Goal: Information Seeking & Learning: Learn about a topic

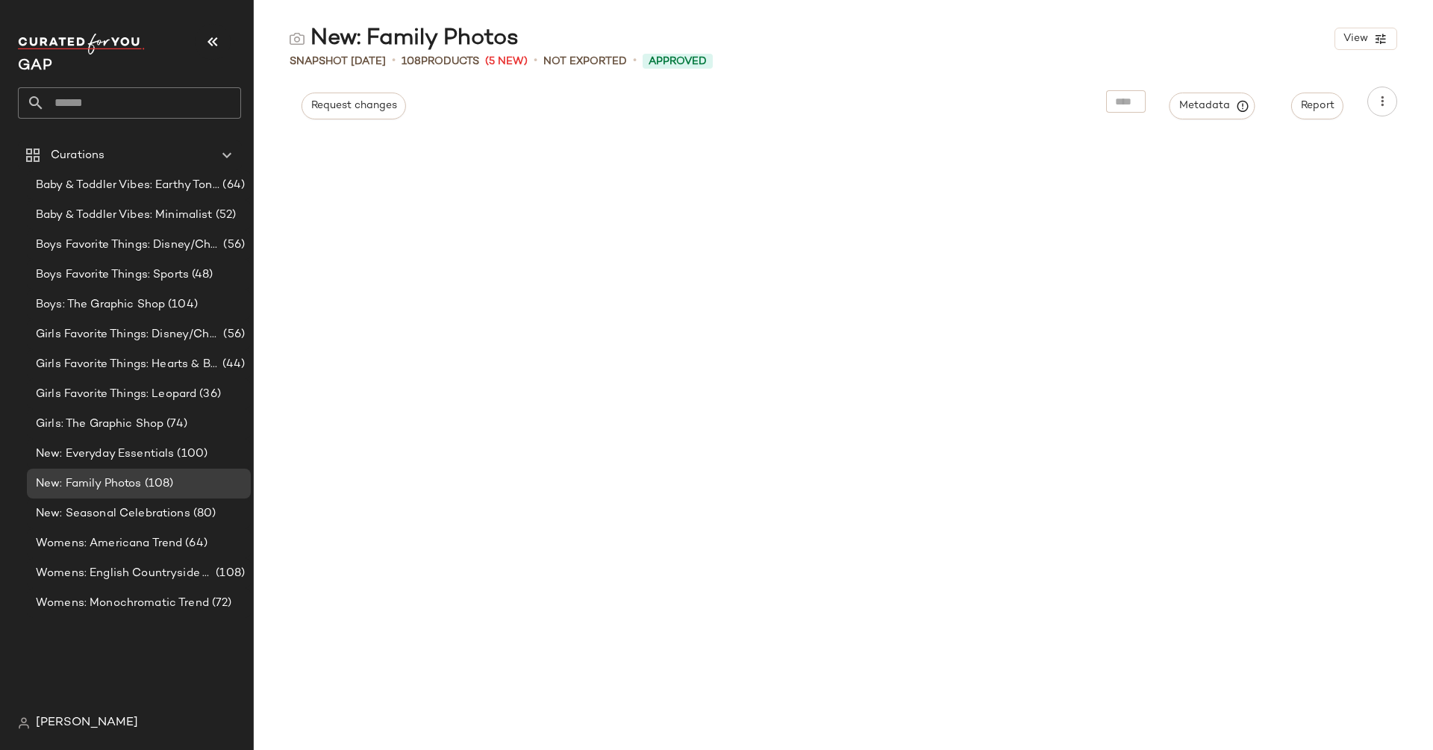
scroll to position [6984, 0]
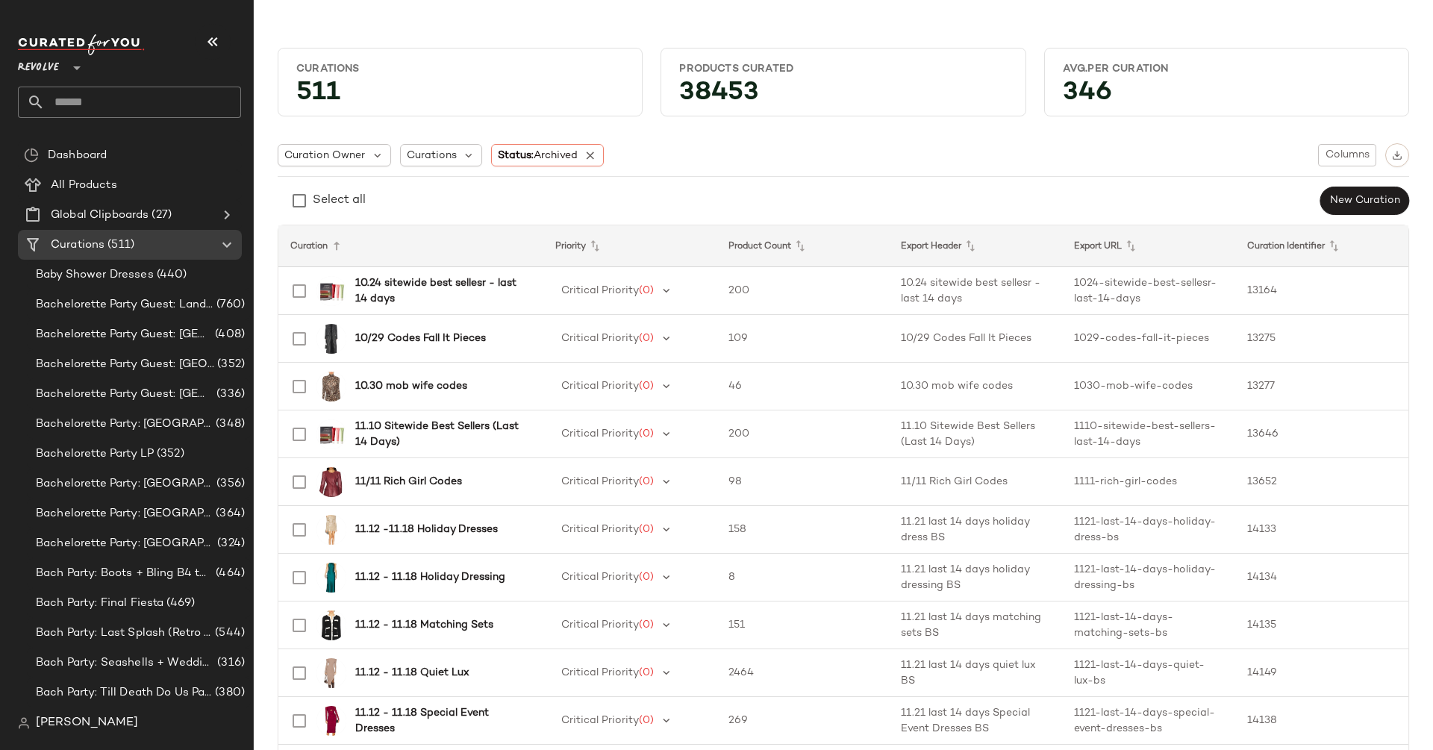
click at [63, 66] on div "Revolve **" at bounding box center [41, 58] width 47 height 37
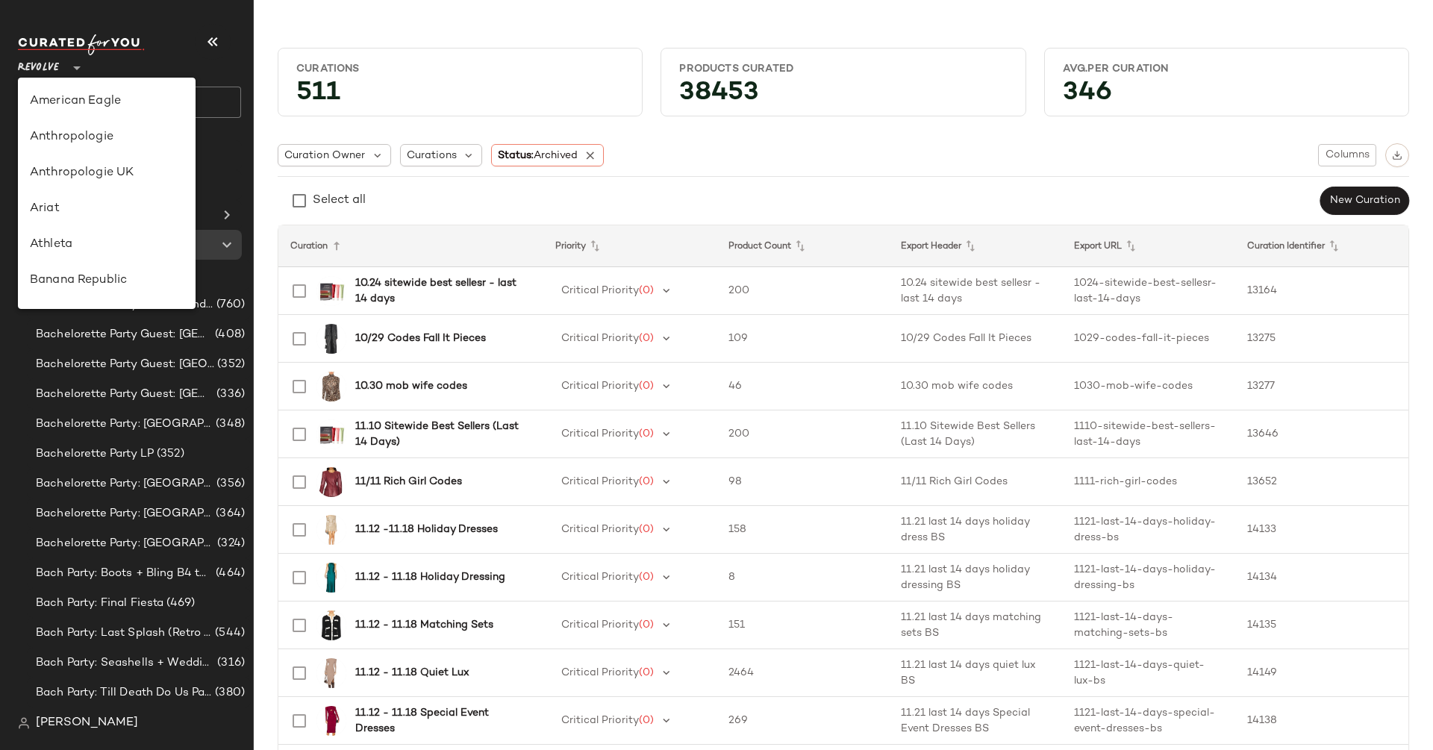
click at [63, 66] on div "Revolve **" at bounding box center [41, 58] width 47 height 37
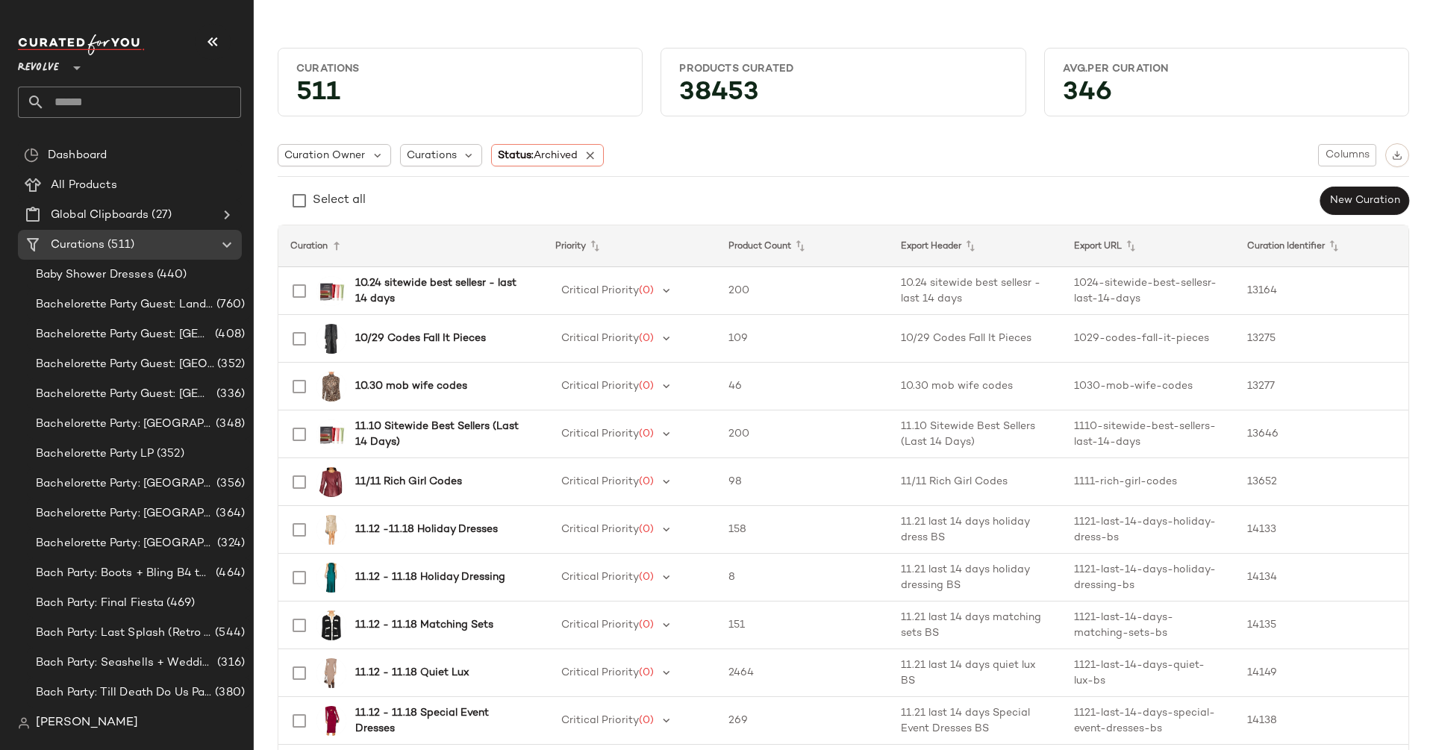
click at [75, 72] on icon at bounding box center [77, 68] width 18 height 18
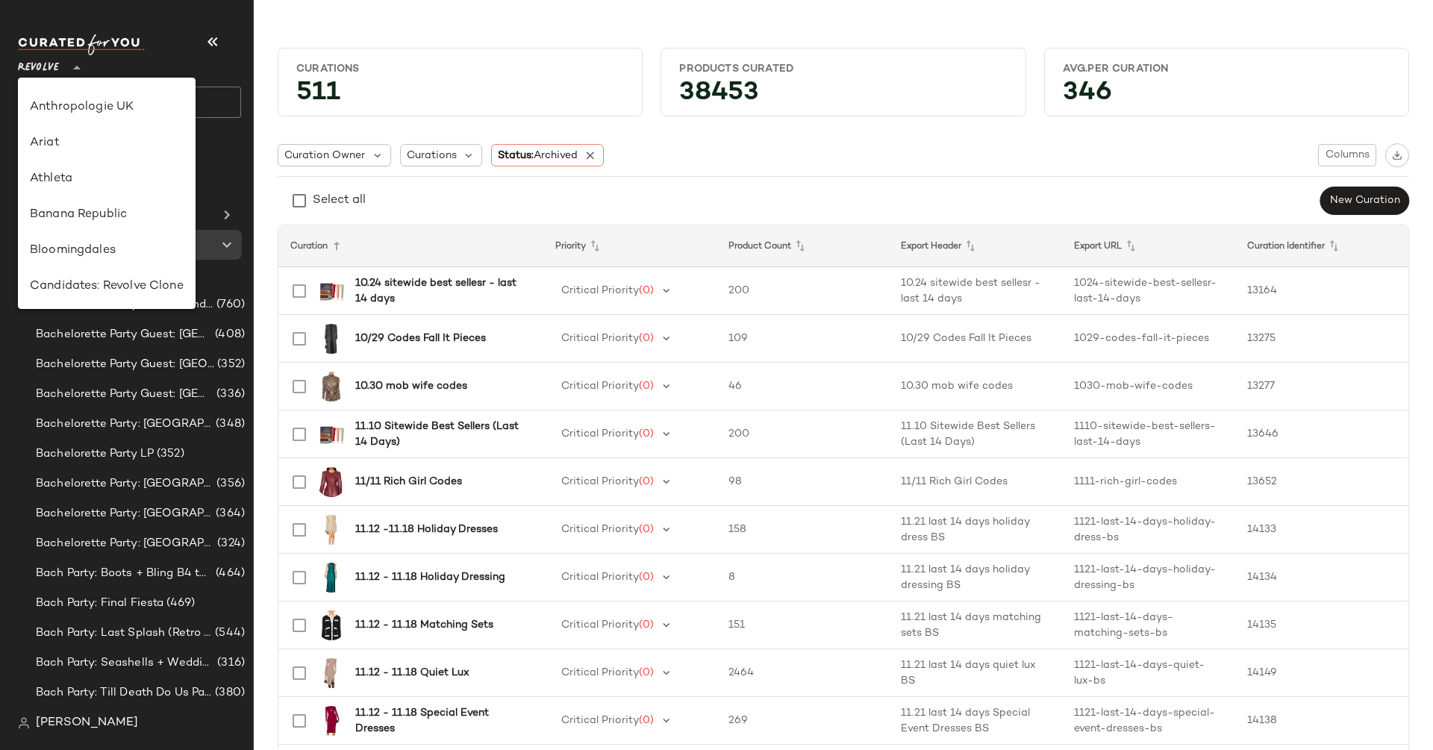
scroll to position [54, 0]
click at [115, 213] on div "Banana Republic" at bounding box center [107, 227] width 178 height 36
type input "**"
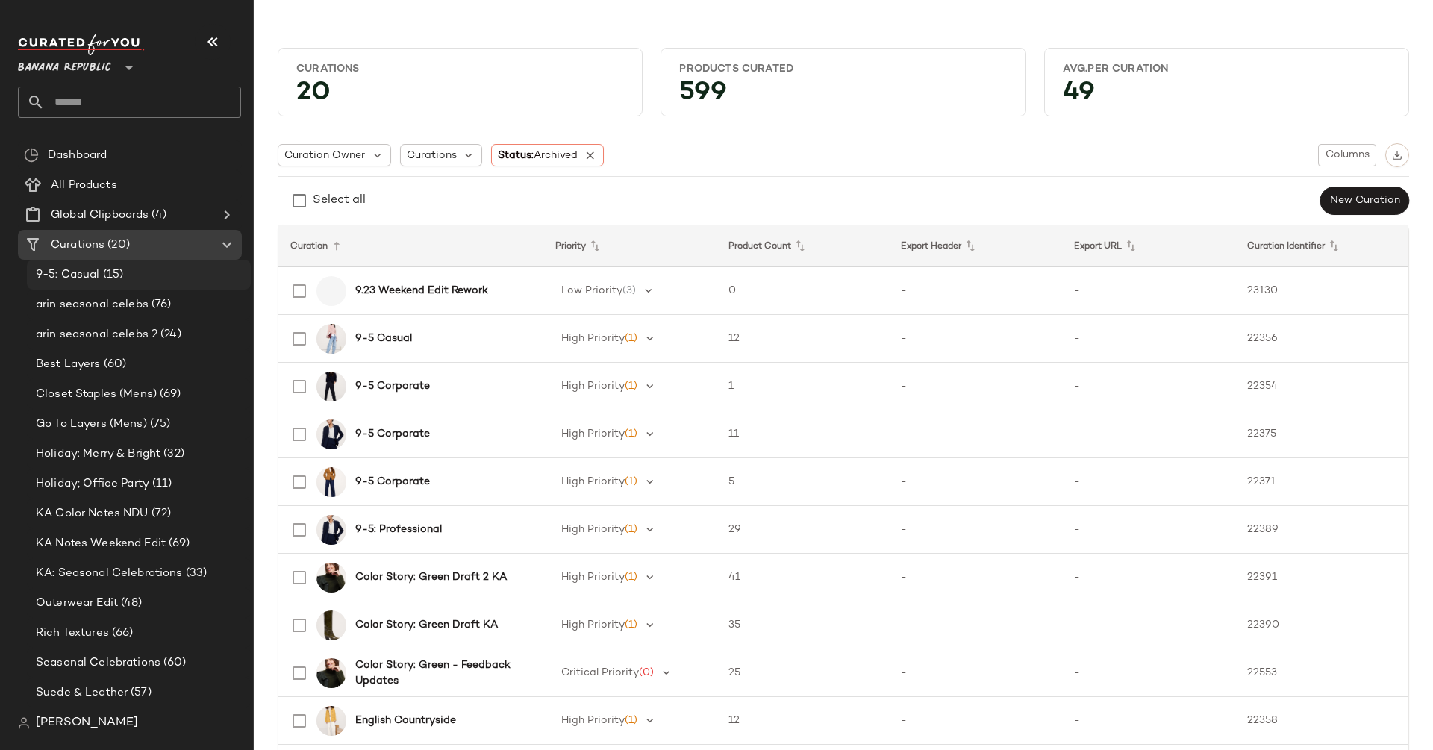
click at [173, 279] on div "9-5: Casual (15)" at bounding box center [137, 274] width 213 height 17
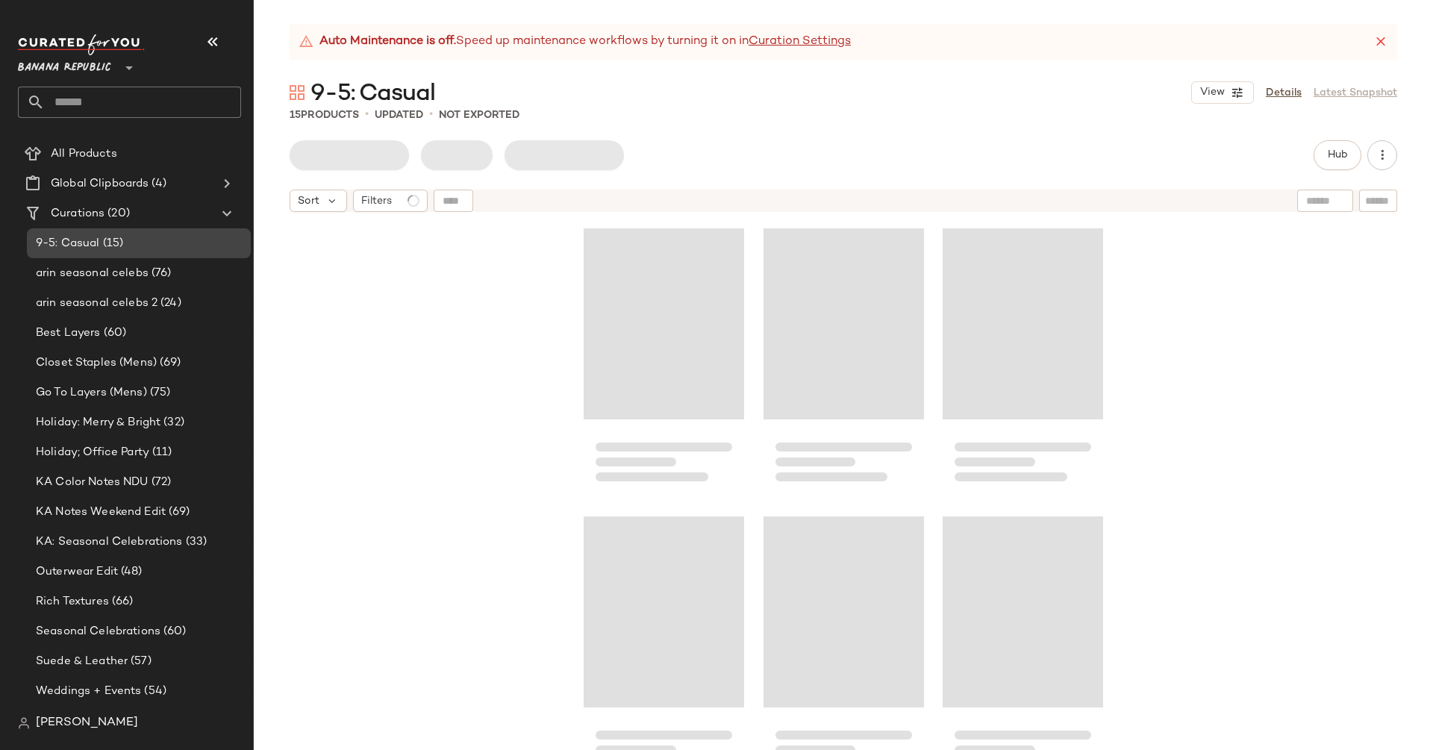
scroll to position [28, 0]
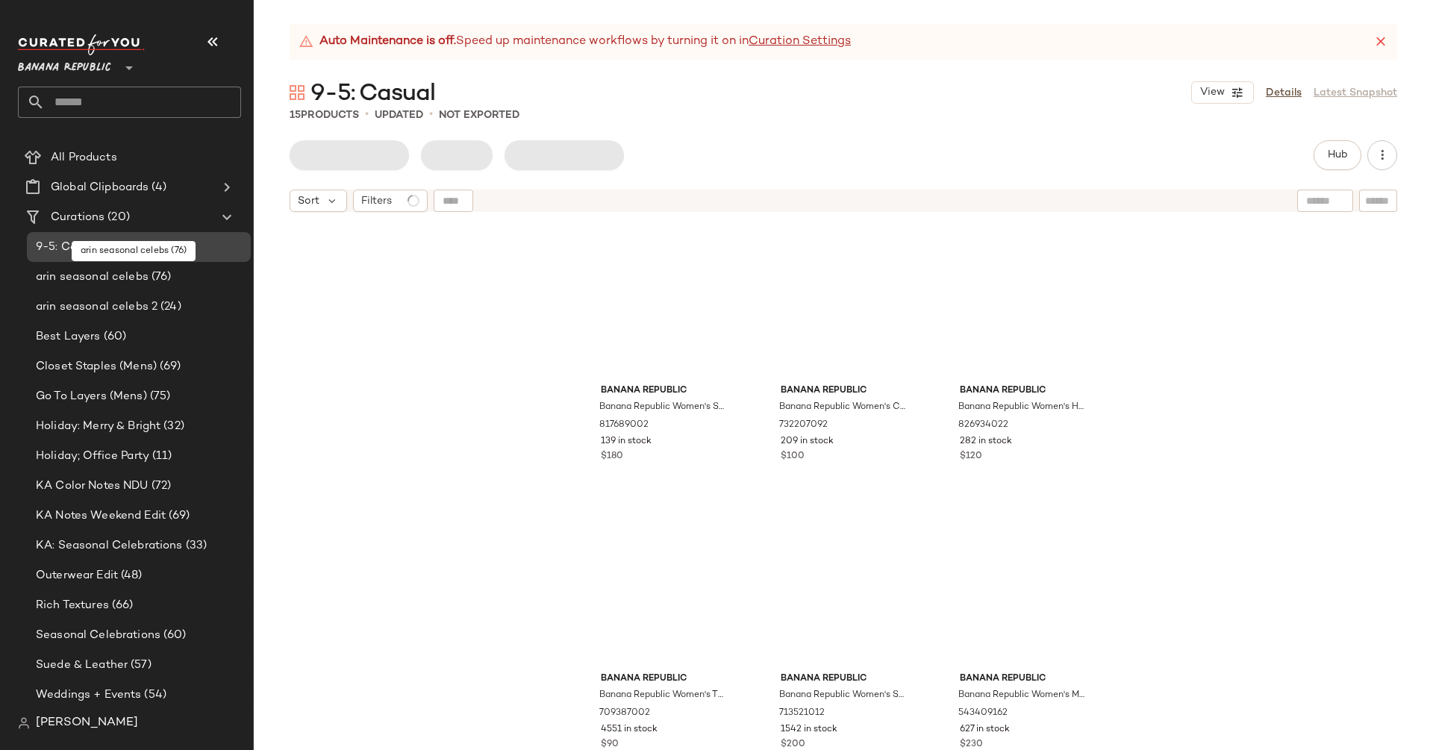
click at [173, 279] on div "arin seasonal celebs (76)" at bounding box center [137, 277] width 213 height 17
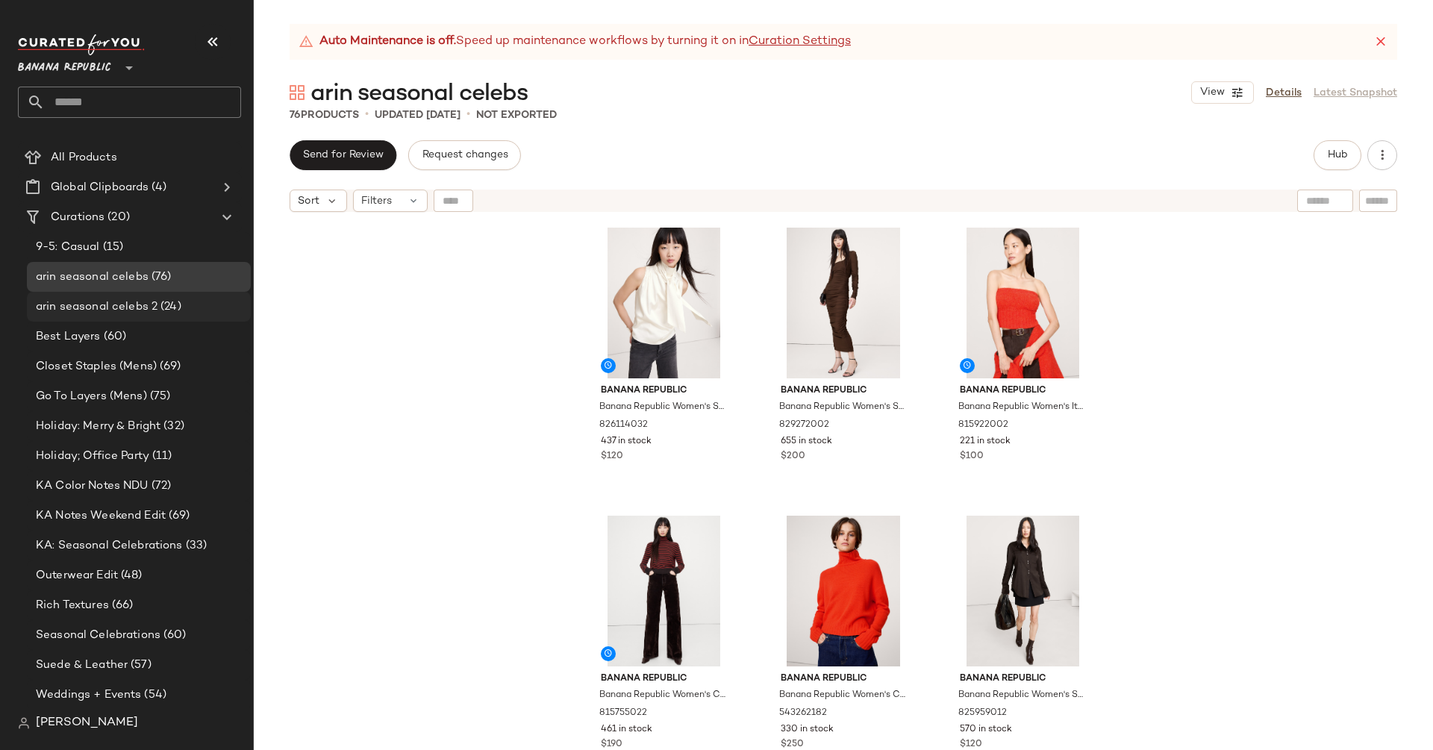
click at [157, 304] on span "(24)" at bounding box center [169, 306] width 24 height 17
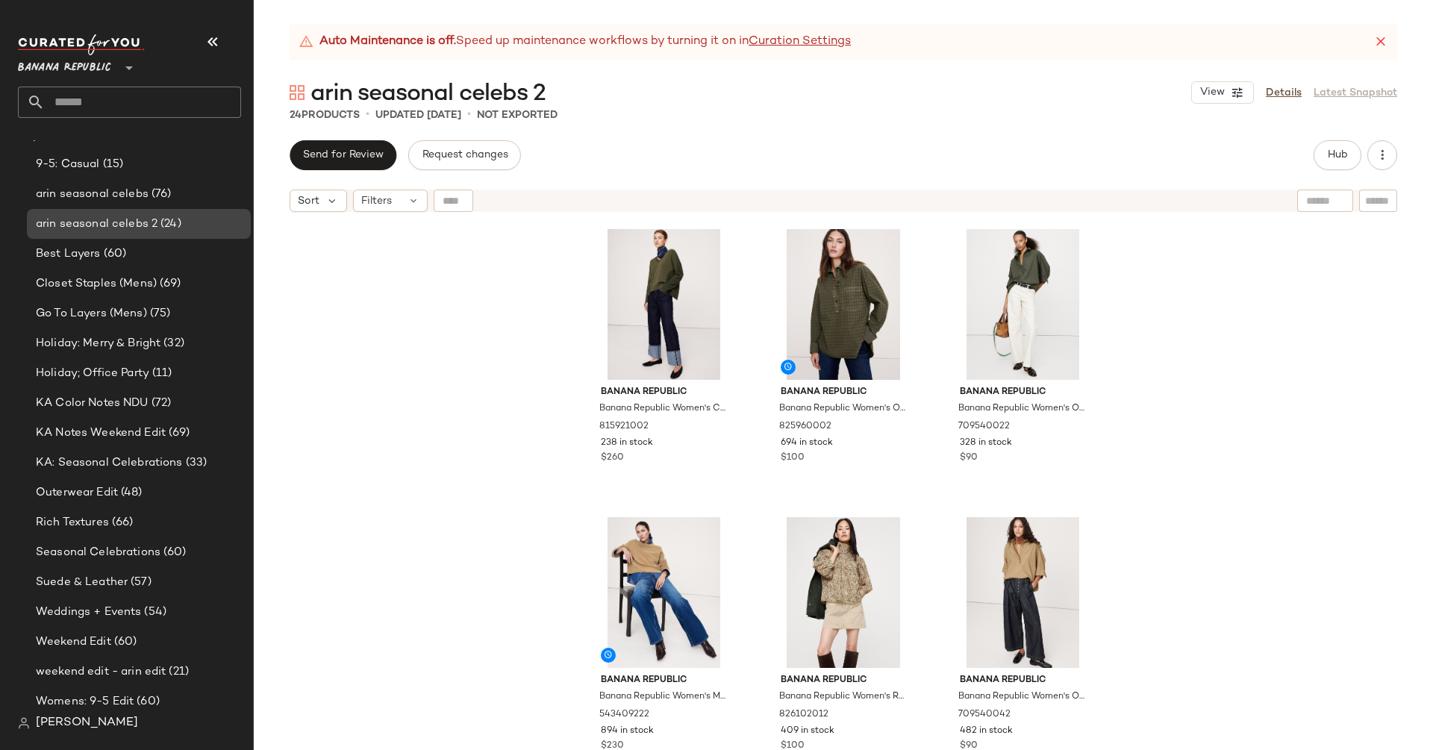
scroll to position [148, 0]
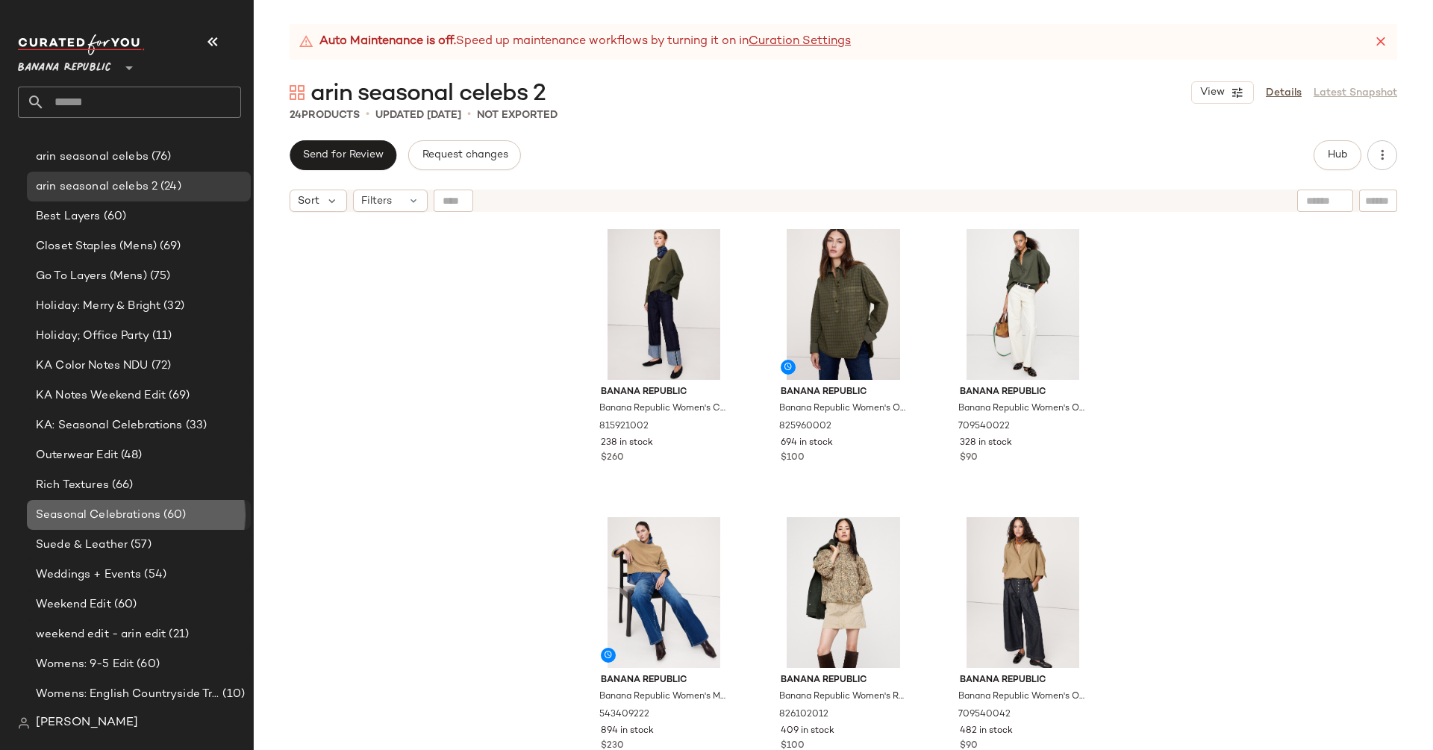
click at [172, 522] on span "(60)" at bounding box center [173, 515] width 26 height 17
click at [101, 519] on span "Seasonal Celebrations" at bounding box center [98, 515] width 125 height 17
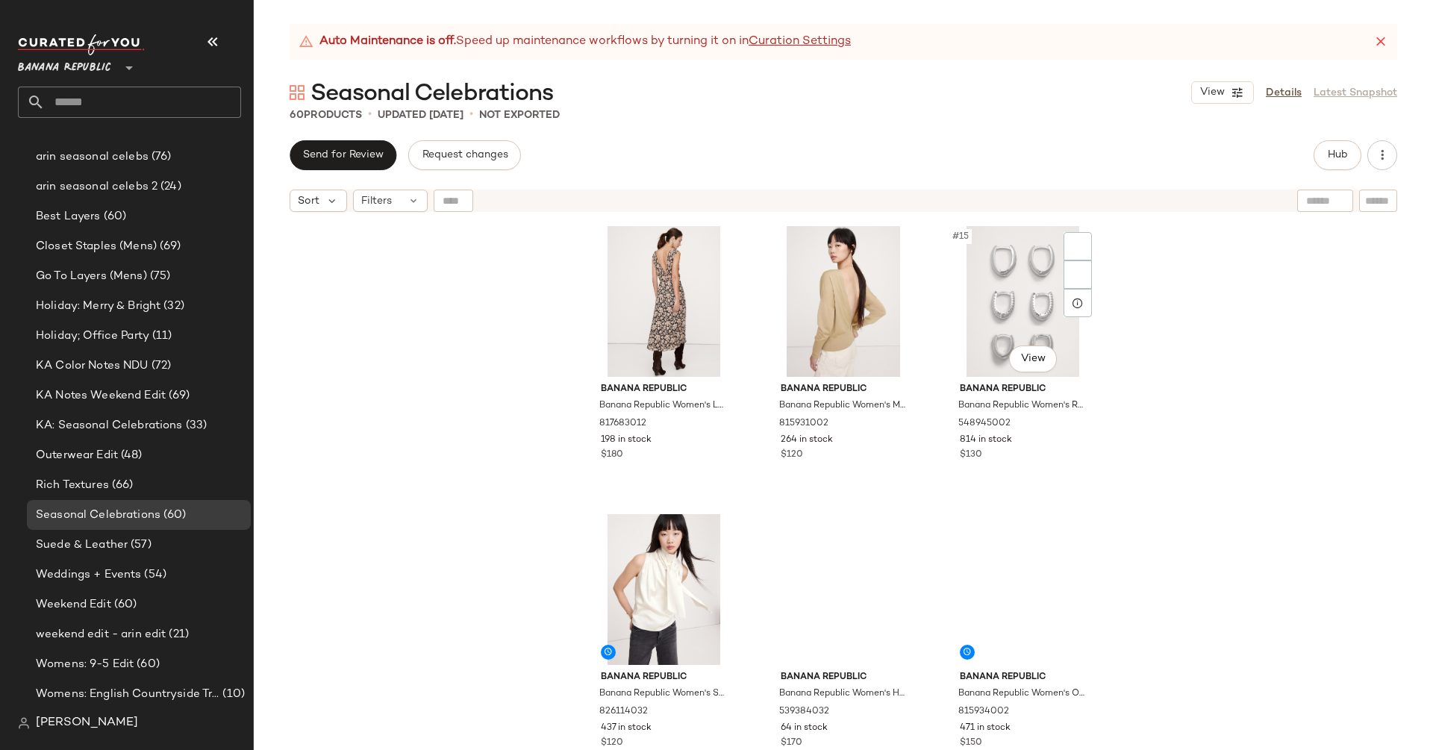
scroll to position [1343, 0]
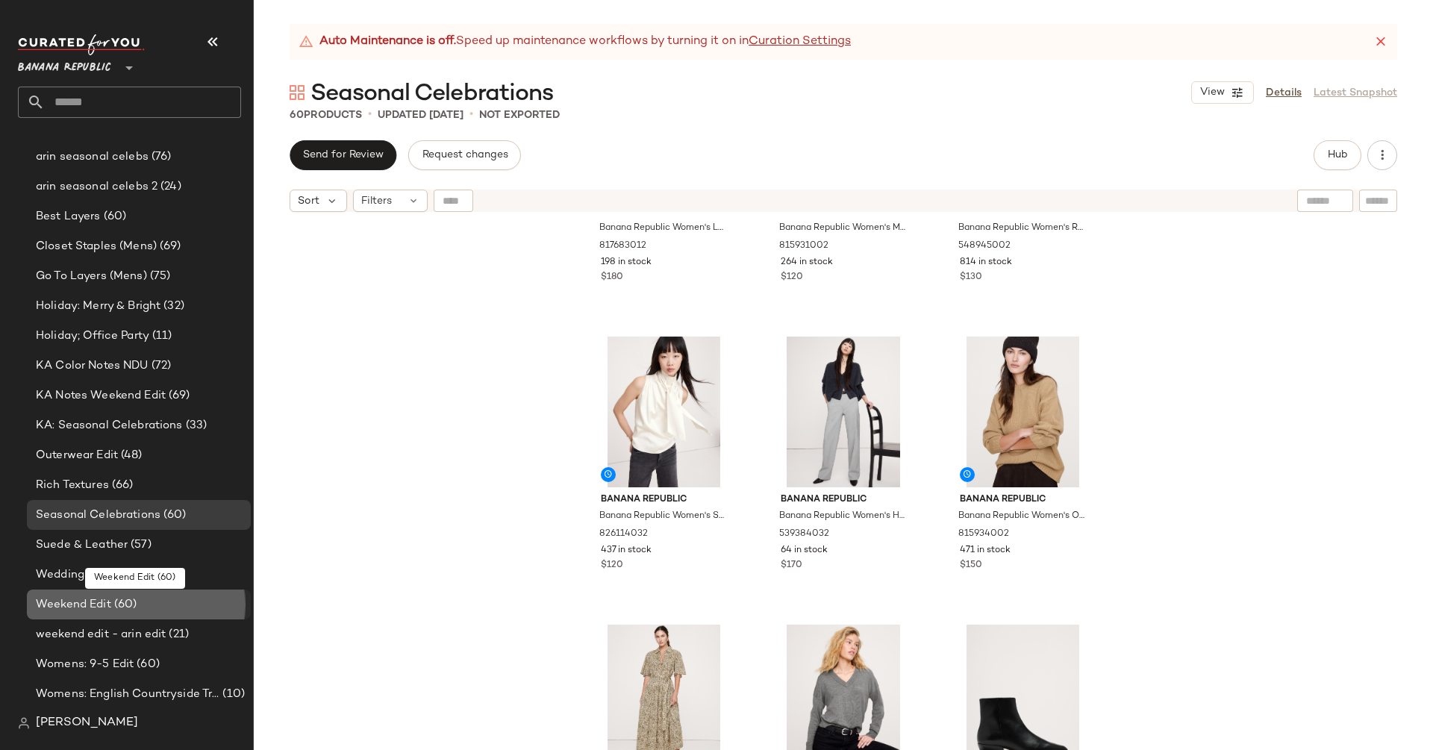
click at [134, 614] on div "Weekend Edit (60)" at bounding box center [139, 604] width 224 height 30
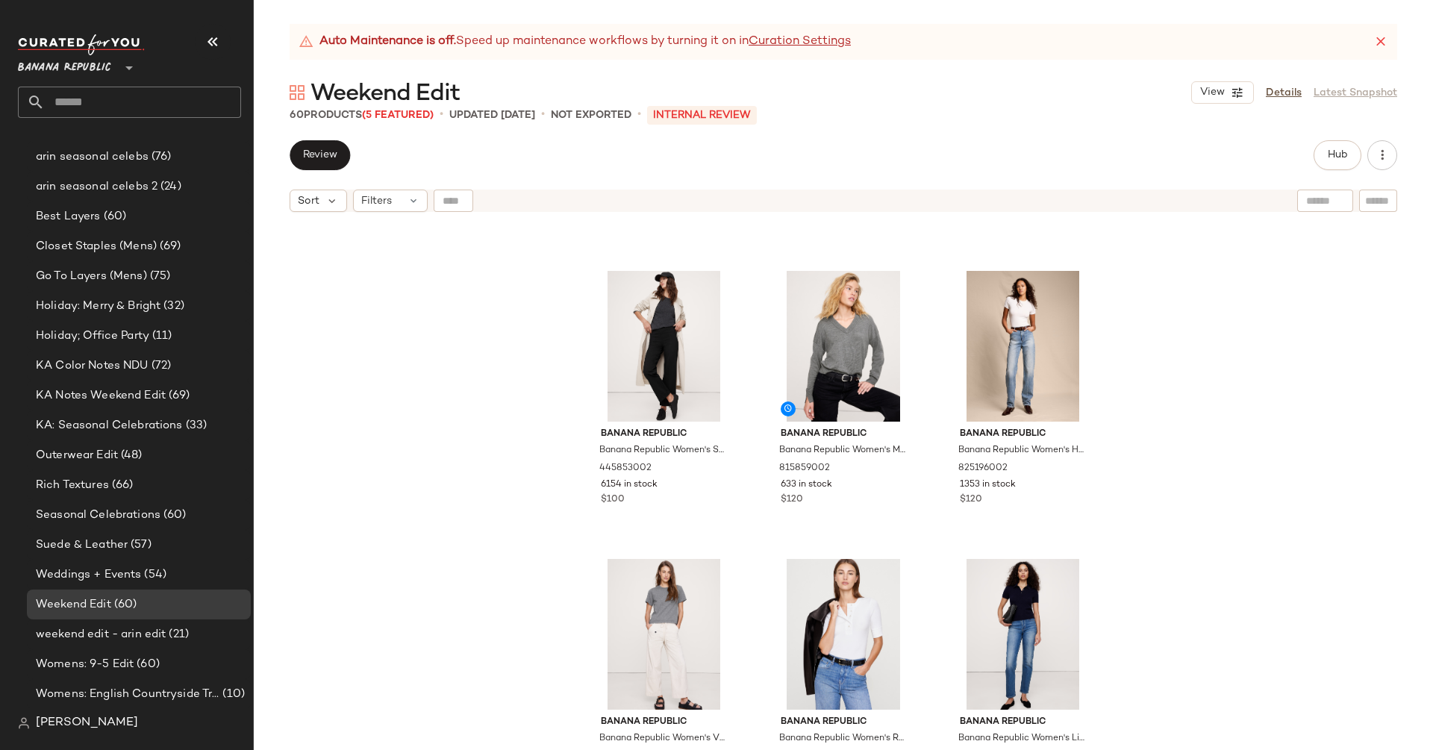
scroll to position [248, 0]
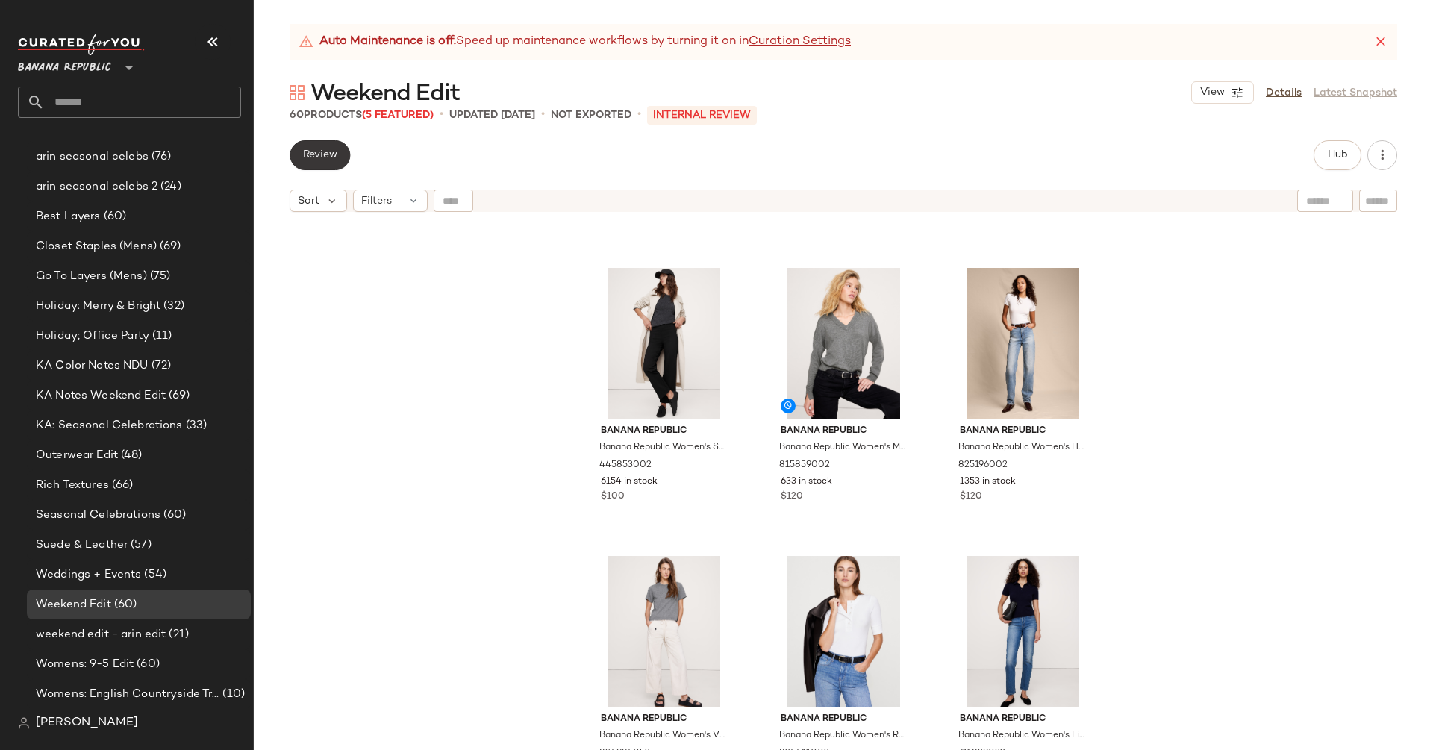
click at [309, 165] on button "Review" at bounding box center [319, 155] width 60 height 30
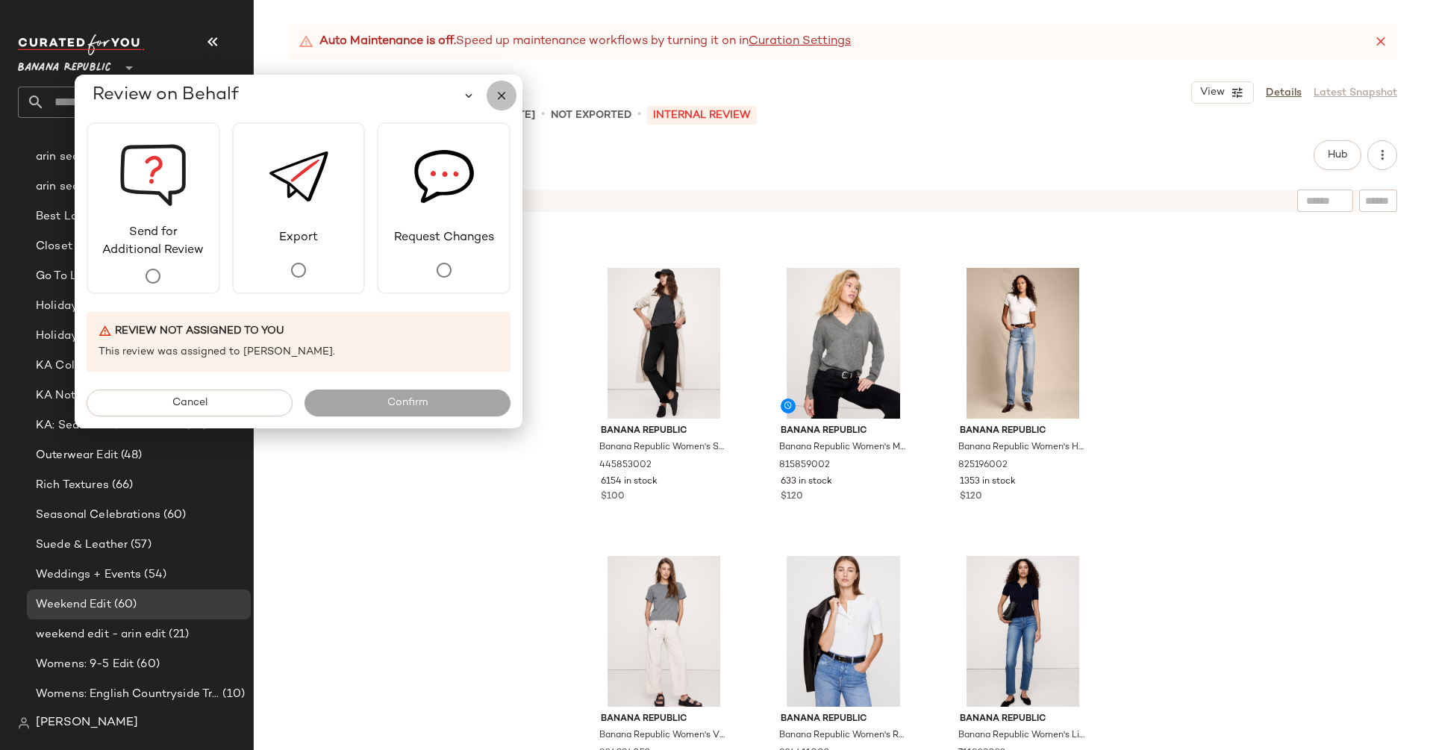
click at [504, 93] on icon "button" at bounding box center [501, 95] width 13 height 13
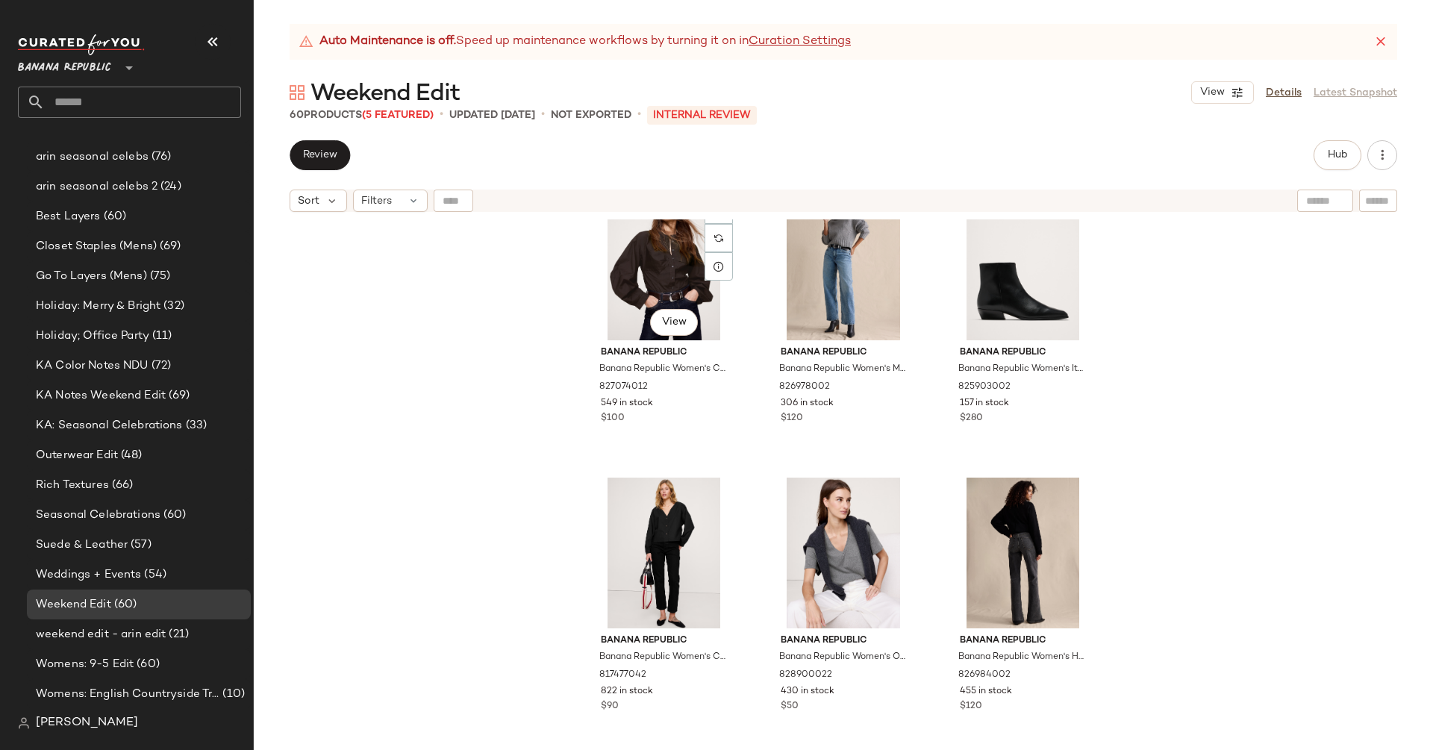
scroll to position [942, 0]
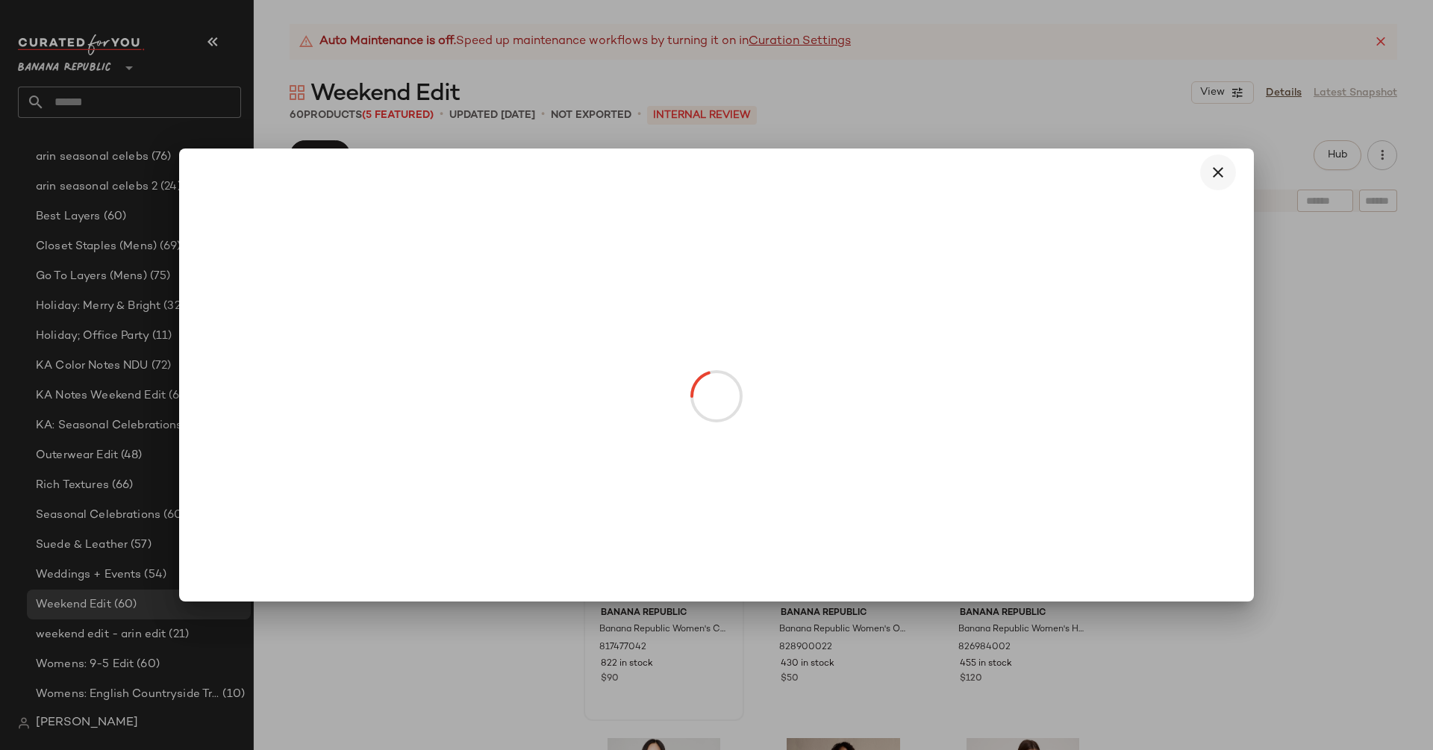
click at [1215, 166] on icon "button" at bounding box center [1218, 172] width 18 height 18
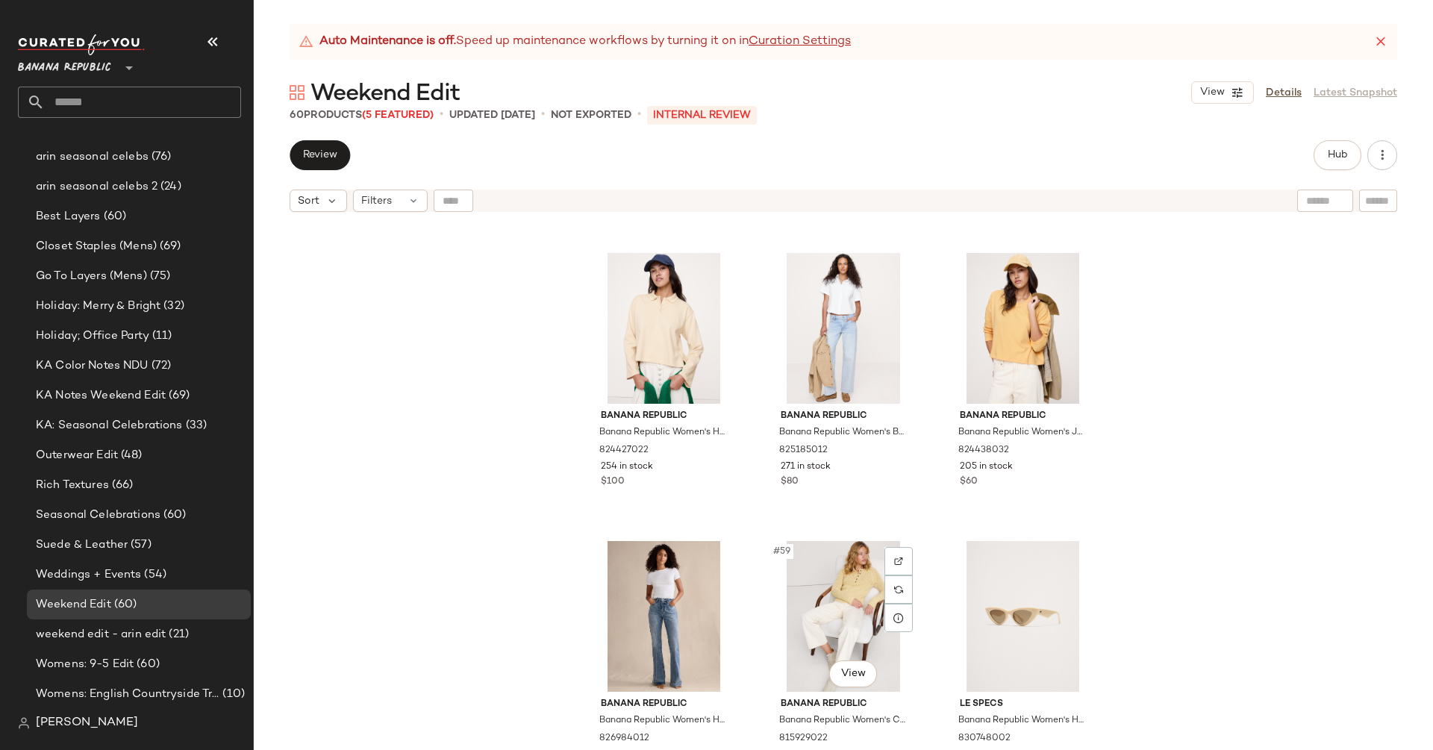
scroll to position [5194, 0]
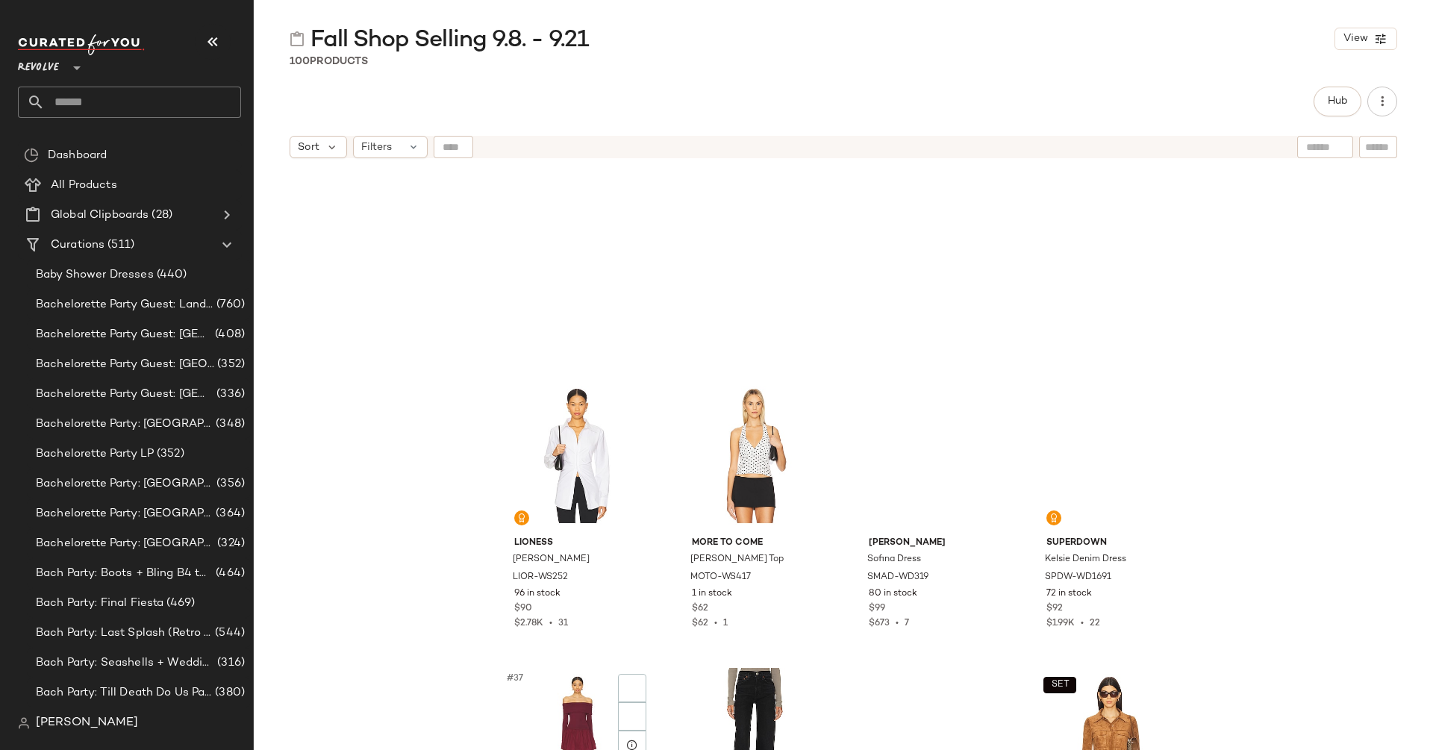
scroll to position [2646, 0]
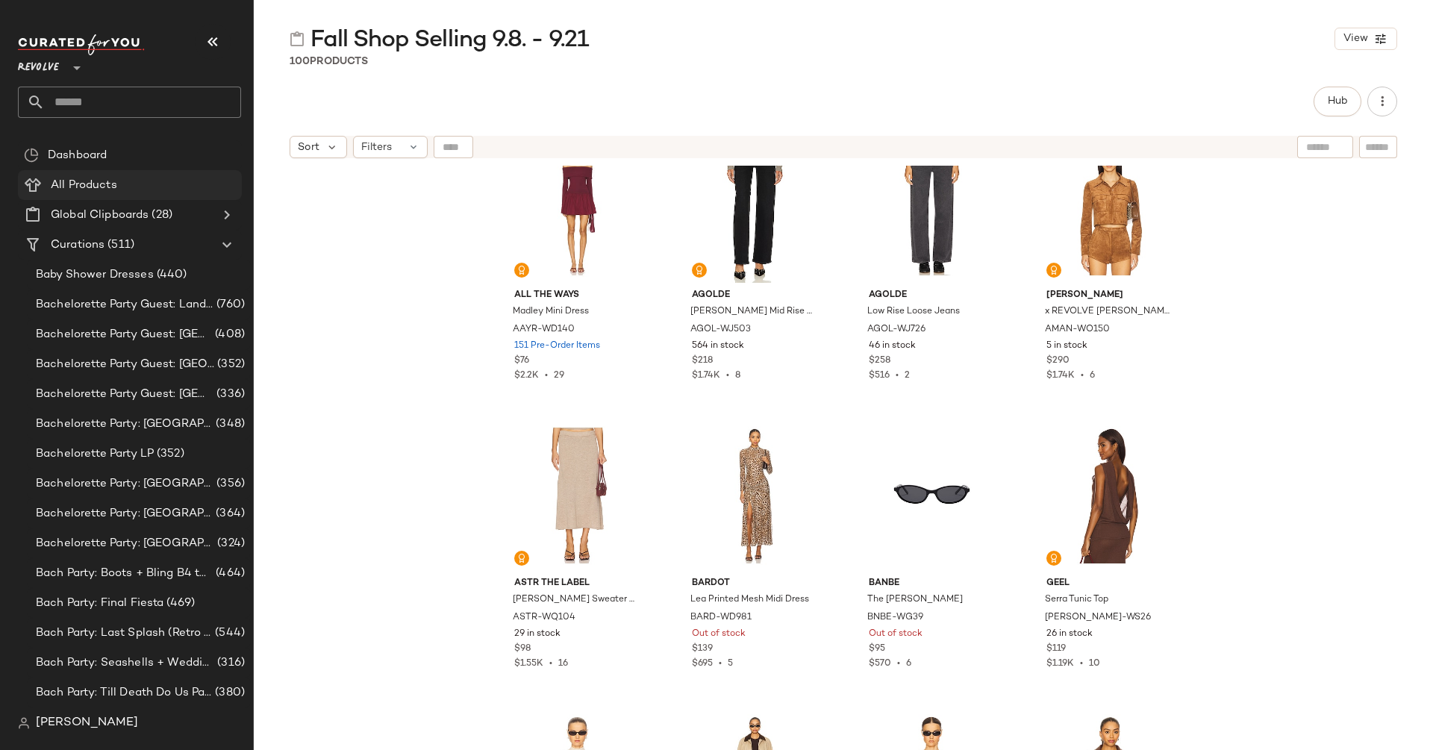
click at [96, 187] on span "All Products" at bounding box center [84, 185] width 66 height 17
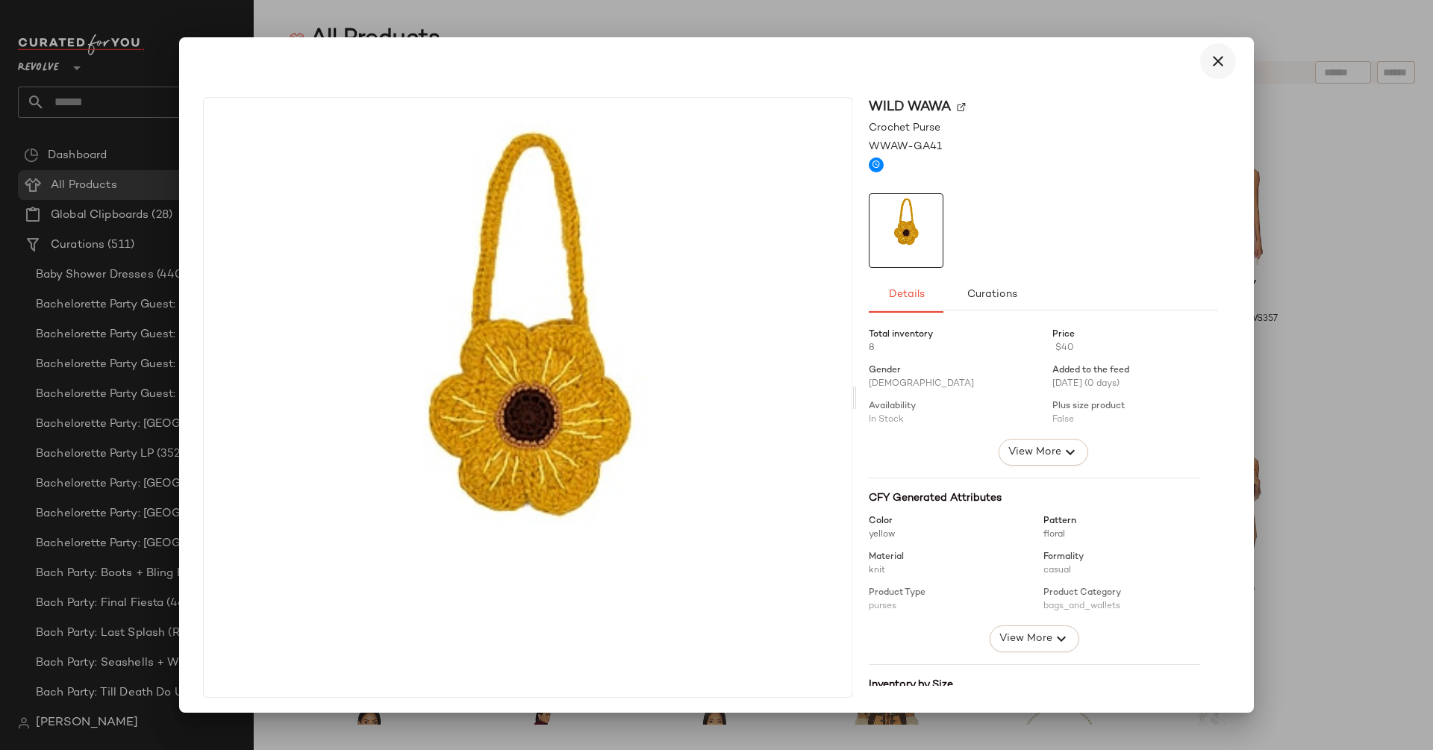
click at [1209, 61] on icon "button" at bounding box center [1218, 61] width 18 height 18
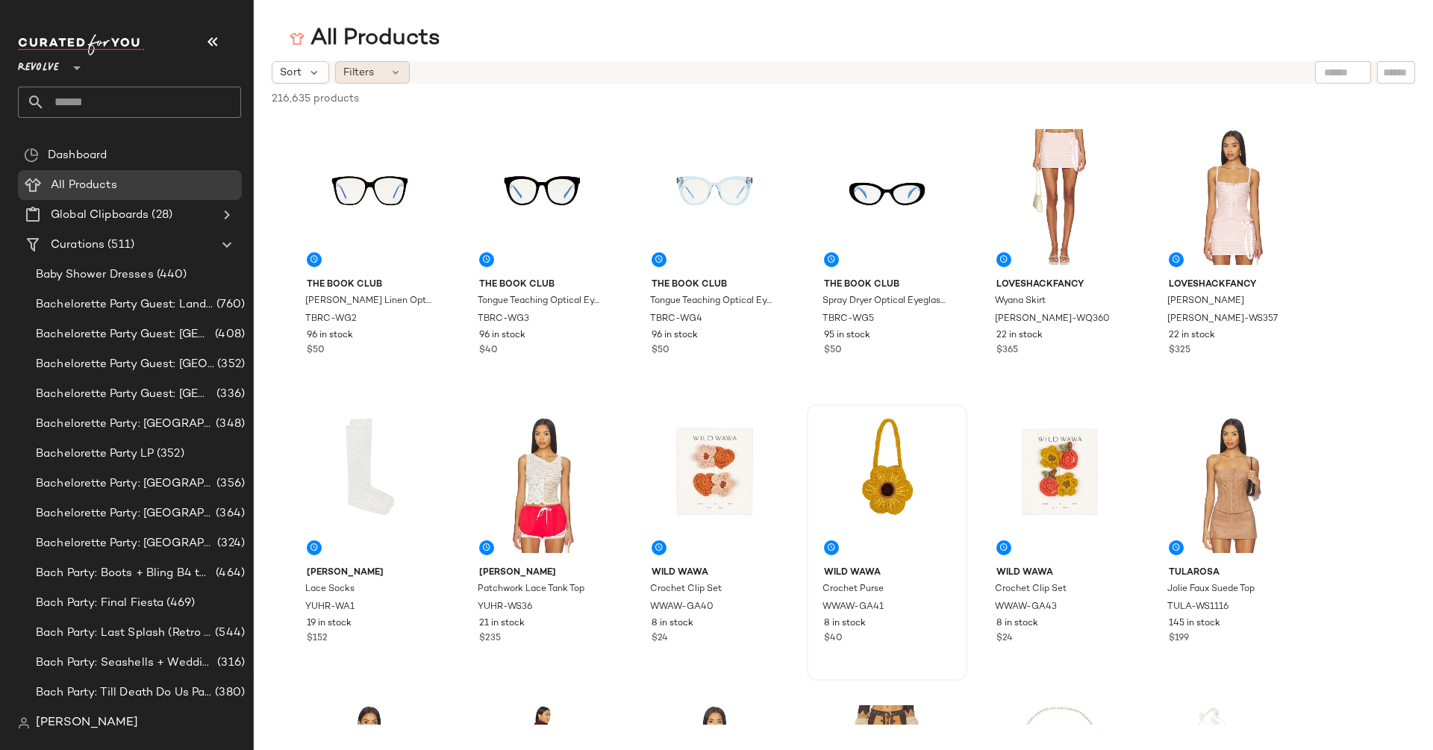
click at [382, 72] on div "Filters" at bounding box center [372, 72] width 75 height 22
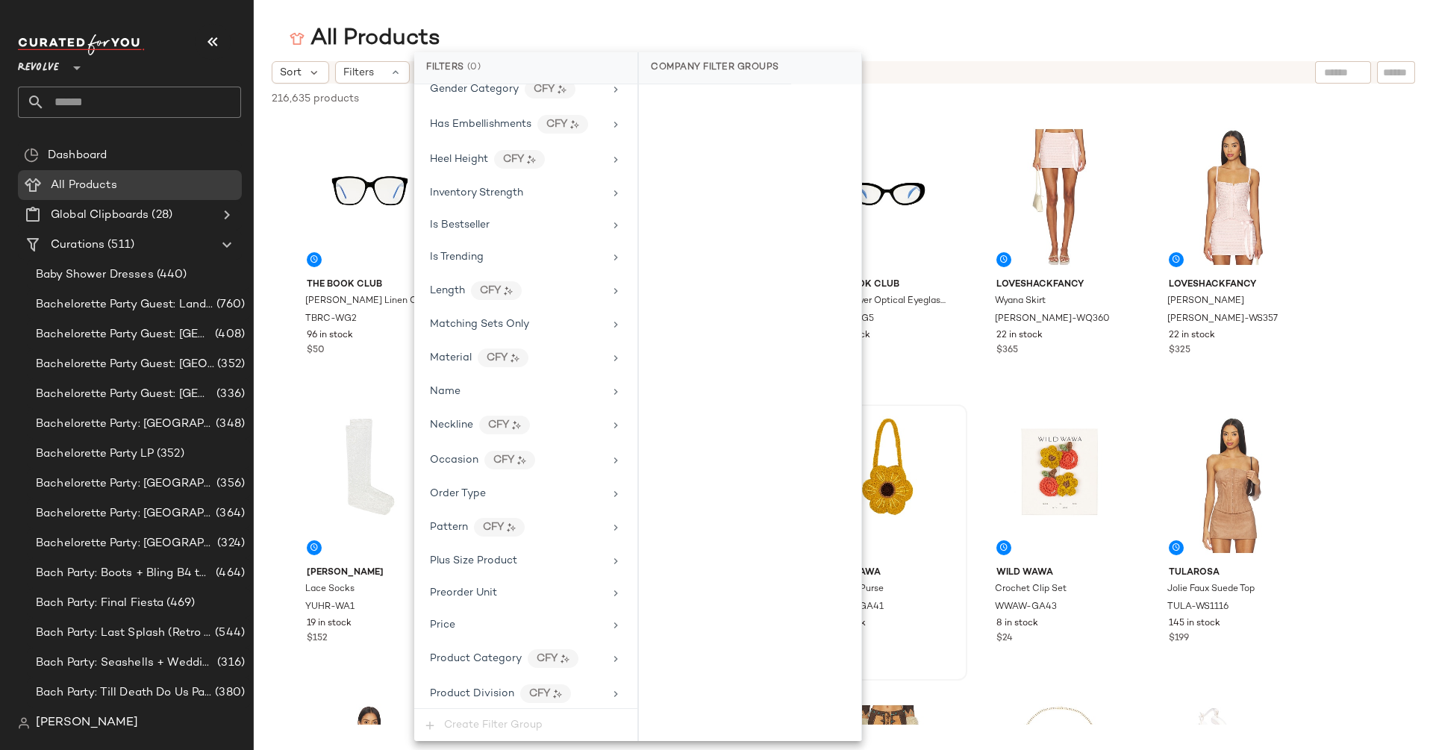
scroll to position [739, 0]
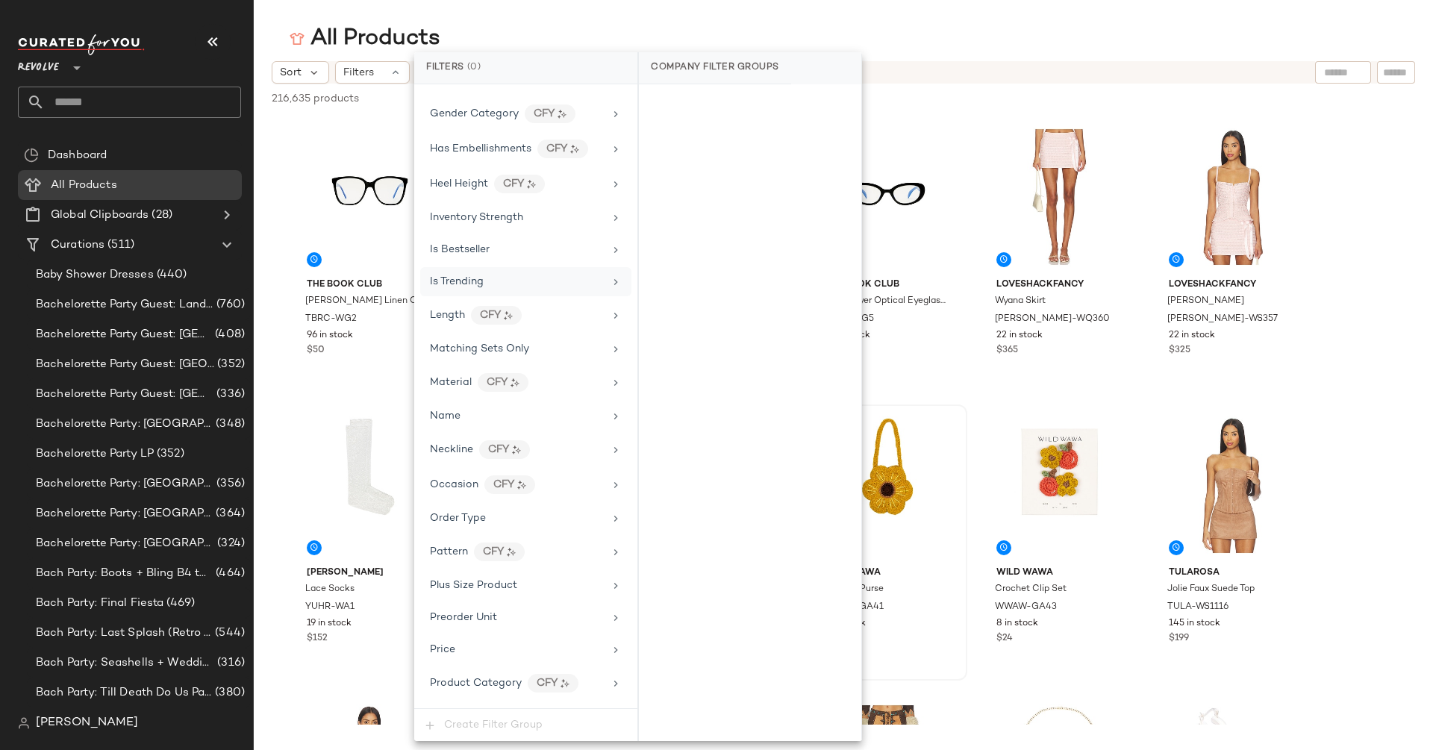
click at [522, 274] on div "Is Trending" at bounding box center [517, 282] width 174 height 16
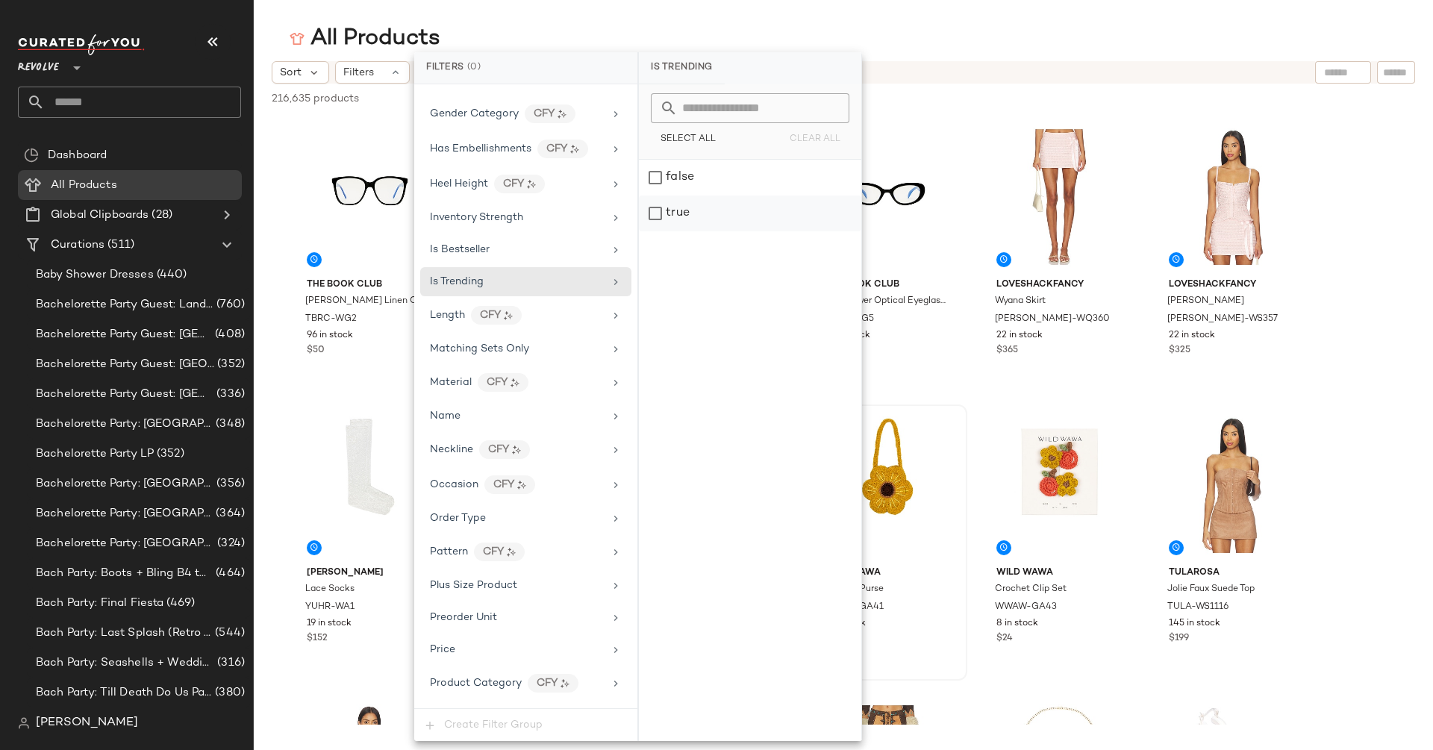
click at [686, 206] on div "true" at bounding box center [750, 213] width 222 height 36
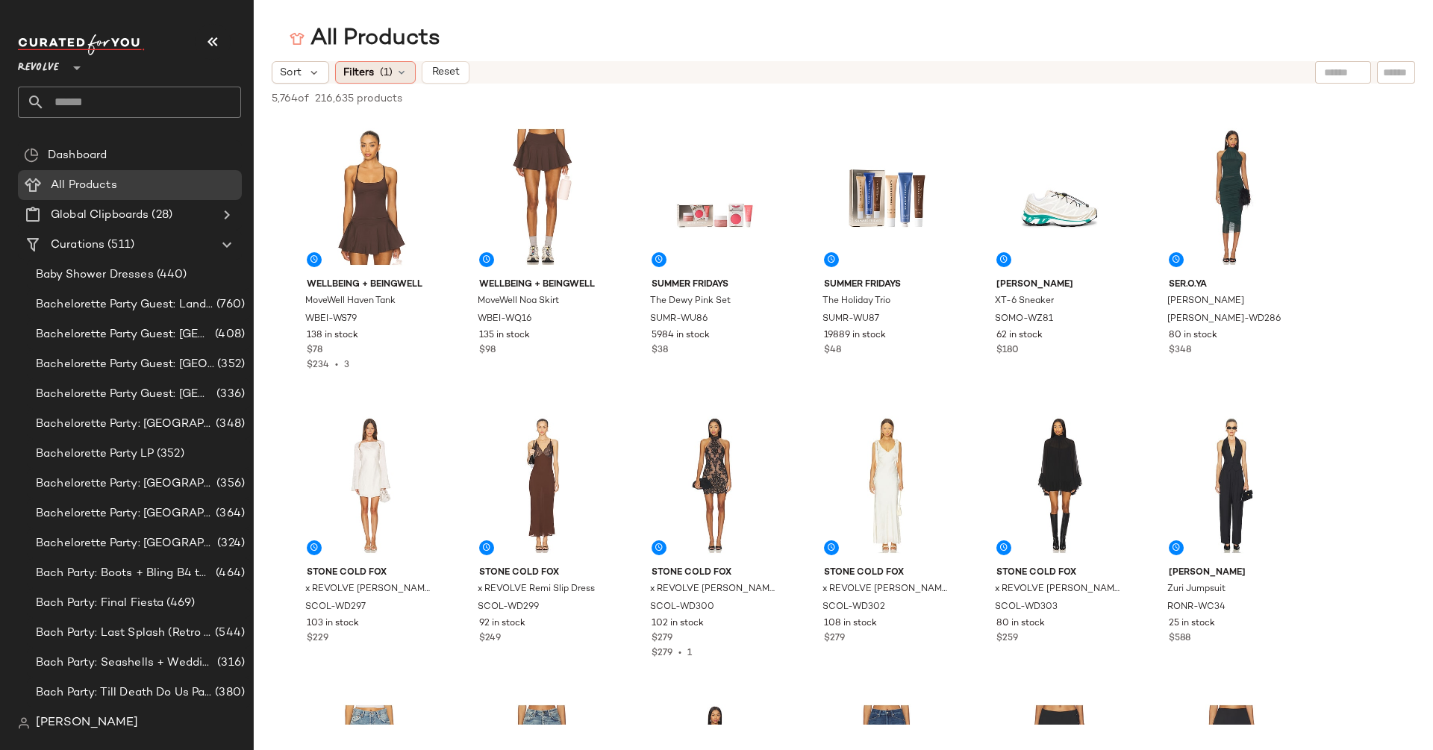
click at [357, 66] on span "Filters" at bounding box center [358, 73] width 31 height 16
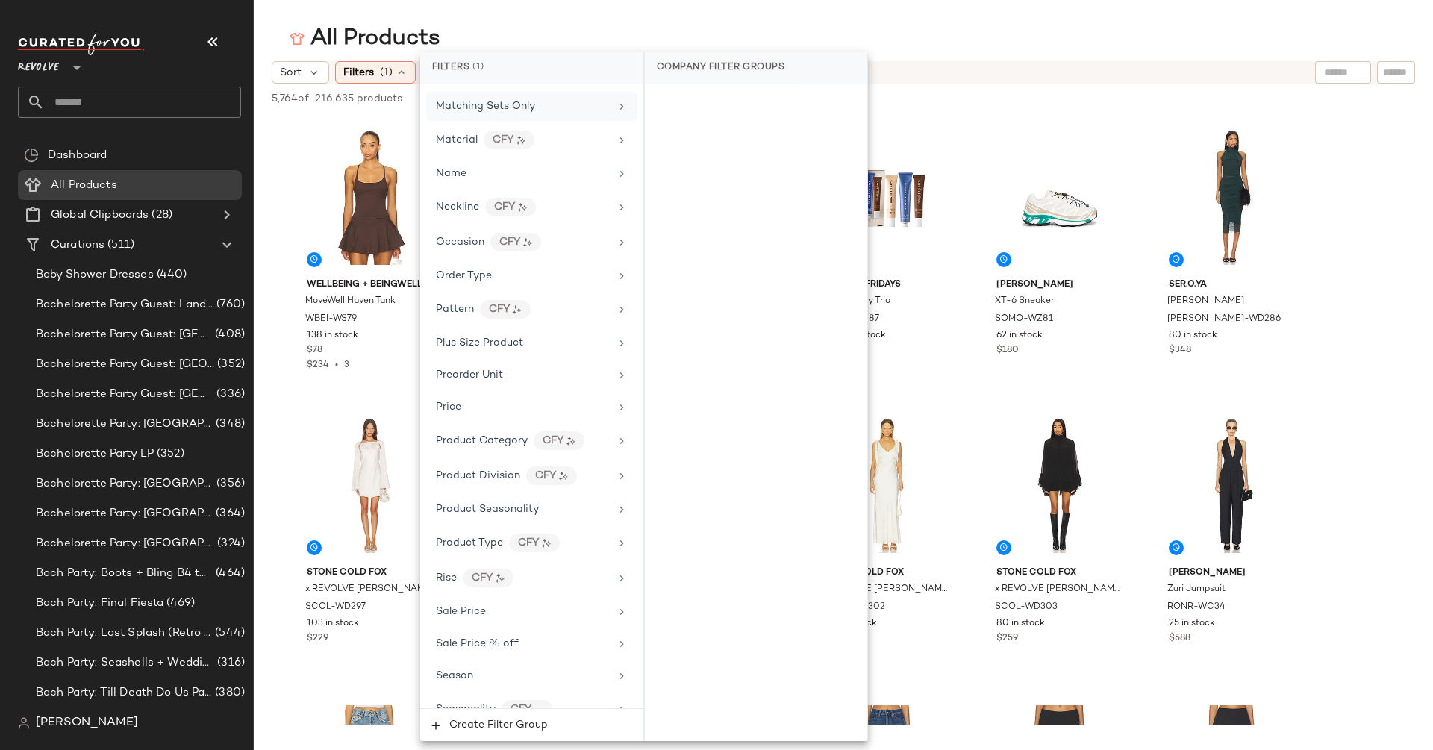
scroll to position [1036, 0]
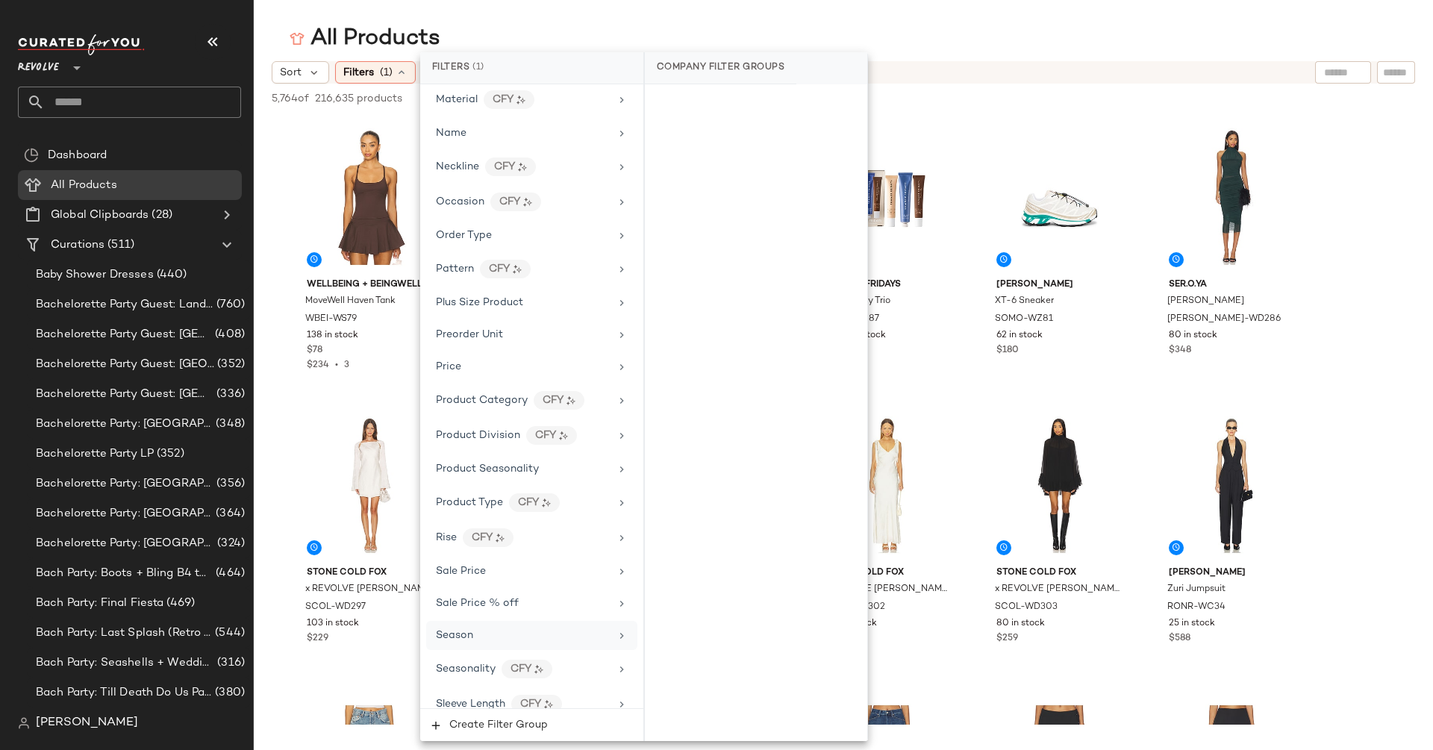
click at [602, 627] on div "Season" at bounding box center [523, 635] width 174 height 16
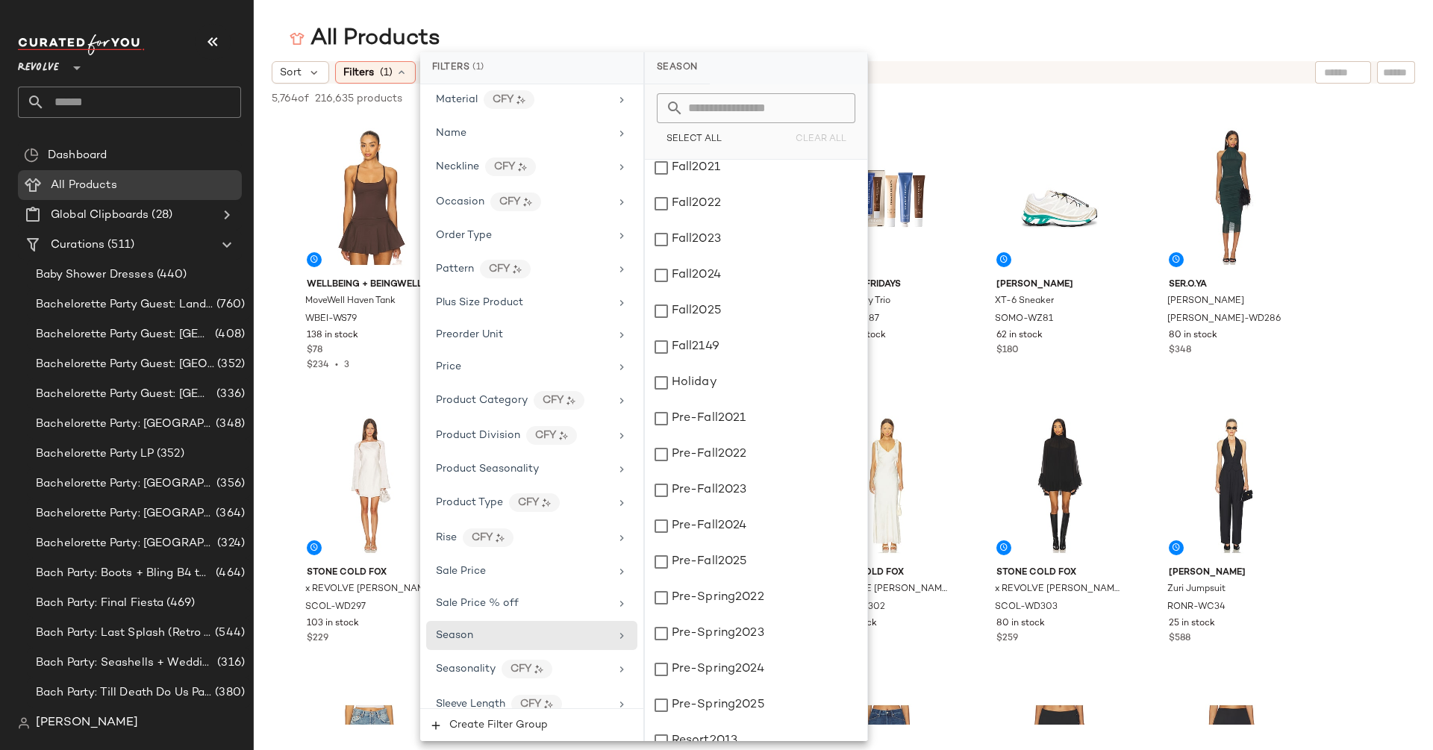
scroll to position [760, 0]
click at [719, 564] on div "Pre-Fall2025" at bounding box center [756, 564] width 222 height 36
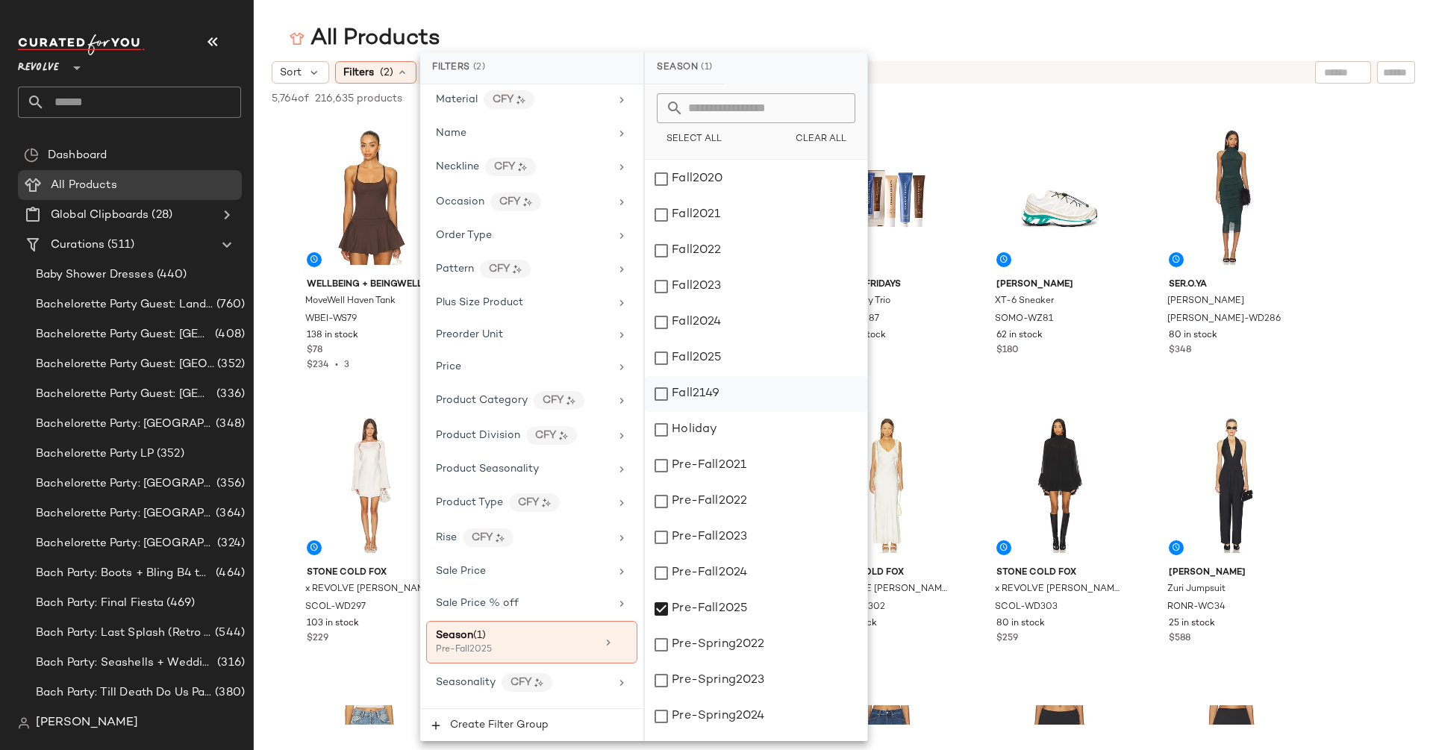
scroll to position [710, 0]
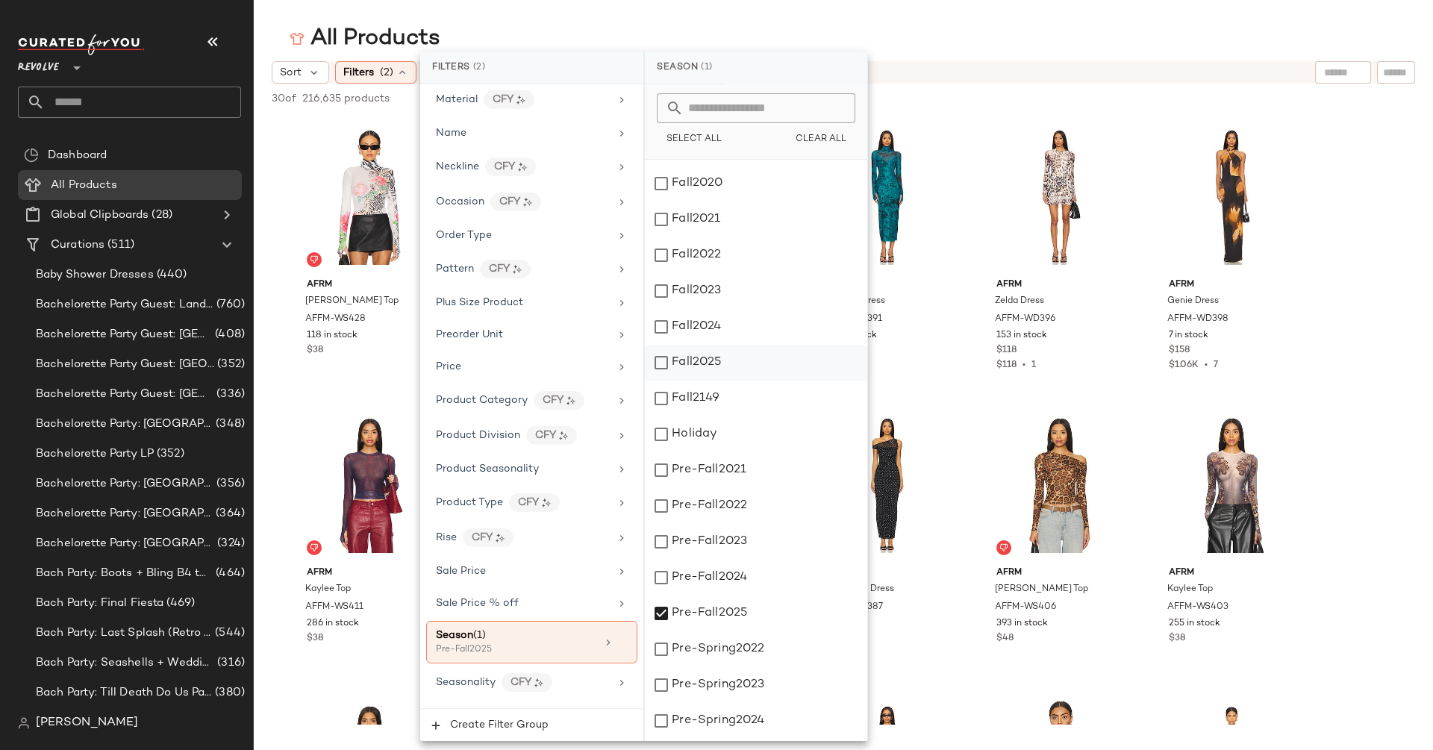
click at [661, 366] on div "Fall2025" at bounding box center [756, 363] width 222 height 36
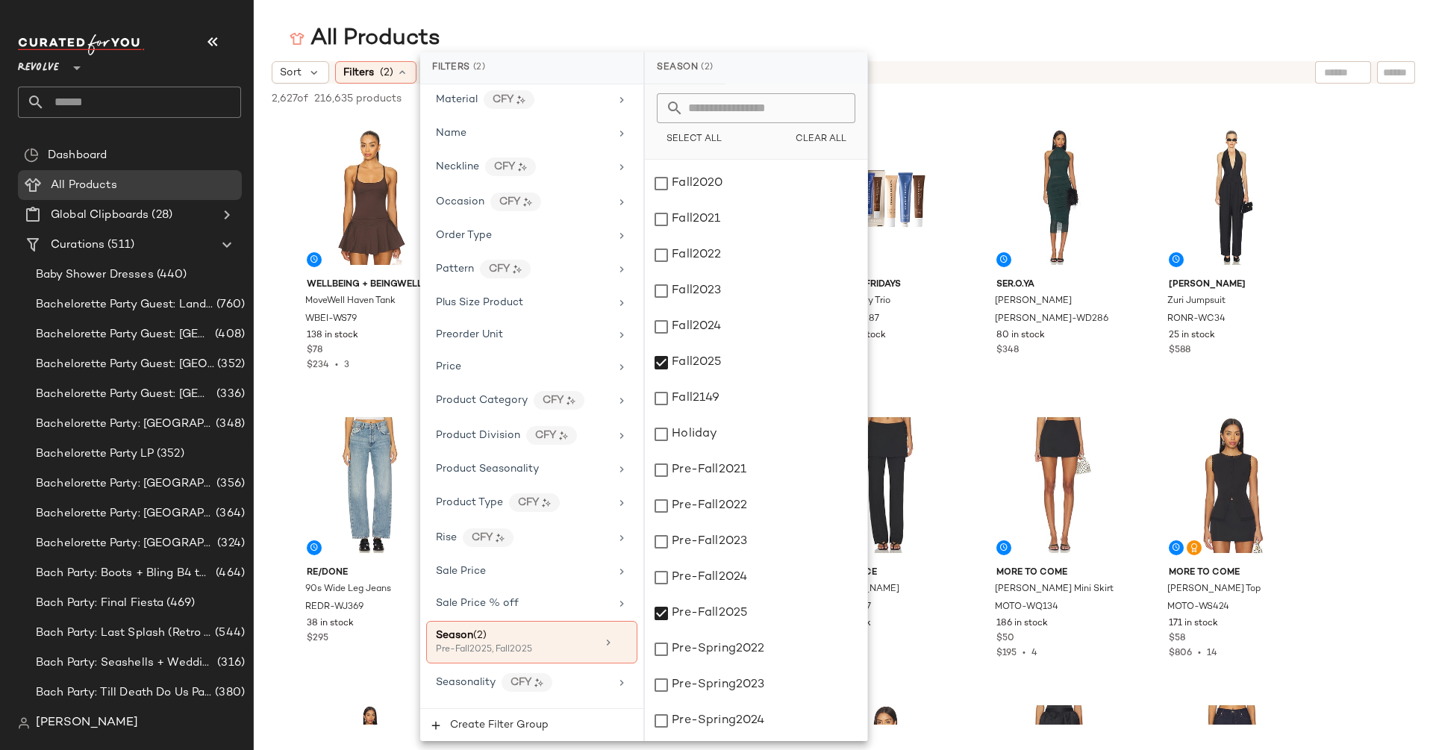
click at [260, 81] on div "Sort Filters (2) Reset" at bounding box center [843, 72] width 1179 height 22
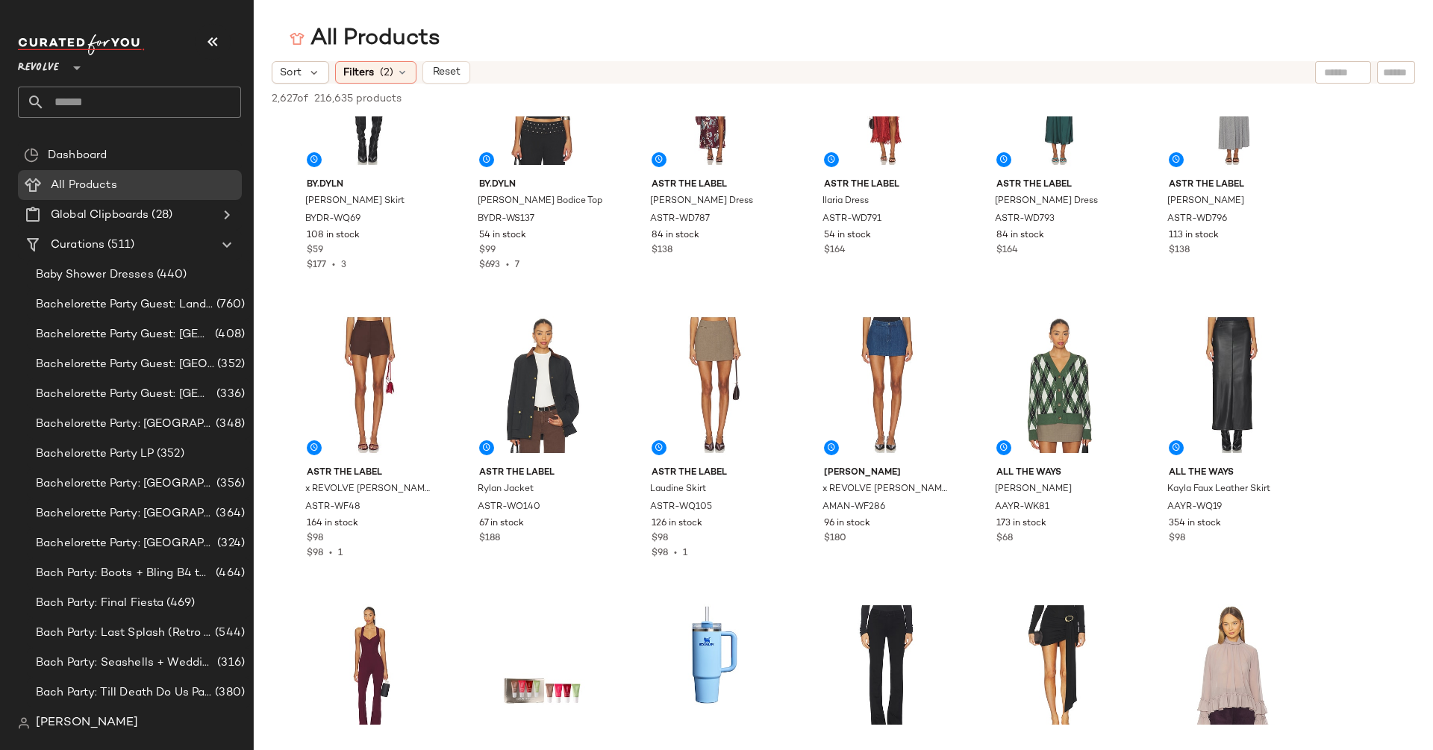
scroll to position [5409, 0]
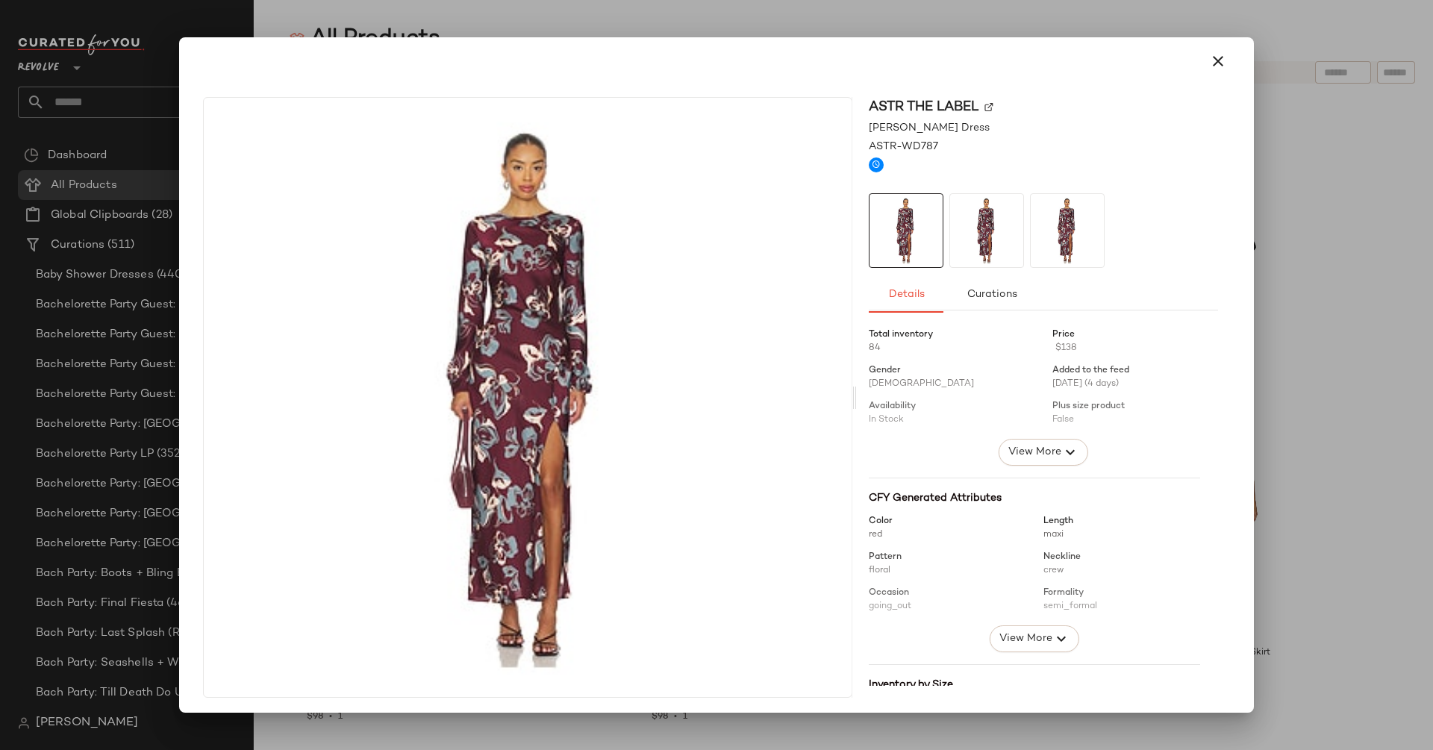
click at [984, 108] on img at bounding box center [988, 107] width 9 height 9
click at [1212, 62] on icon "button" at bounding box center [1218, 61] width 18 height 18
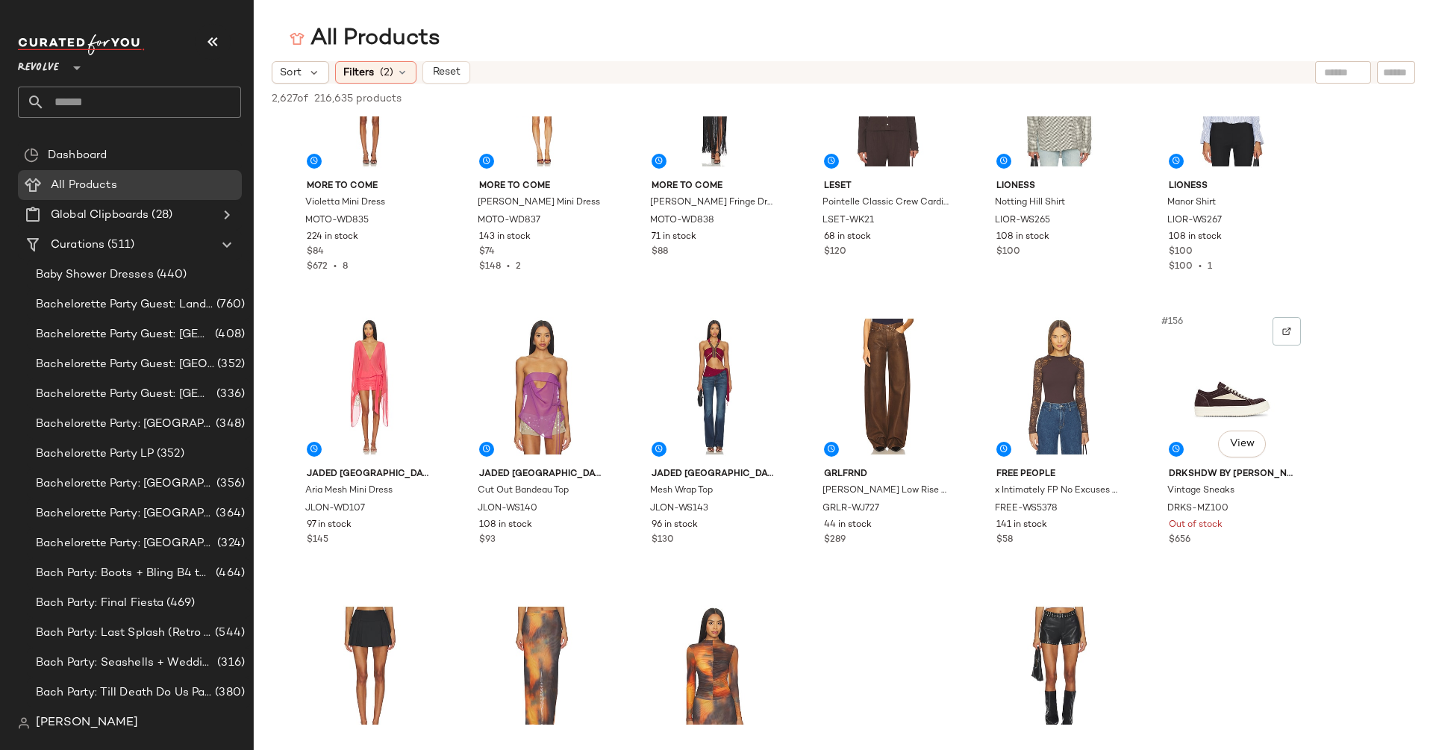
scroll to position [7029, 0]
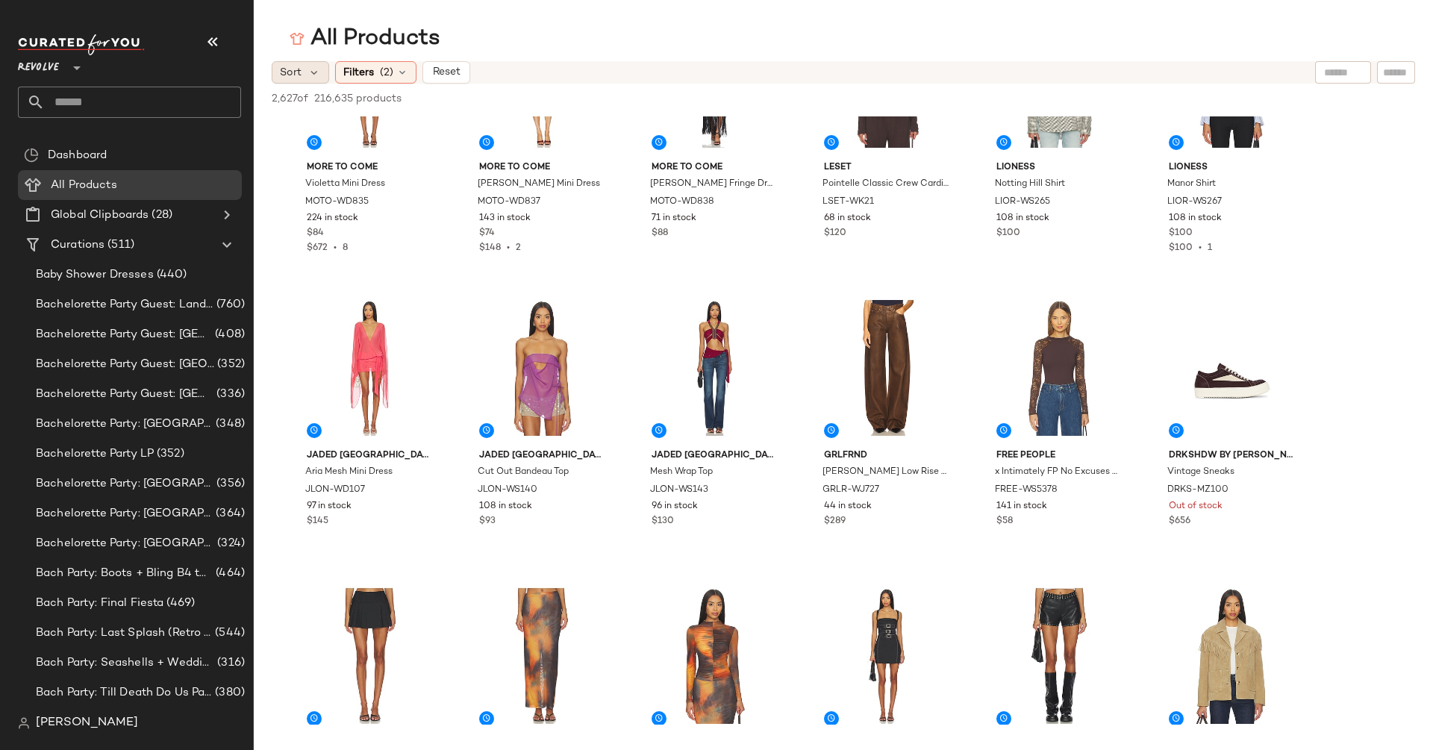
click at [302, 70] on div "Sort" at bounding box center [300, 72] width 57 height 22
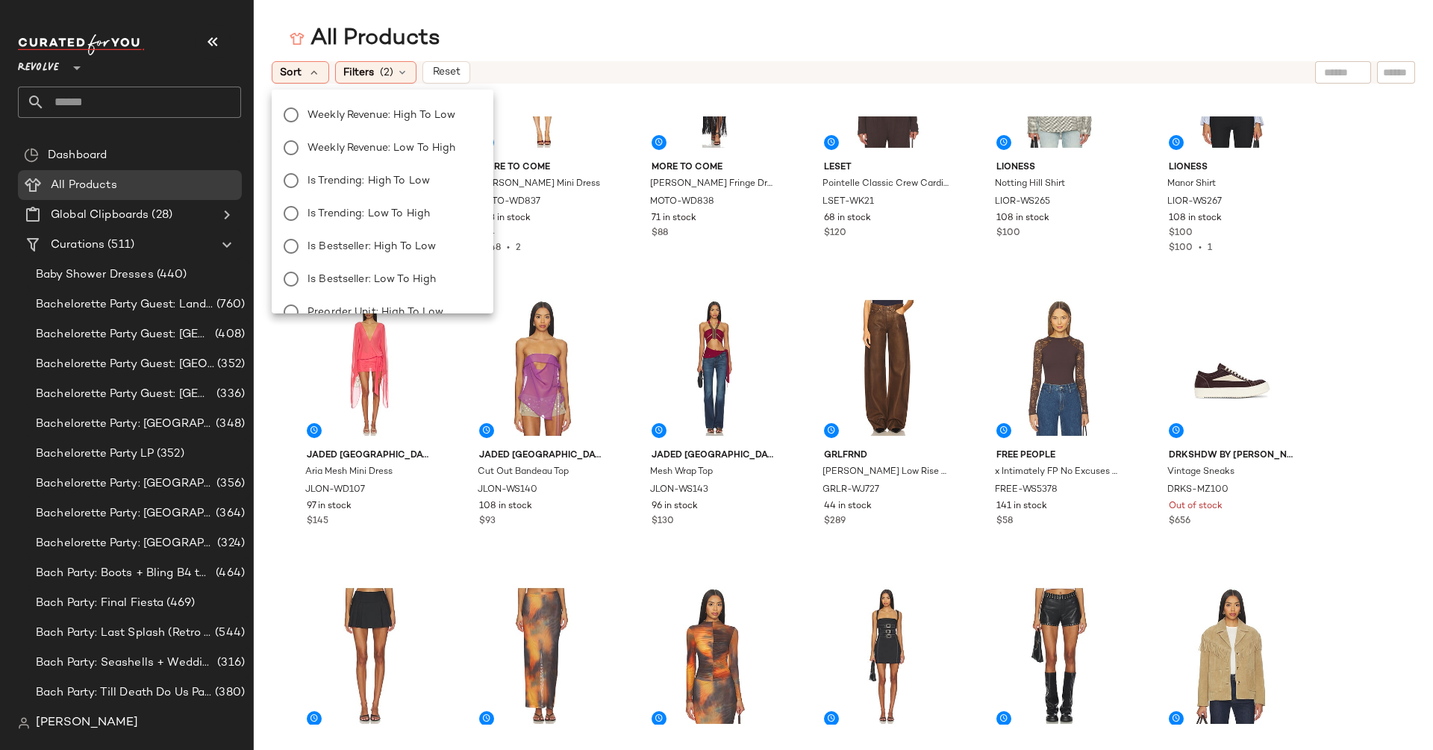
scroll to position [185, 0]
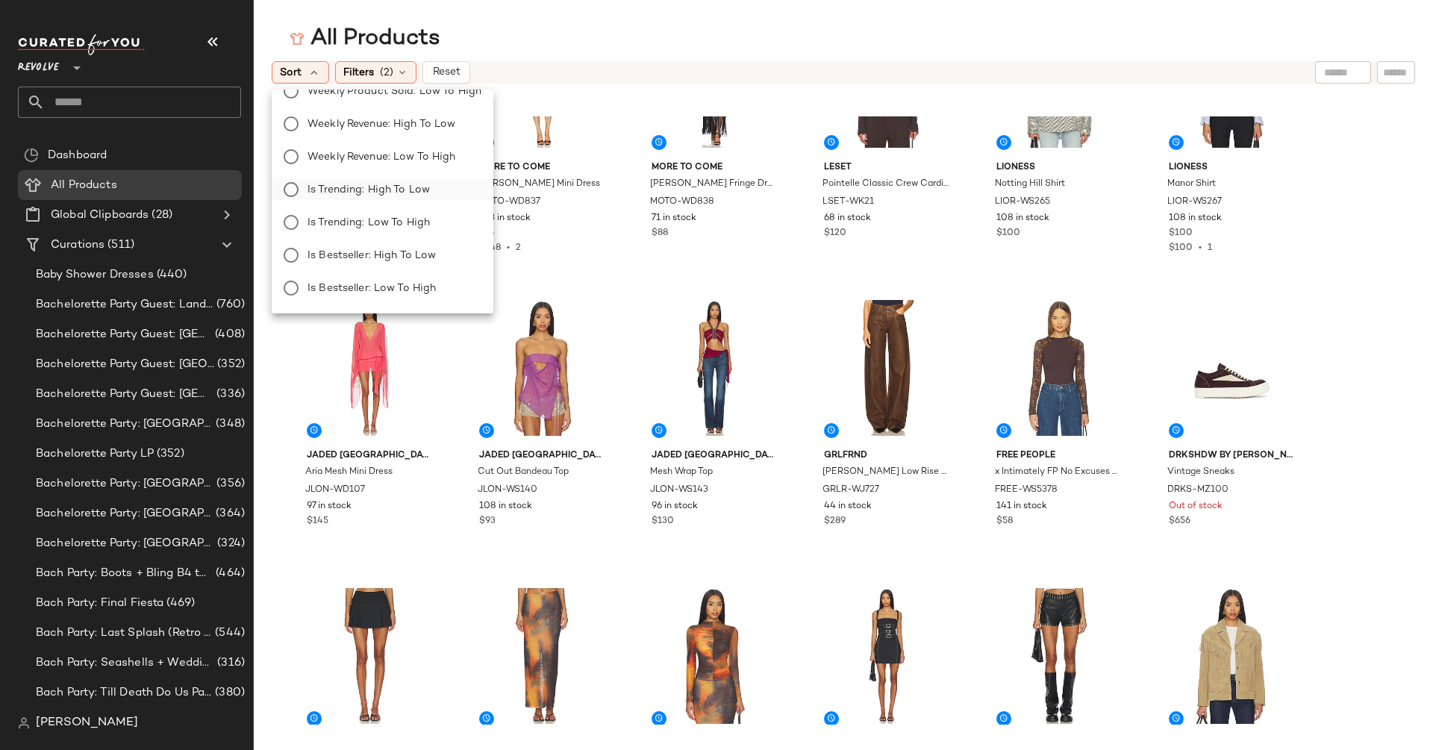
click at [407, 189] on span "Is Trending: High to Low" at bounding box center [368, 190] width 122 height 16
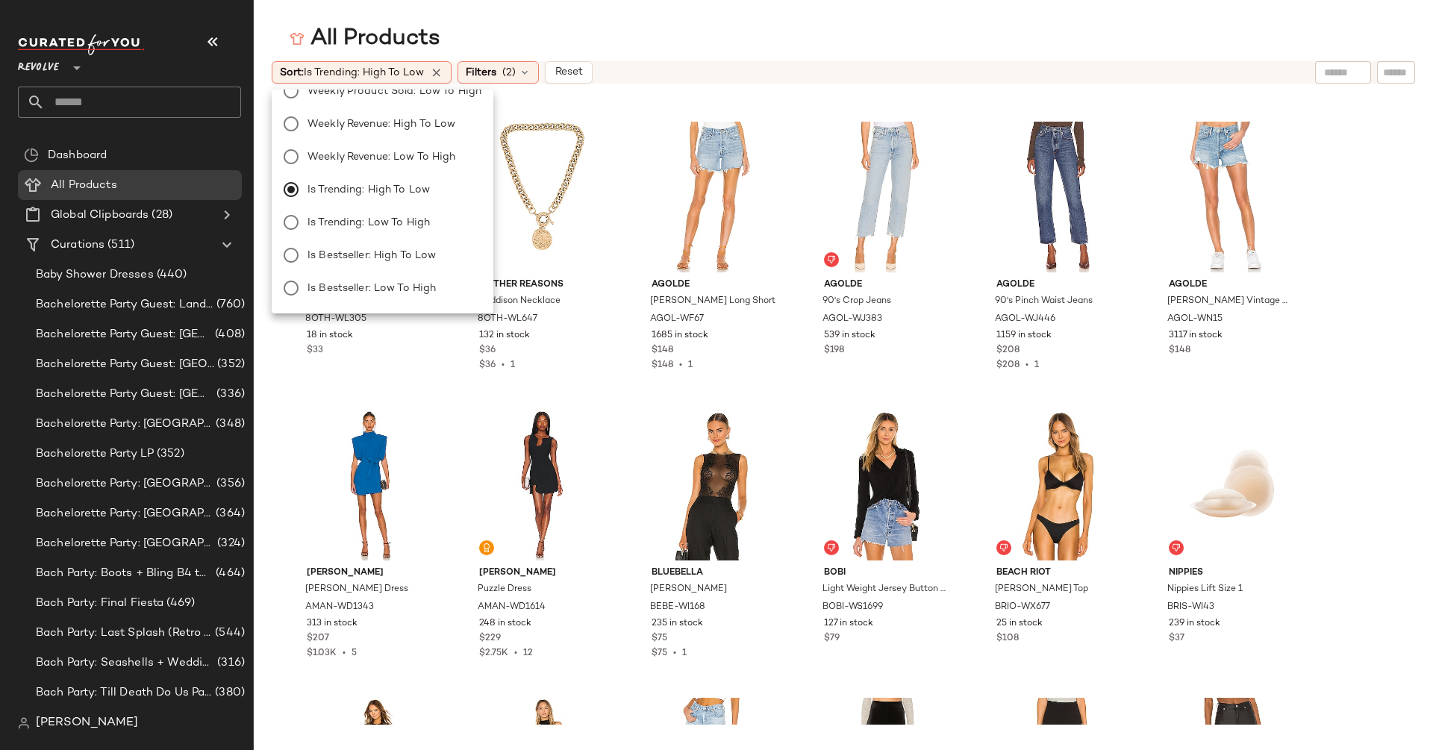
click at [272, 39] on div "All Products" at bounding box center [843, 39] width 1179 height 30
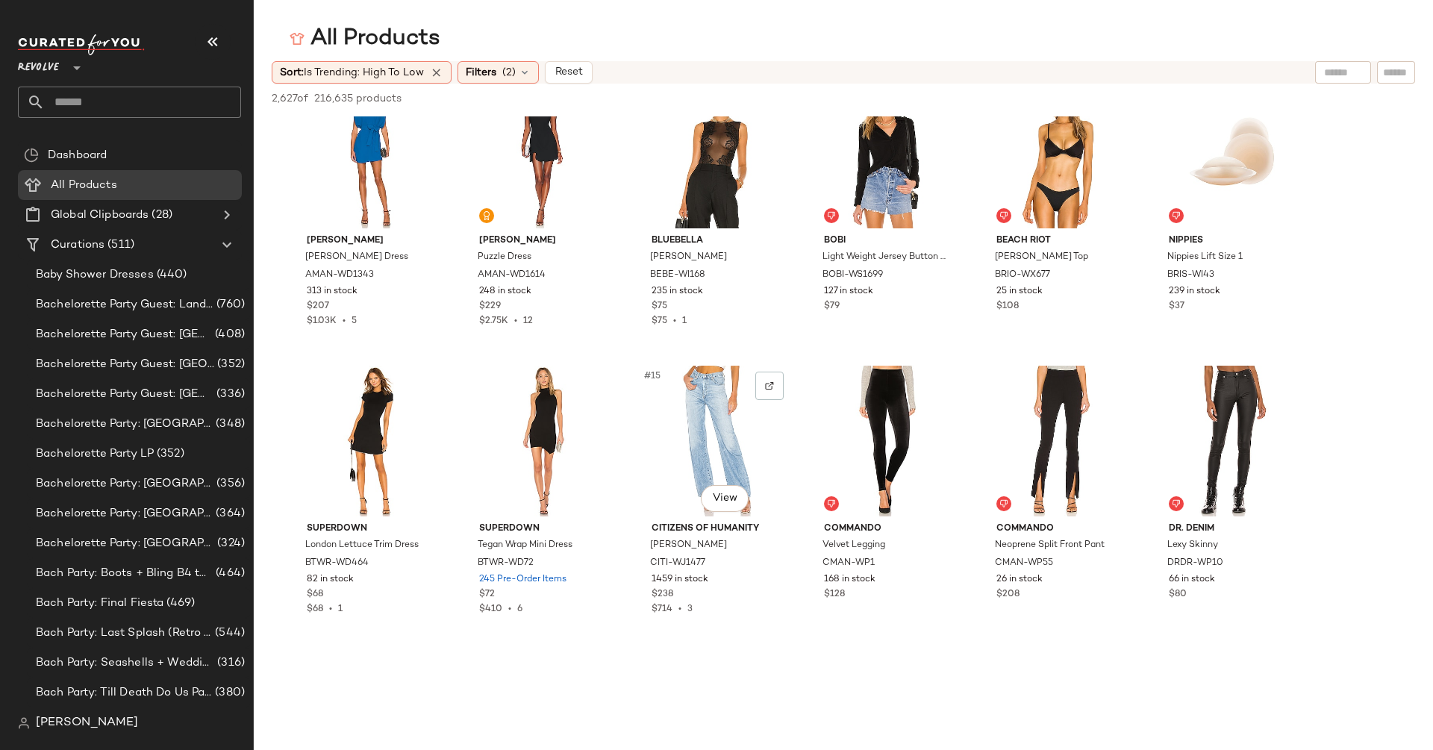
scroll to position [359, 0]
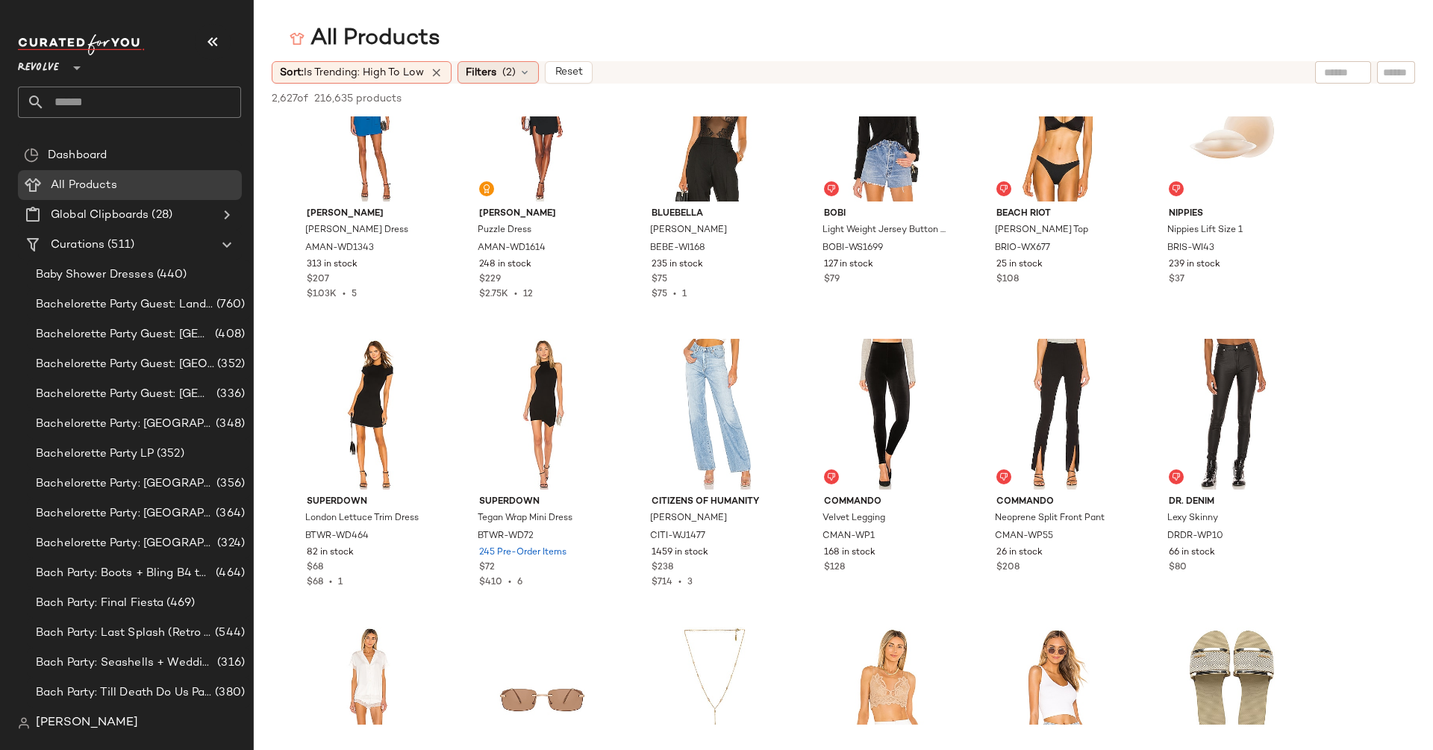
click at [506, 80] on div "Filters (2)" at bounding box center [497, 72] width 81 height 22
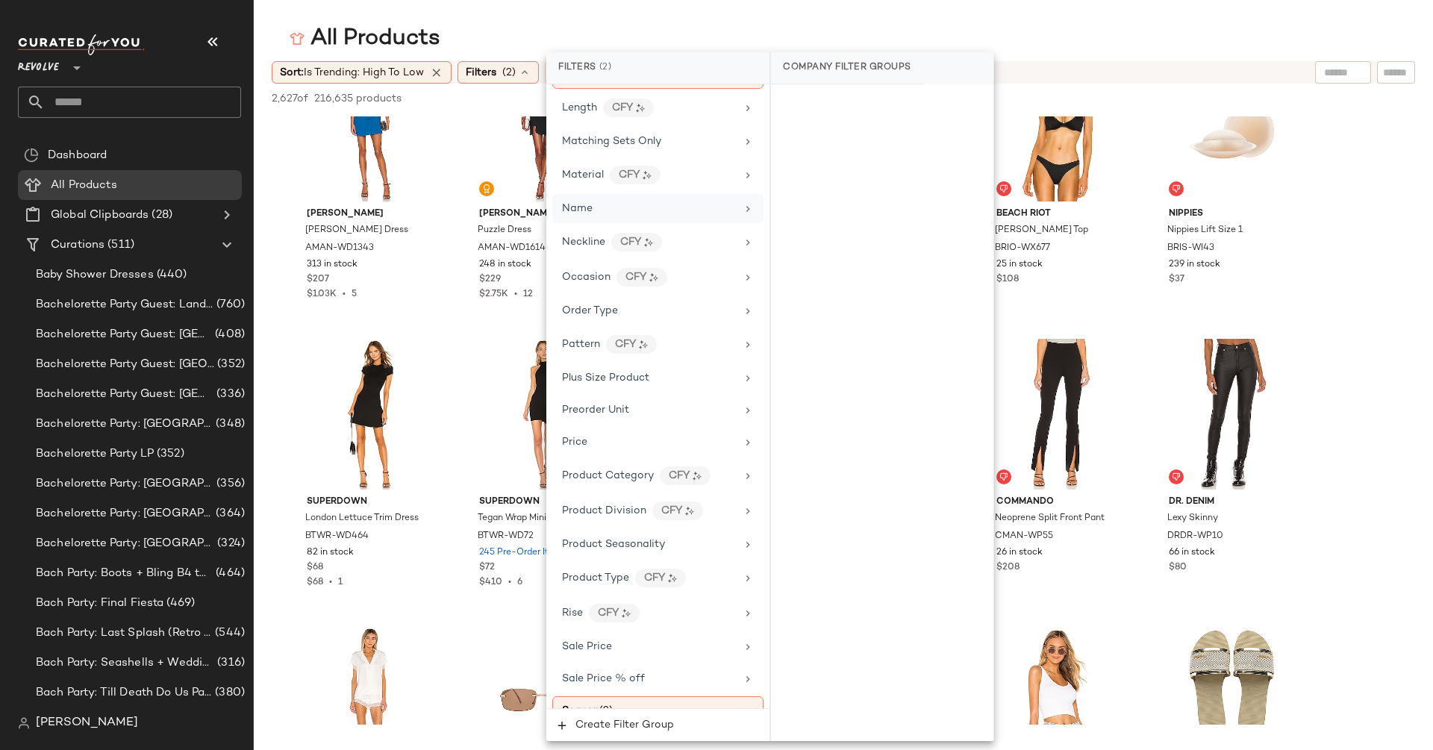
scroll to position [1074, 0]
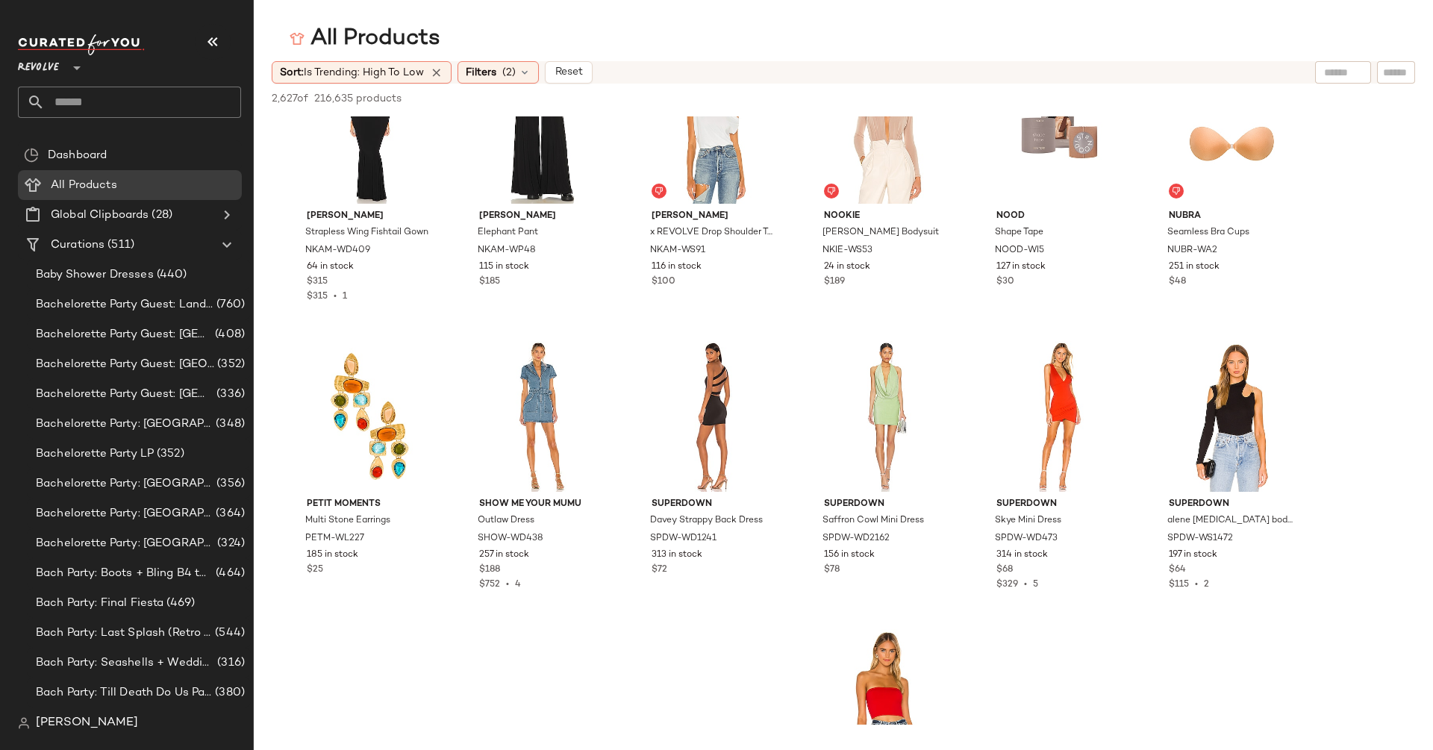
scroll to position [2077, 0]
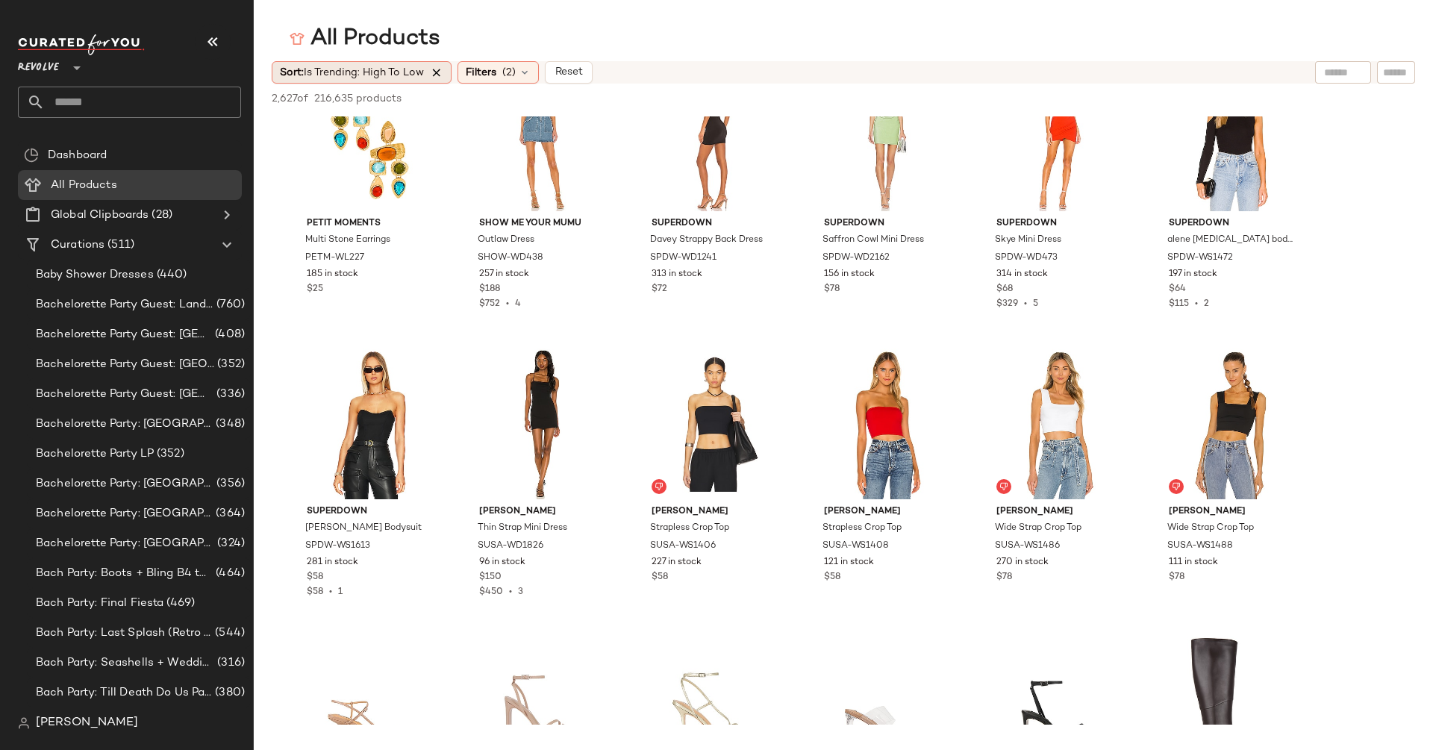
click at [436, 74] on icon at bounding box center [436, 72] width 13 height 13
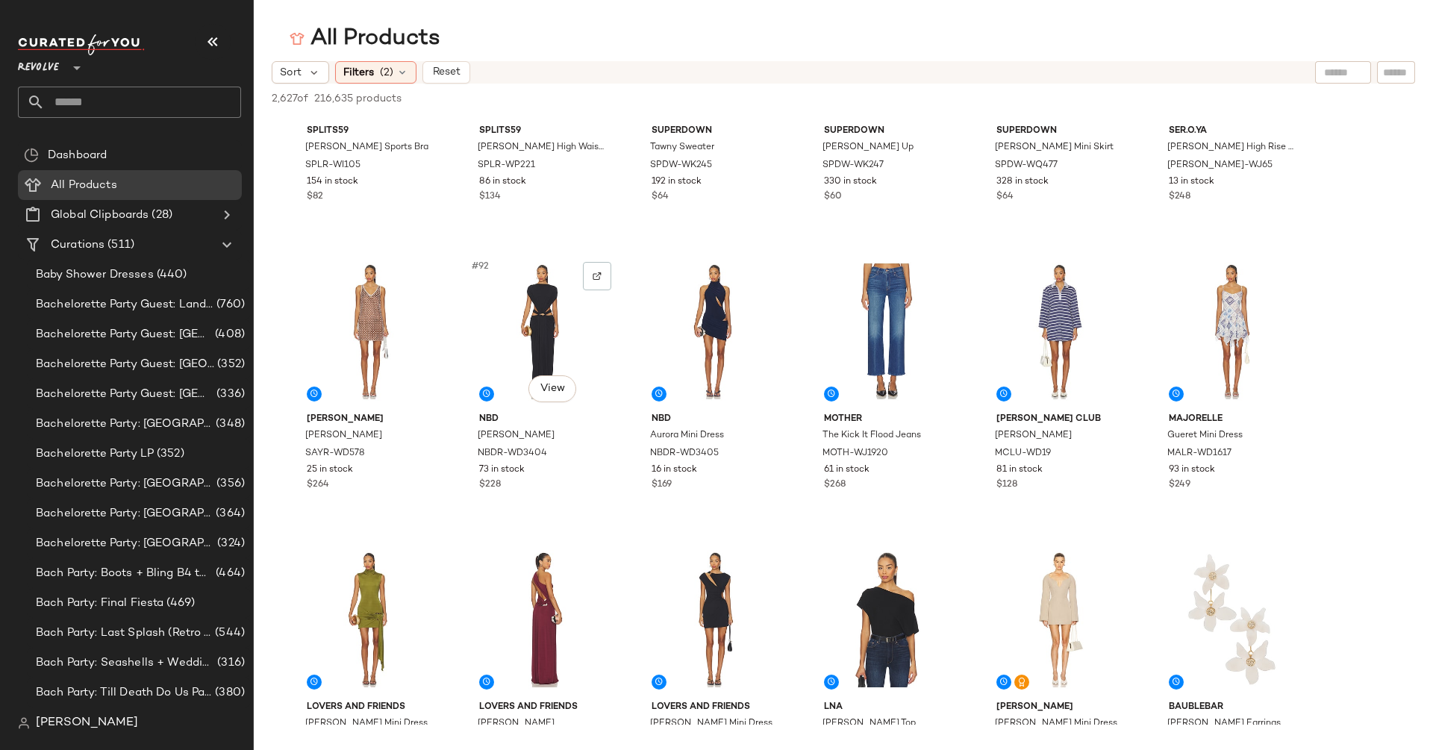
scroll to position [3625, 0]
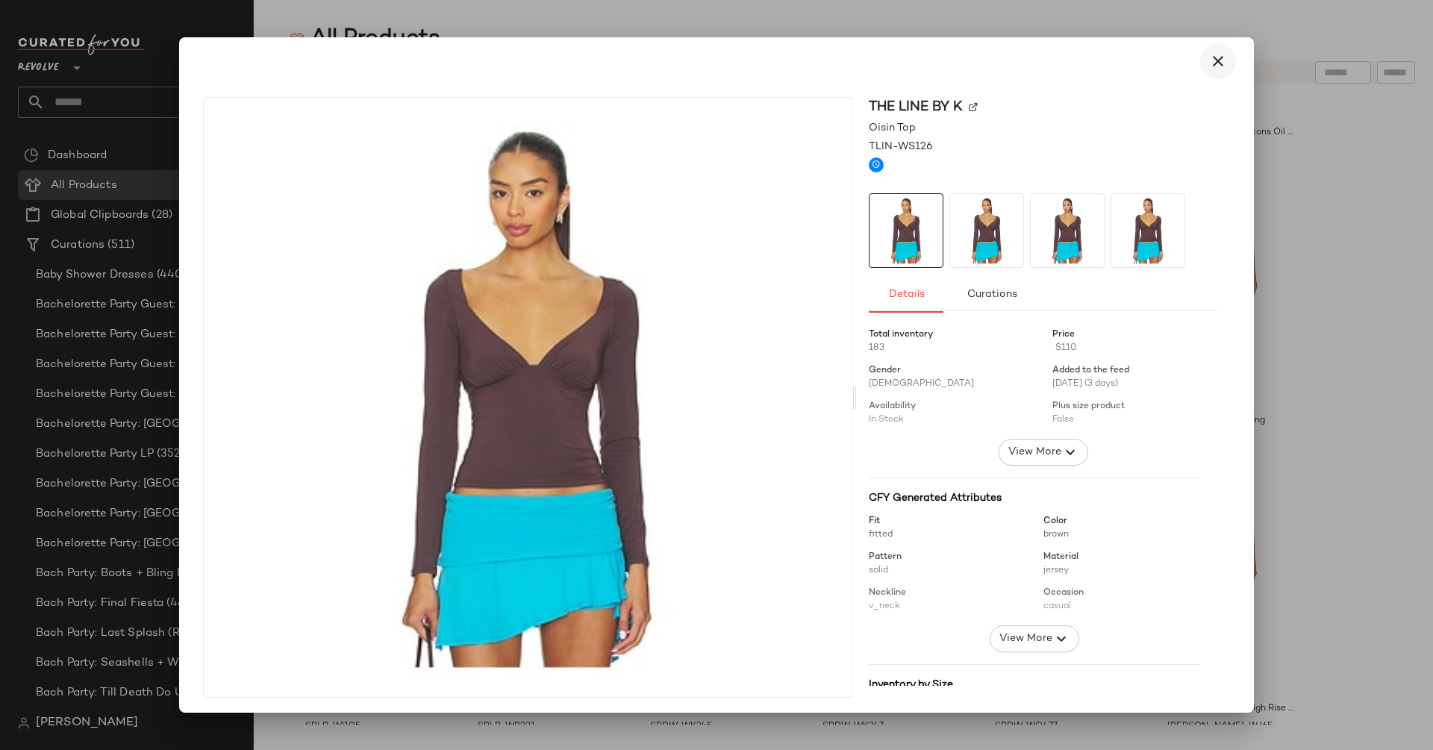
click at [1210, 58] on icon "button" at bounding box center [1218, 61] width 18 height 18
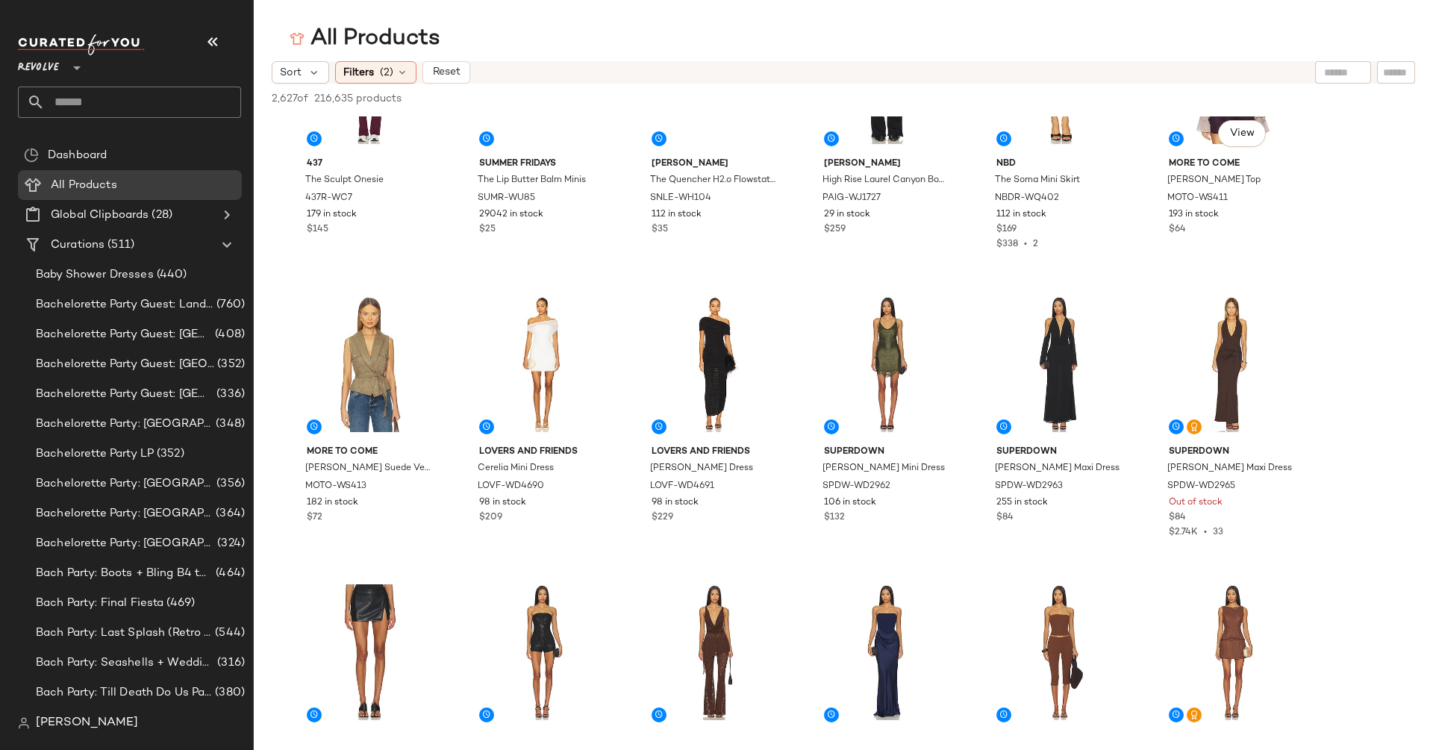
scroll to position [6279, 0]
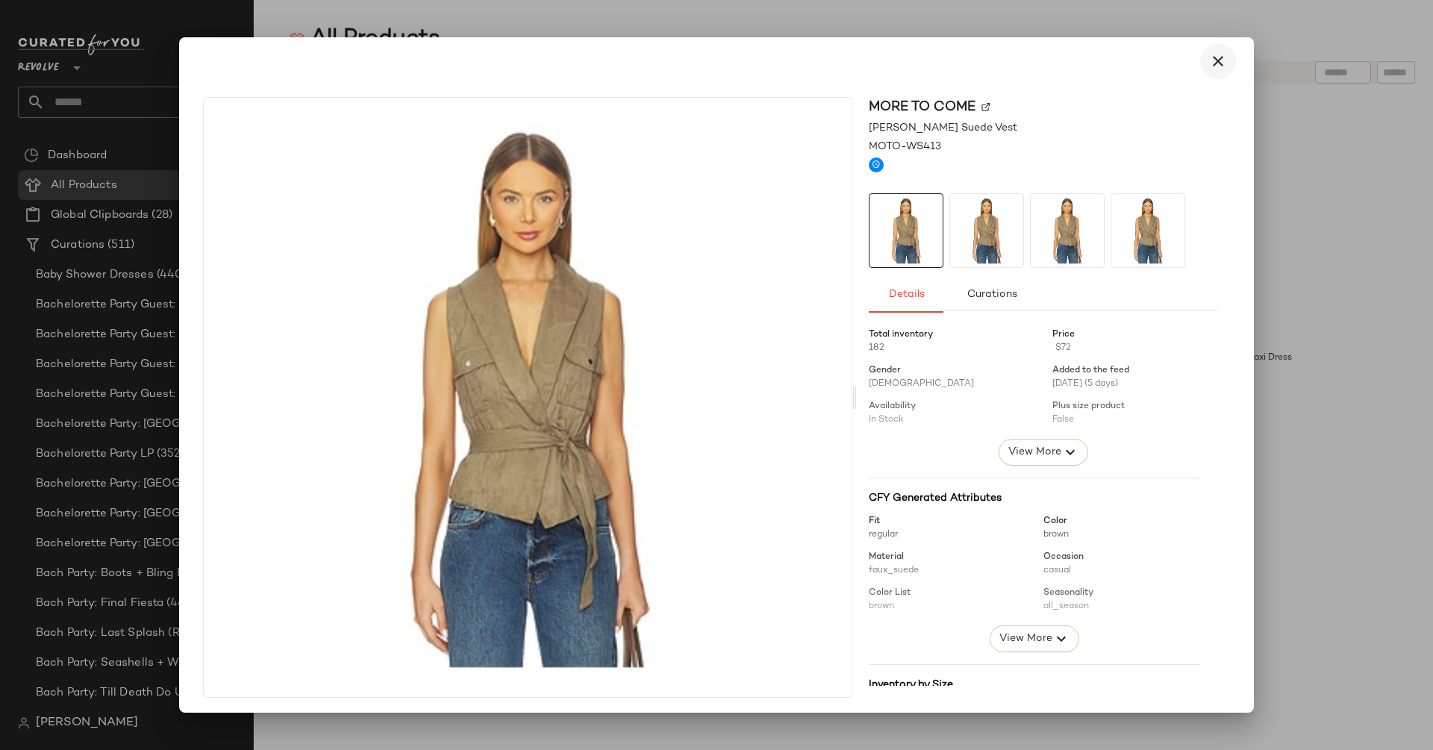
click at [1215, 54] on icon "button" at bounding box center [1218, 61] width 18 height 18
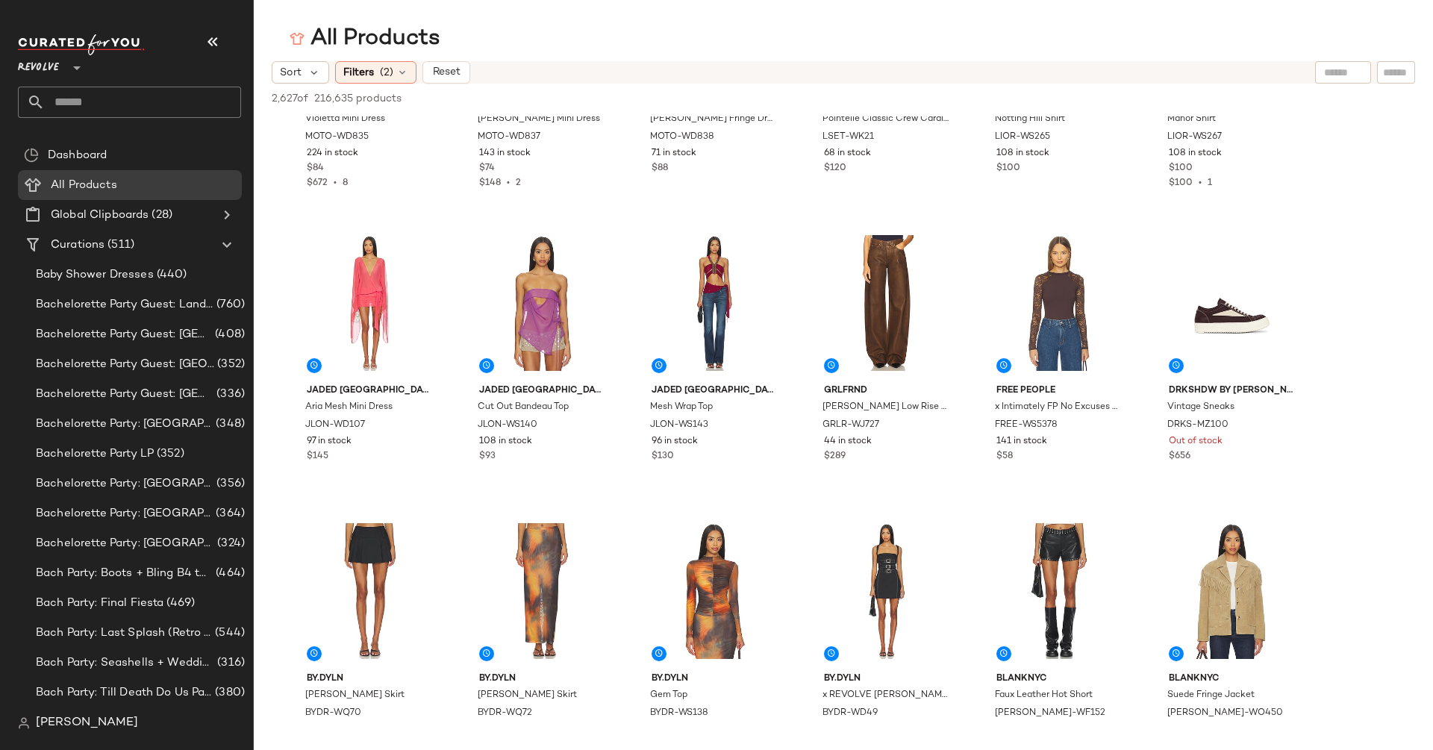
scroll to position [7095, 0]
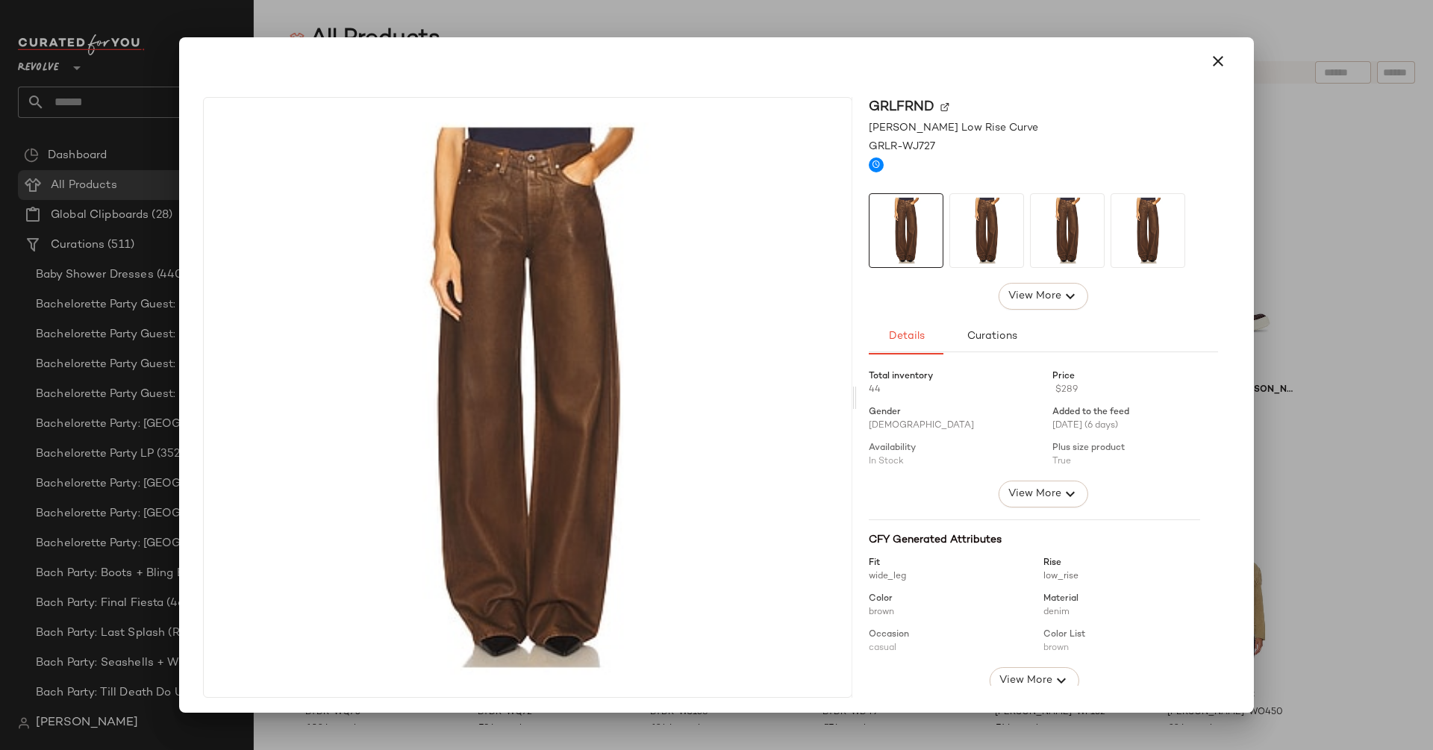
click at [975, 231] on img at bounding box center [986, 230] width 73 height 73
click at [1030, 236] on img at bounding box center [1066, 230] width 73 height 73
click at [1096, 231] on div at bounding box center [1042, 230] width 349 height 75
click at [1211, 54] on icon "button" at bounding box center [1218, 61] width 18 height 18
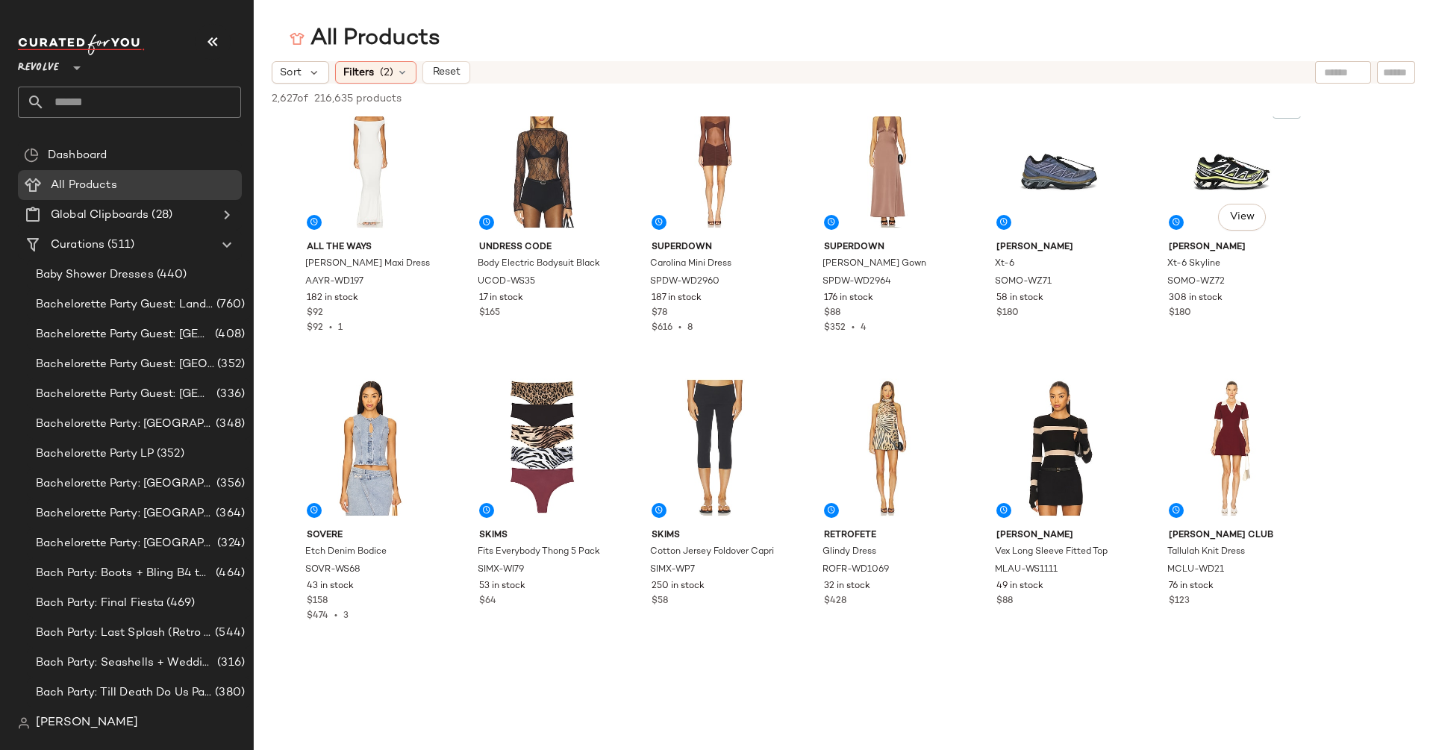
scroll to position [8133, 0]
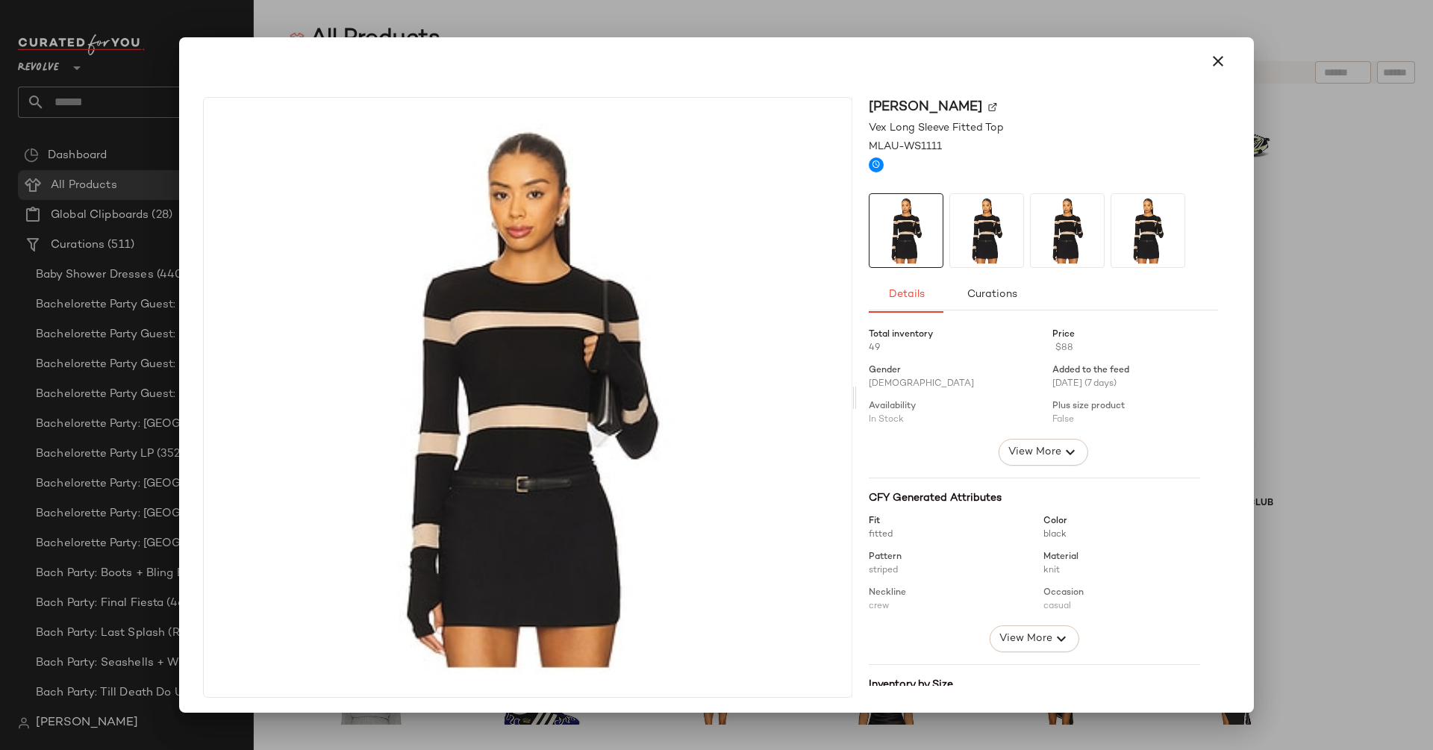
click at [983, 231] on img at bounding box center [986, 230] width 73 height 73
click at [1038, 244] on img at bounding box center [1066, 230] width 73 height 73
click at [1209, 60] on icon "button" at bounding box center [1218, 61] width 18 height 18
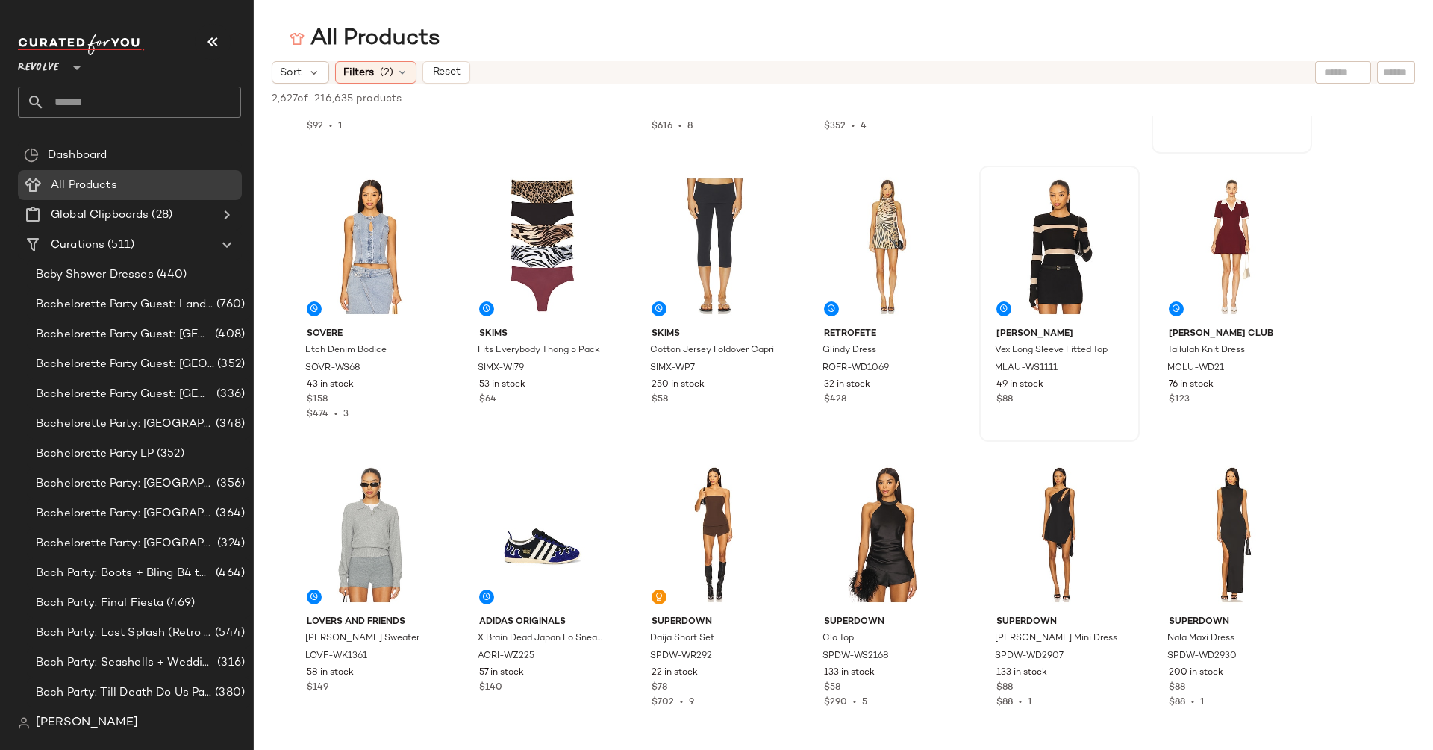
scroll to position [8381, 0]
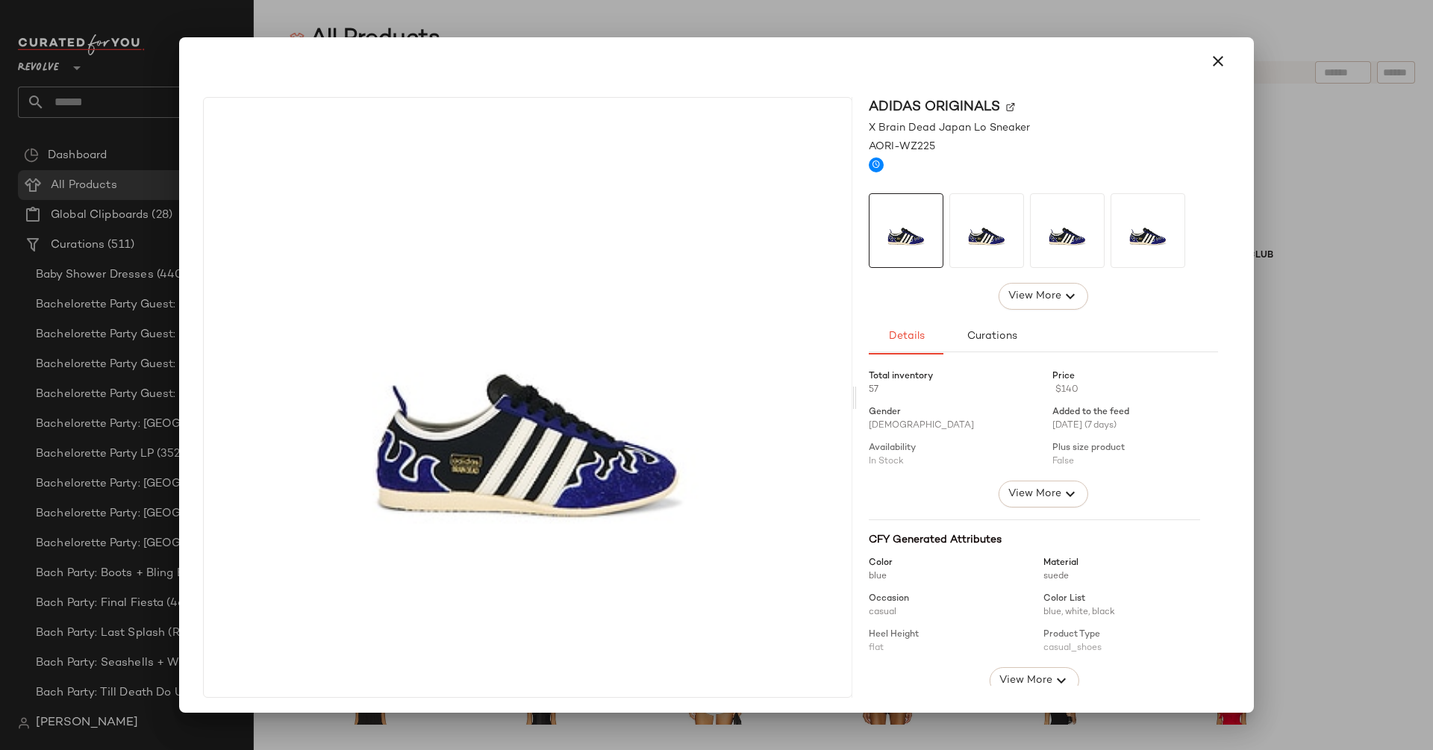
click at [980, 245] on img at bounding box center [986, 230] width 73 height 73
click at [1079, 248] on img at bounding box center [1066, 230] width 73 height 73
click at [1209, 56] on icon "button" at bounding box center [1218, 61] width 18 height 18
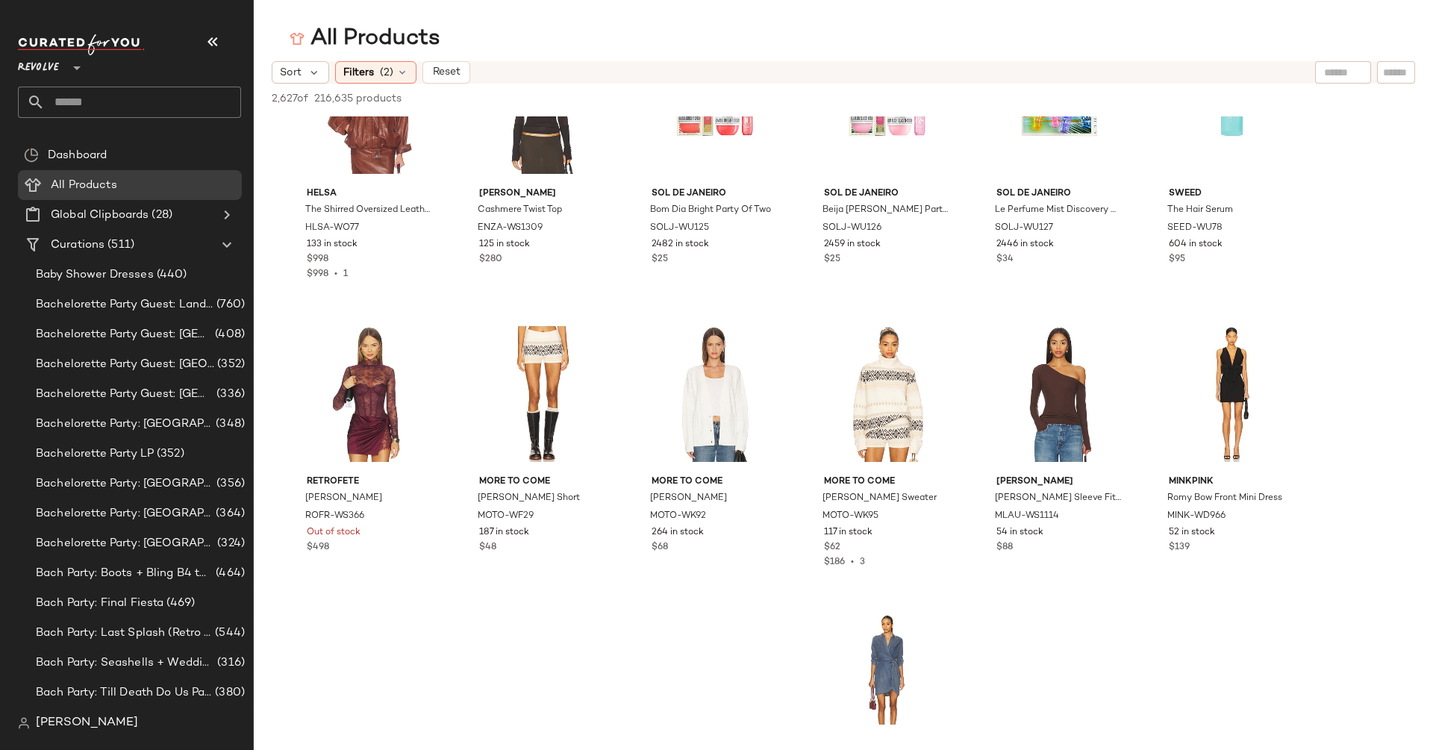
scroll to position [12059, 0]
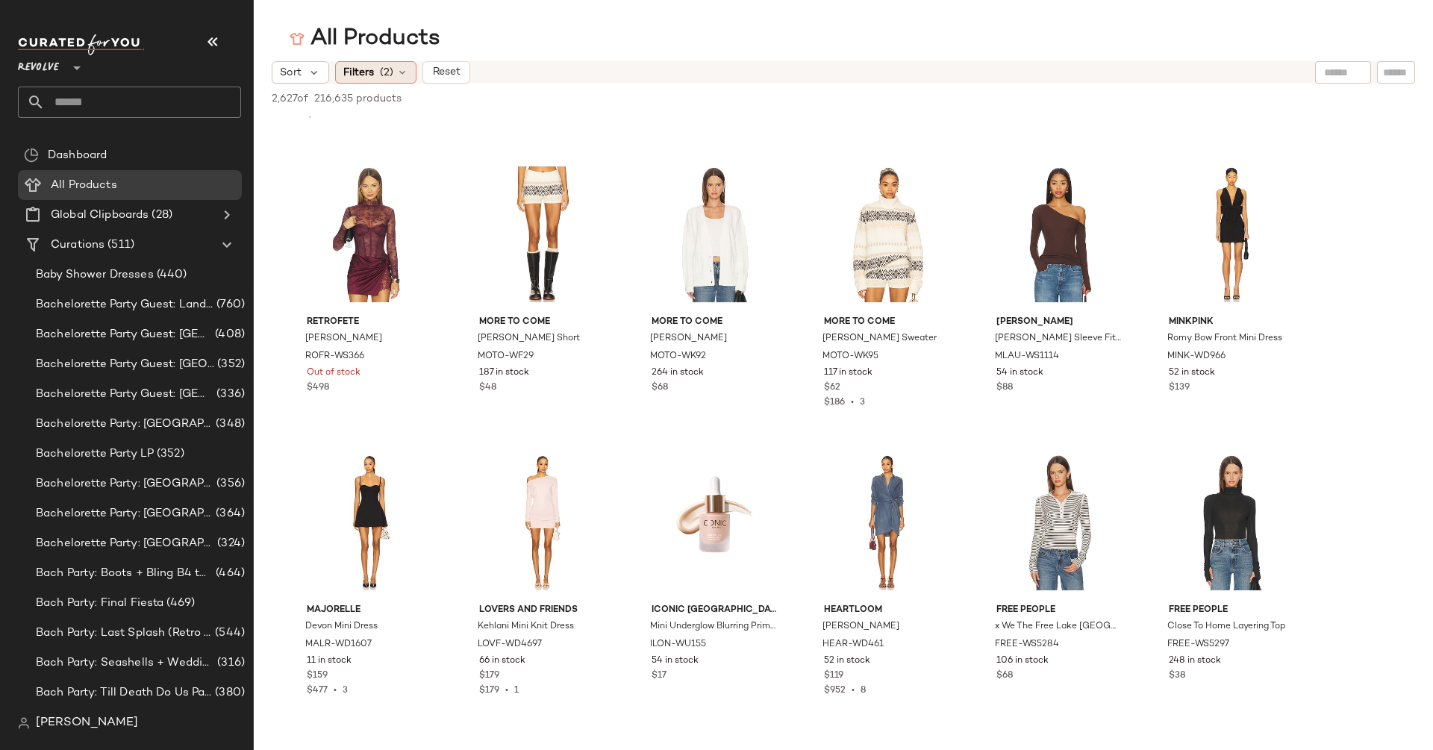
click at [375, 78] on div "Filters (2)" at bounding box center [375, 72] width 81 height 22
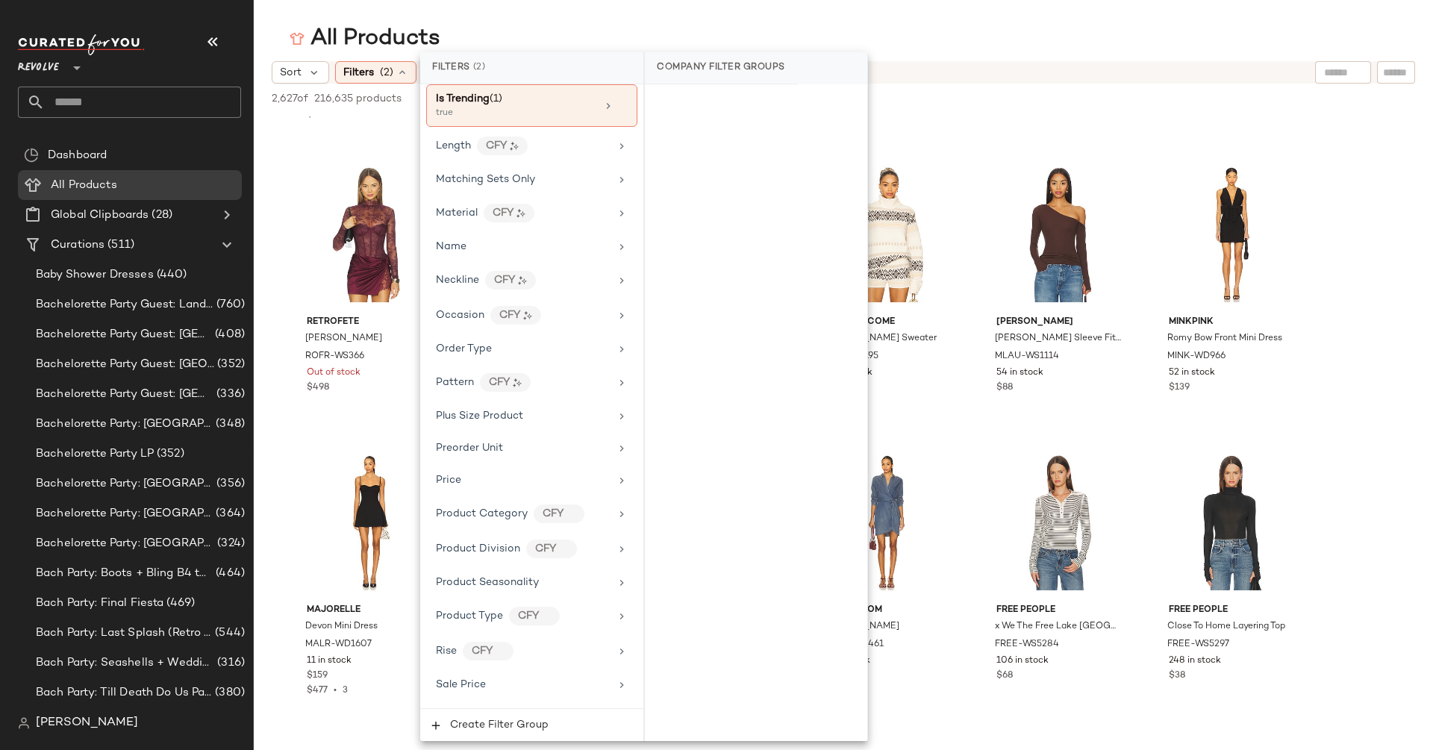
scroll to position [1055, 0]
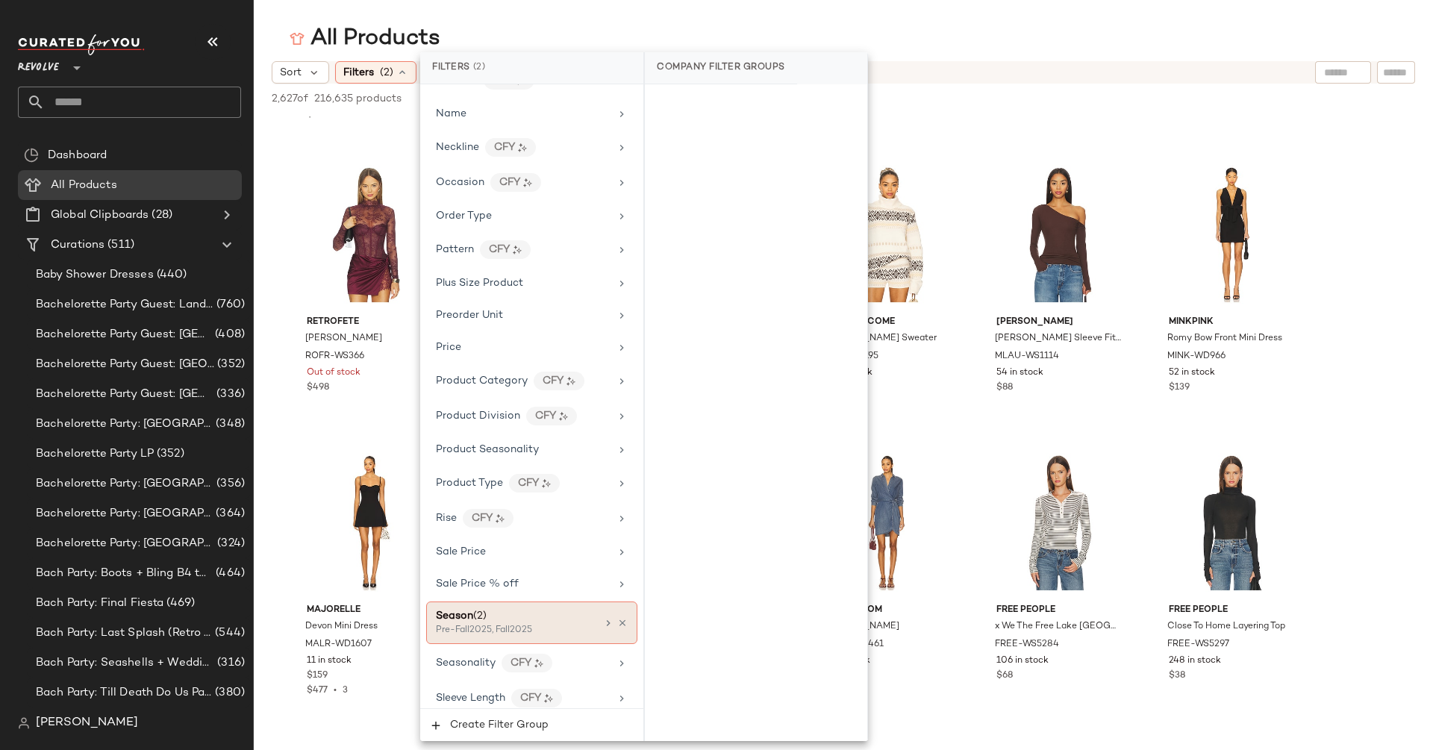
click at [525, 601] on div "Season (2) Pre-Fall2025, Fall2025" at bounding box center [531, 622] width 211 height 43
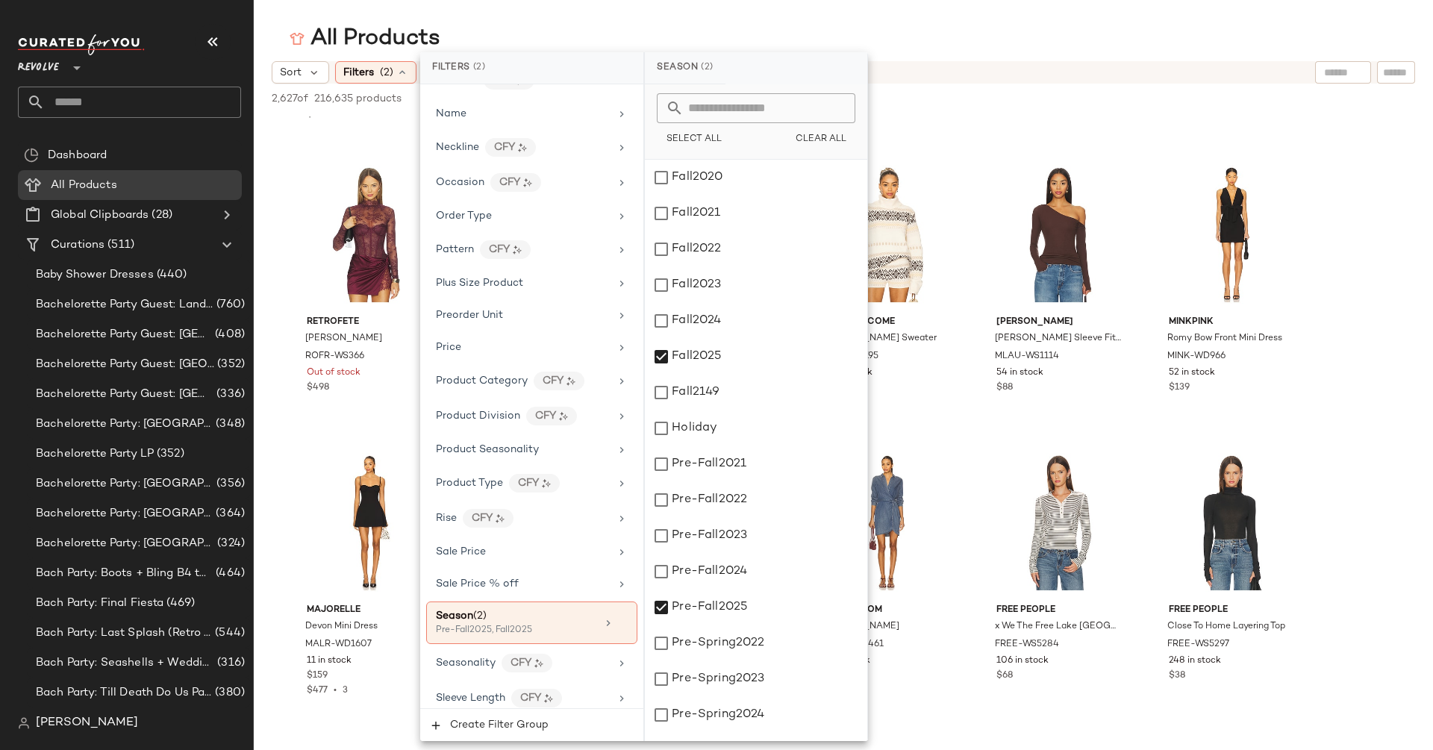
scroll to position [723, 0]
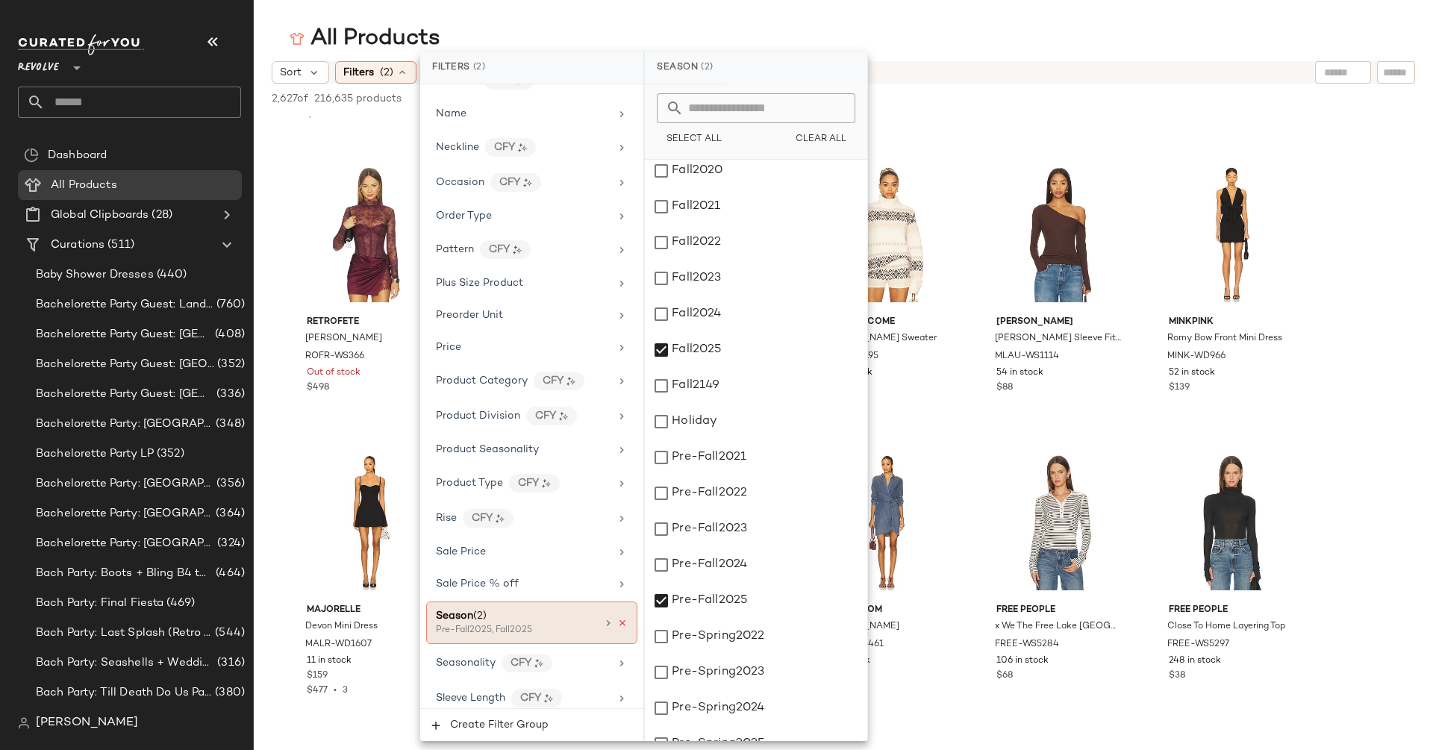
click at [619, 618] on icon at bounding box center [622, 623] width 10 height 10
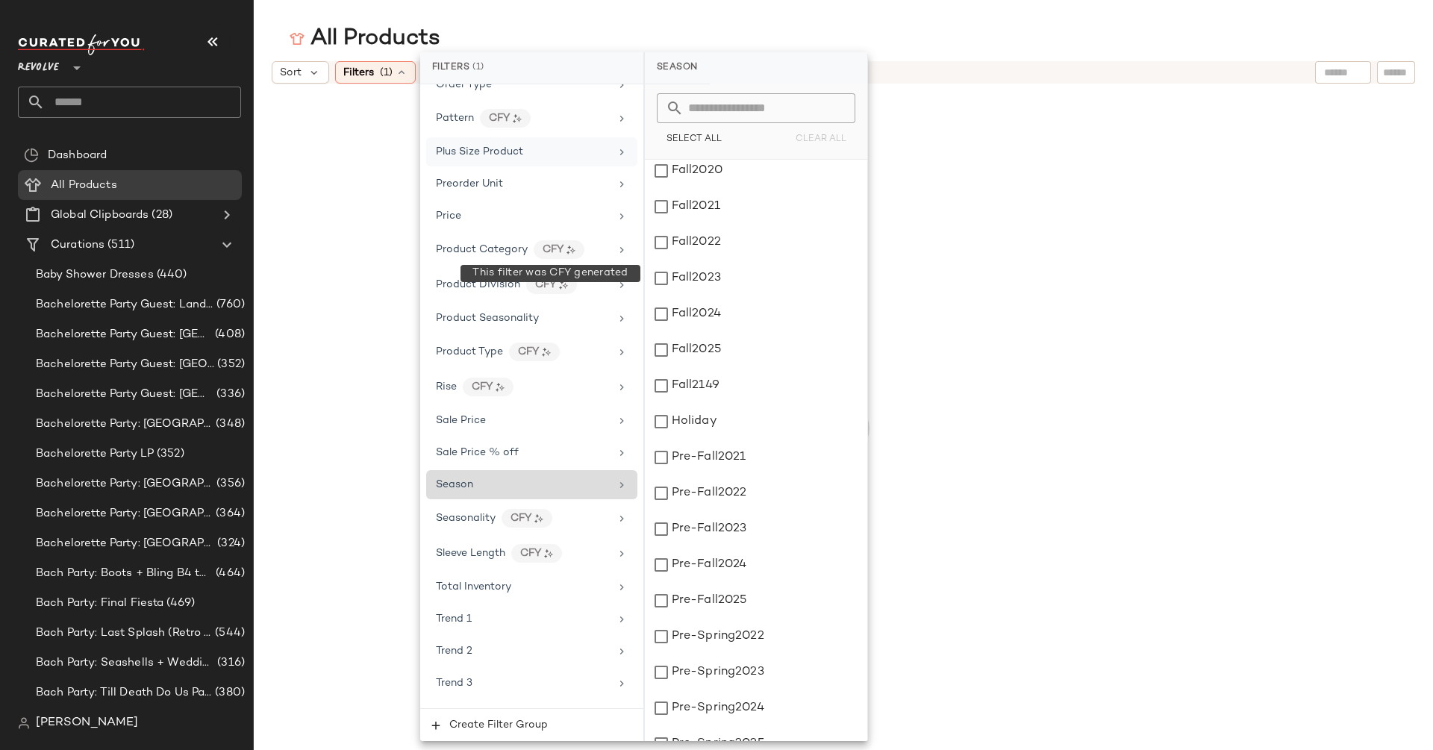
scroll to position [454, 0]
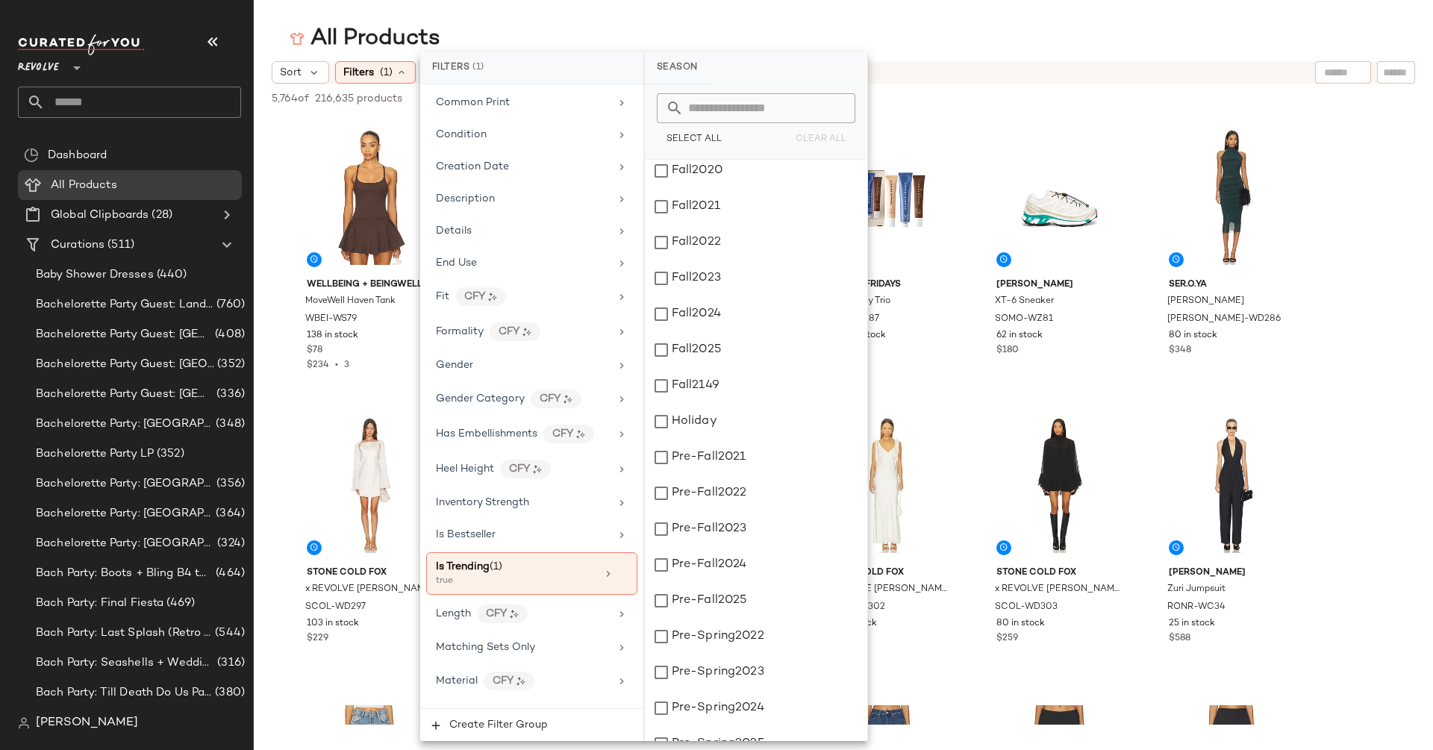
click at [269, 57] on div "All Products Sort Filters (1) Reset 5,764 of 216,635 products • 0 selected Dese…" at bounding box center [716, 387] width 1433 height 726
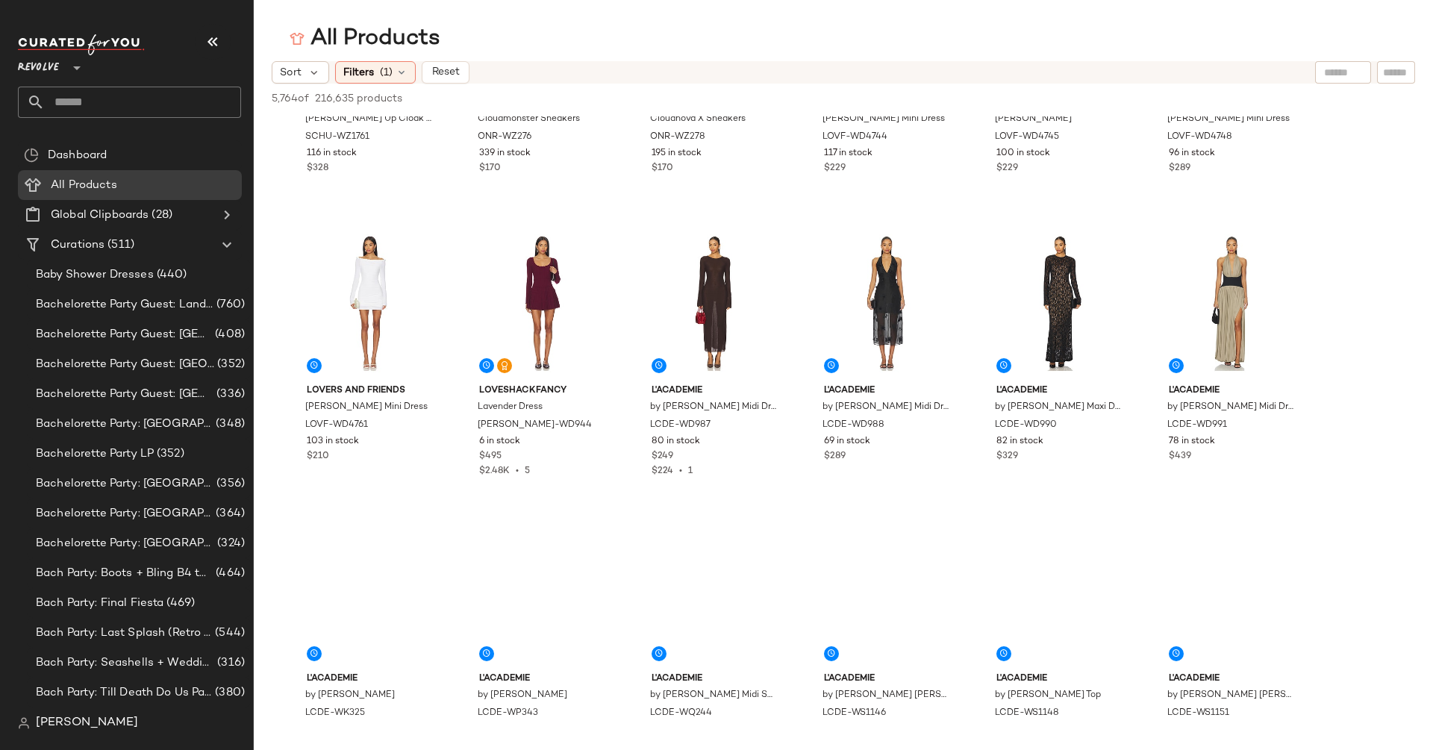
scroll to position [2331, 0]
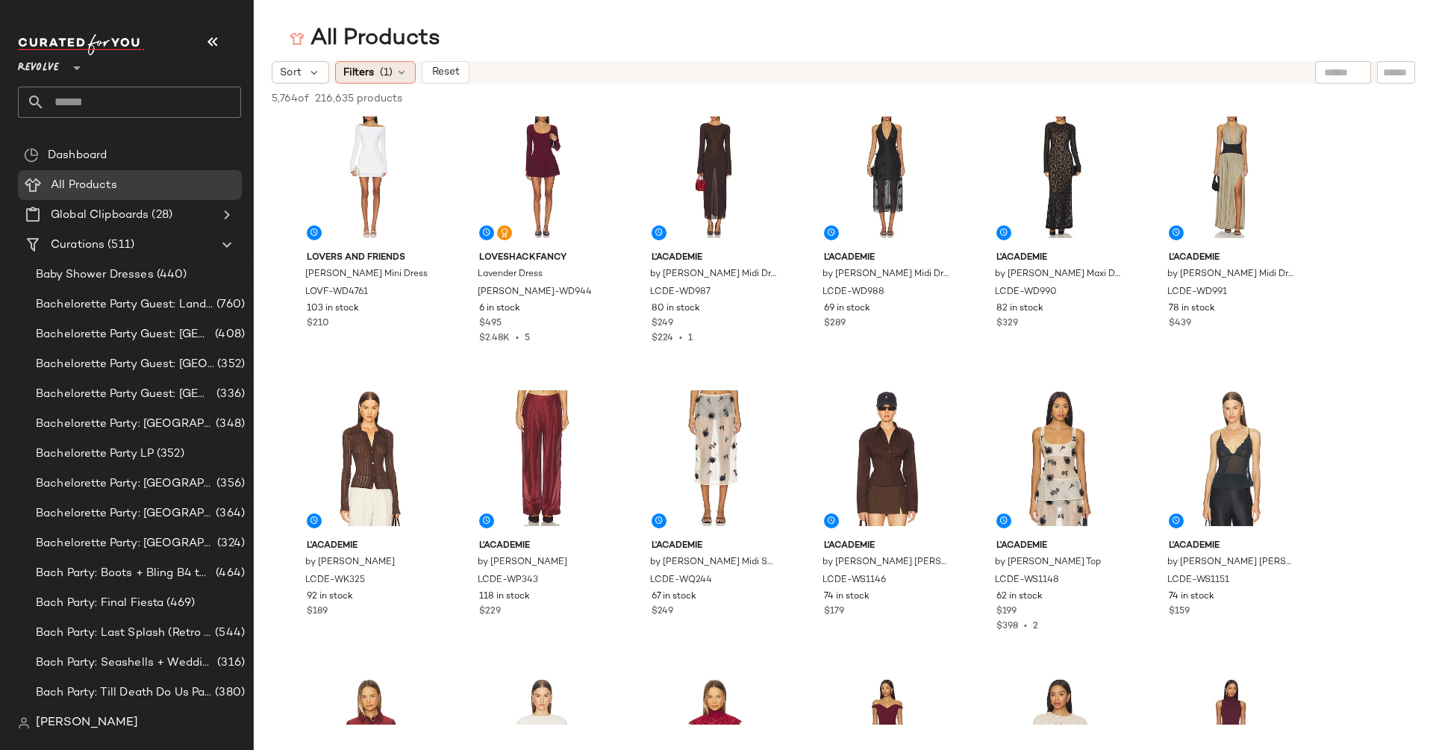
click at [359, 81] on div "Filters (1)" at bounding box center [375, 72] width 81 height 22
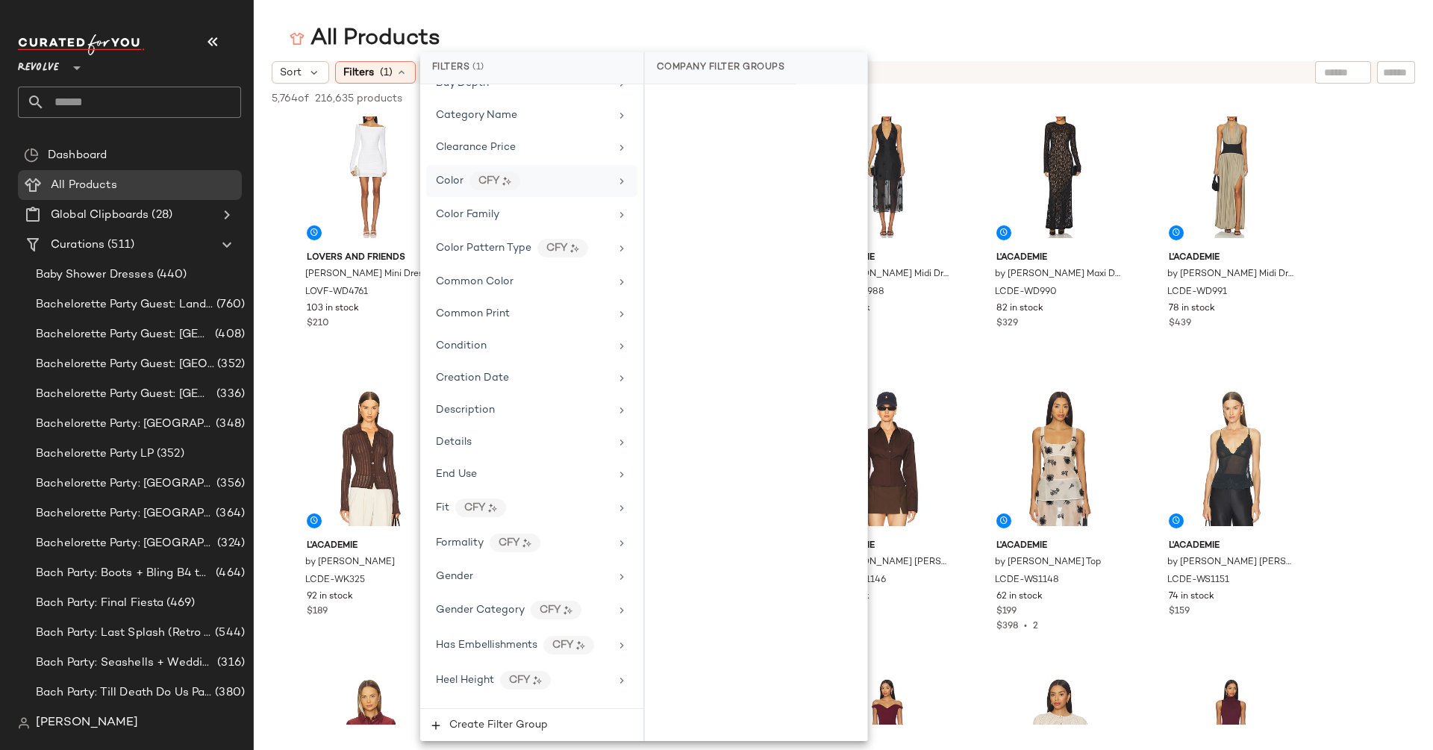
scroll to position [604, 0]
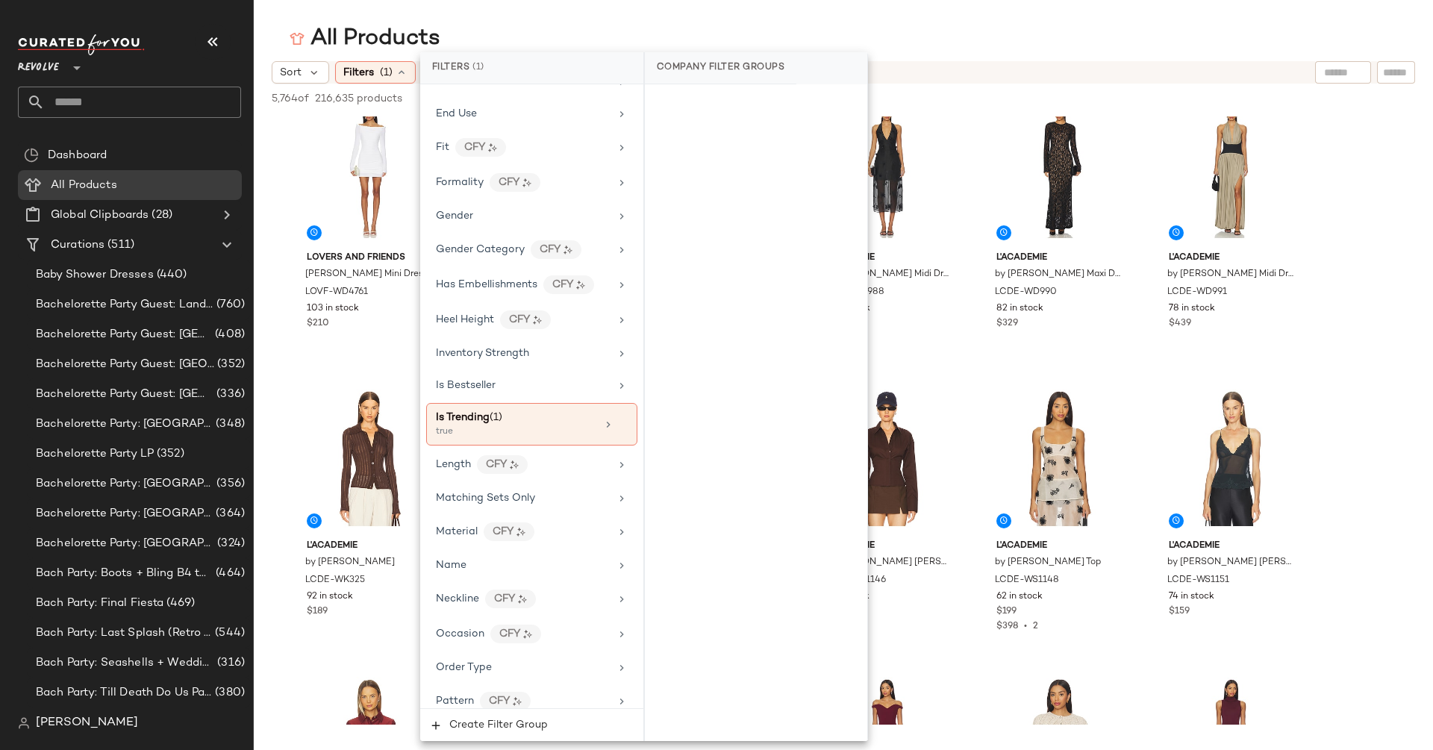
click at [566, 425] on div "true" at bounding box center [510, 431] width 149 height 13
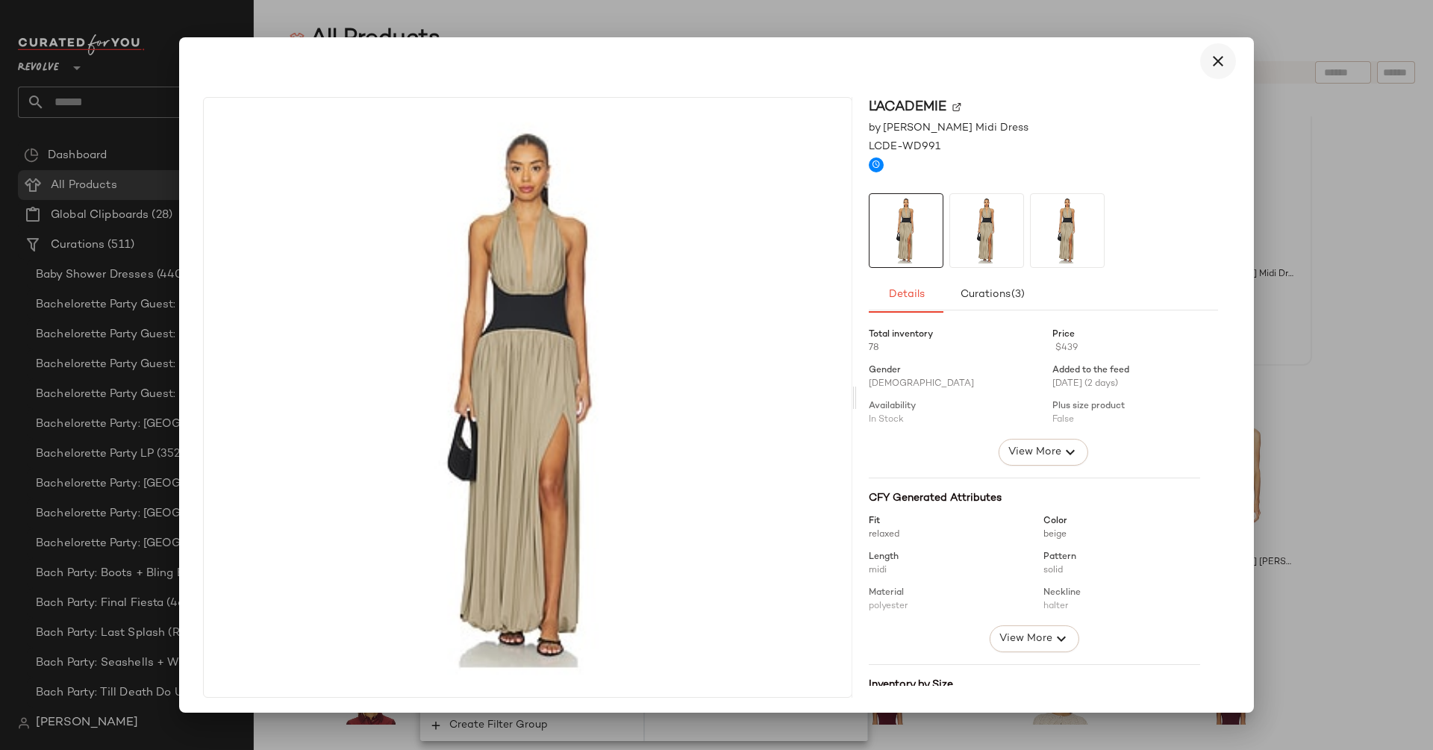
click at [1212, 57] on icon "button" at bounding box center [1218, 61] width 18 height 18
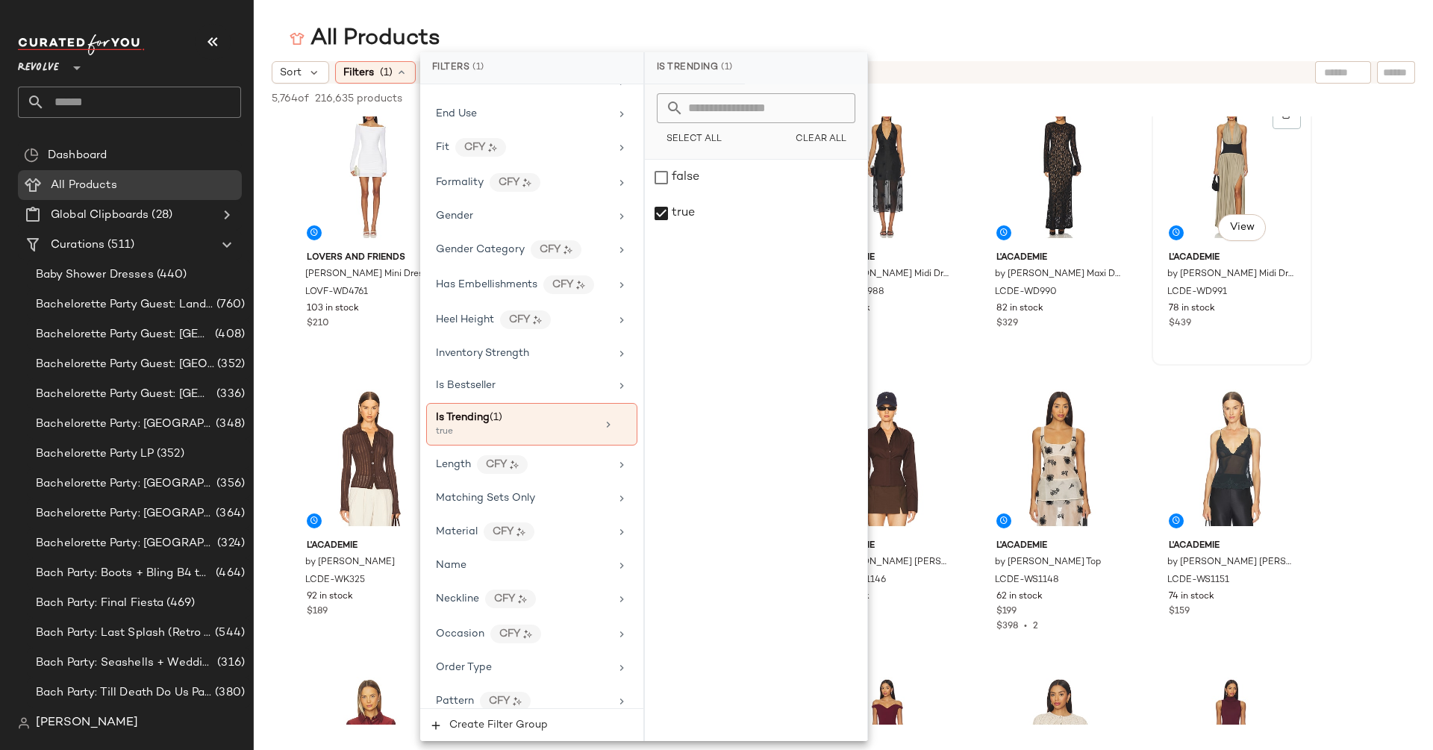
click at [1236, 313] on div "78 in stock" at bounding box center [1231, 308] width 126 height 13
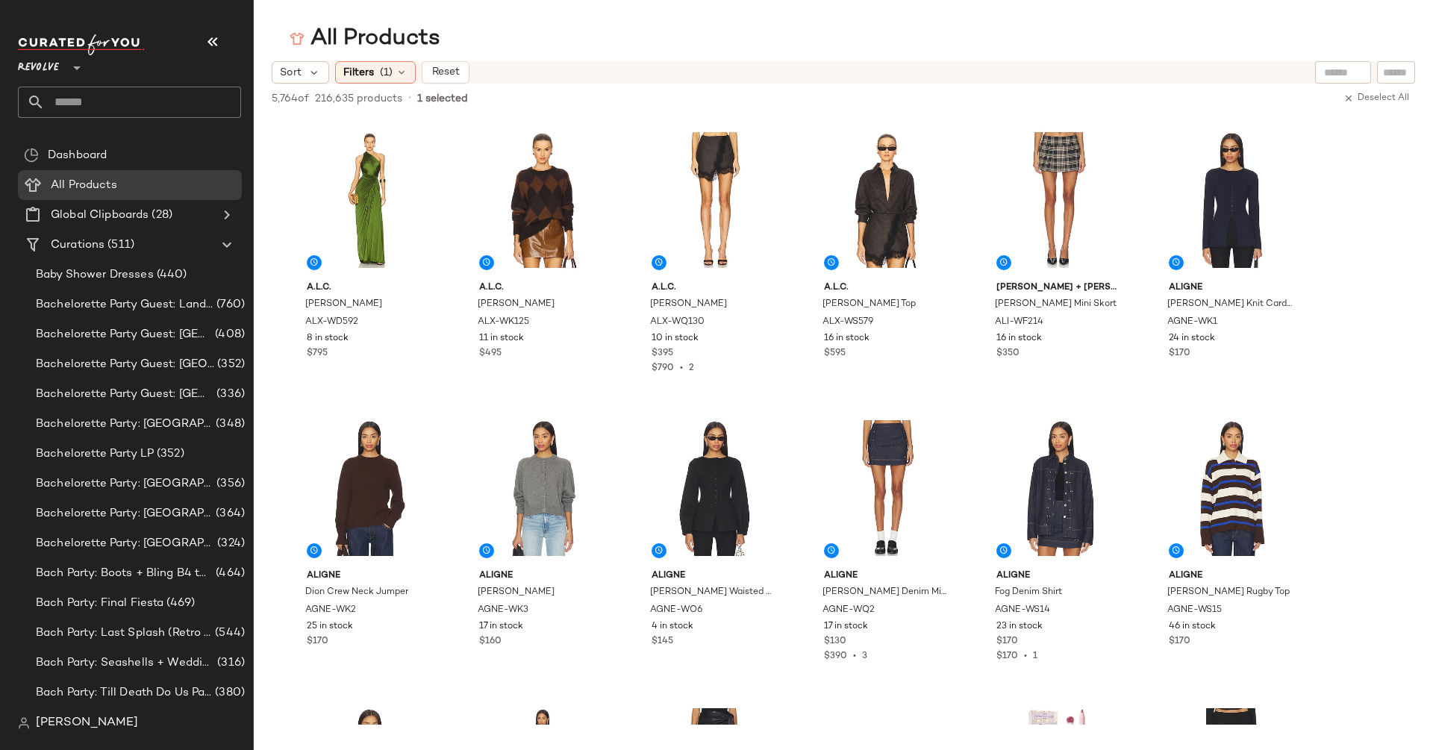
scroll to position [3761, 0]
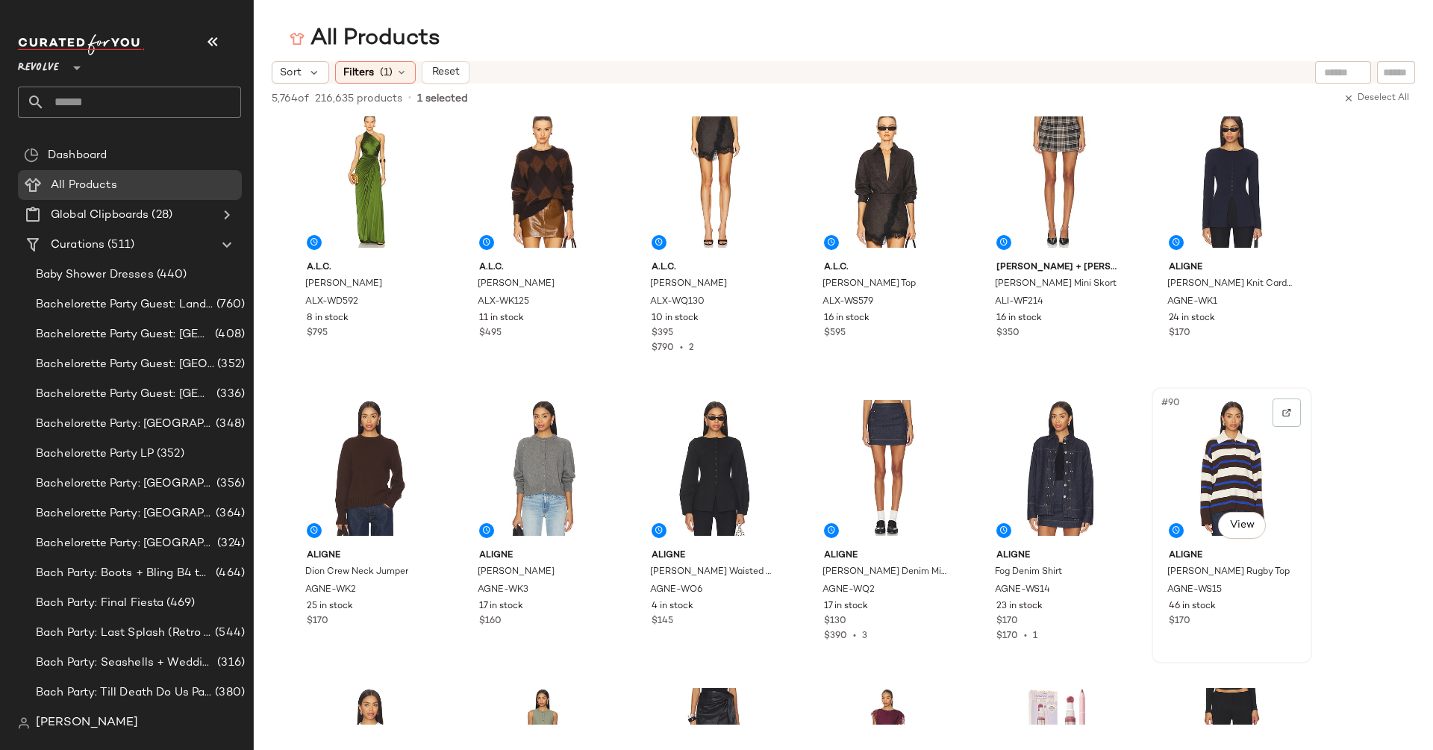
click at [1253, 502] on div "#90 View" at bounding box center [1231, 467] width 150 height 151
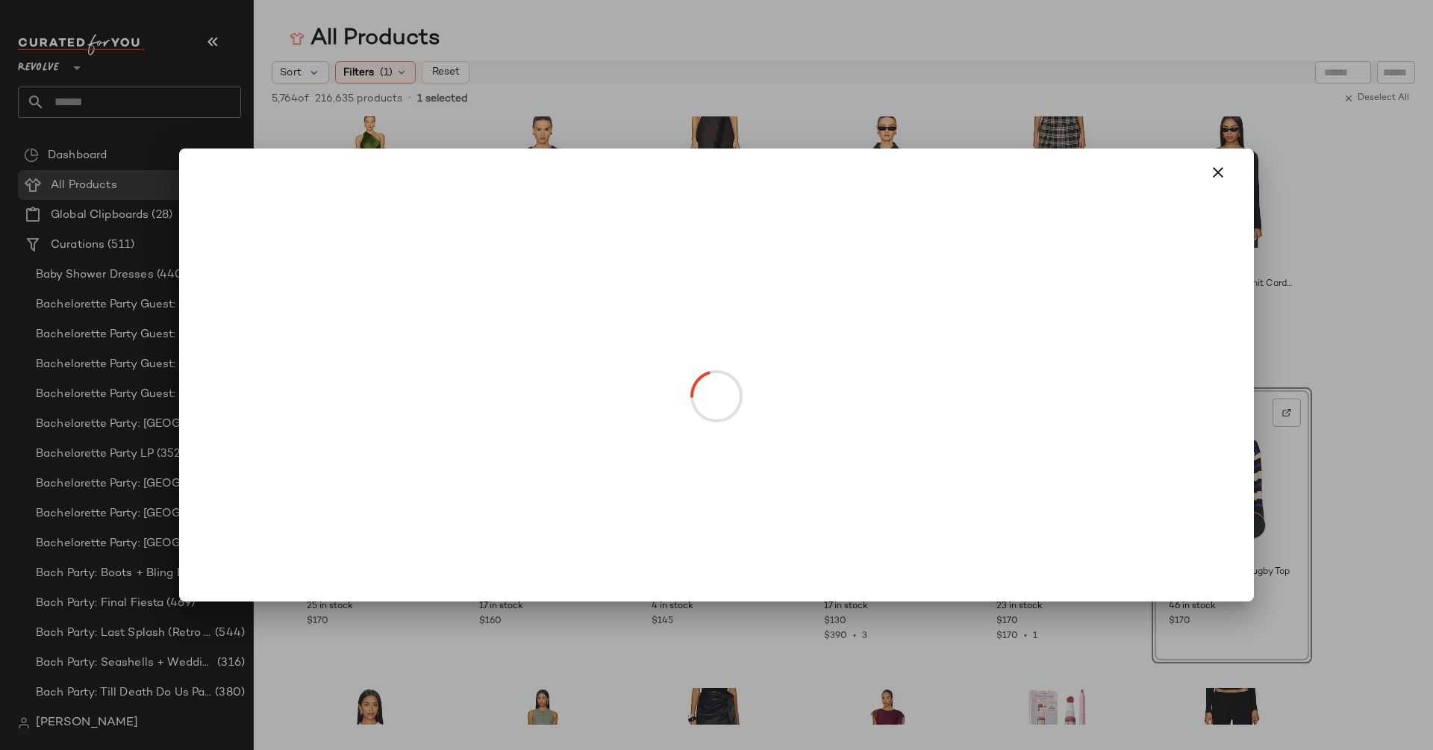
click at [1246, 522] on body "Revolve ** Dashboard All Products Global Clipboards (28) Curations (511) Baby S…" at bounding box center [716, 375] width 1433 height 750
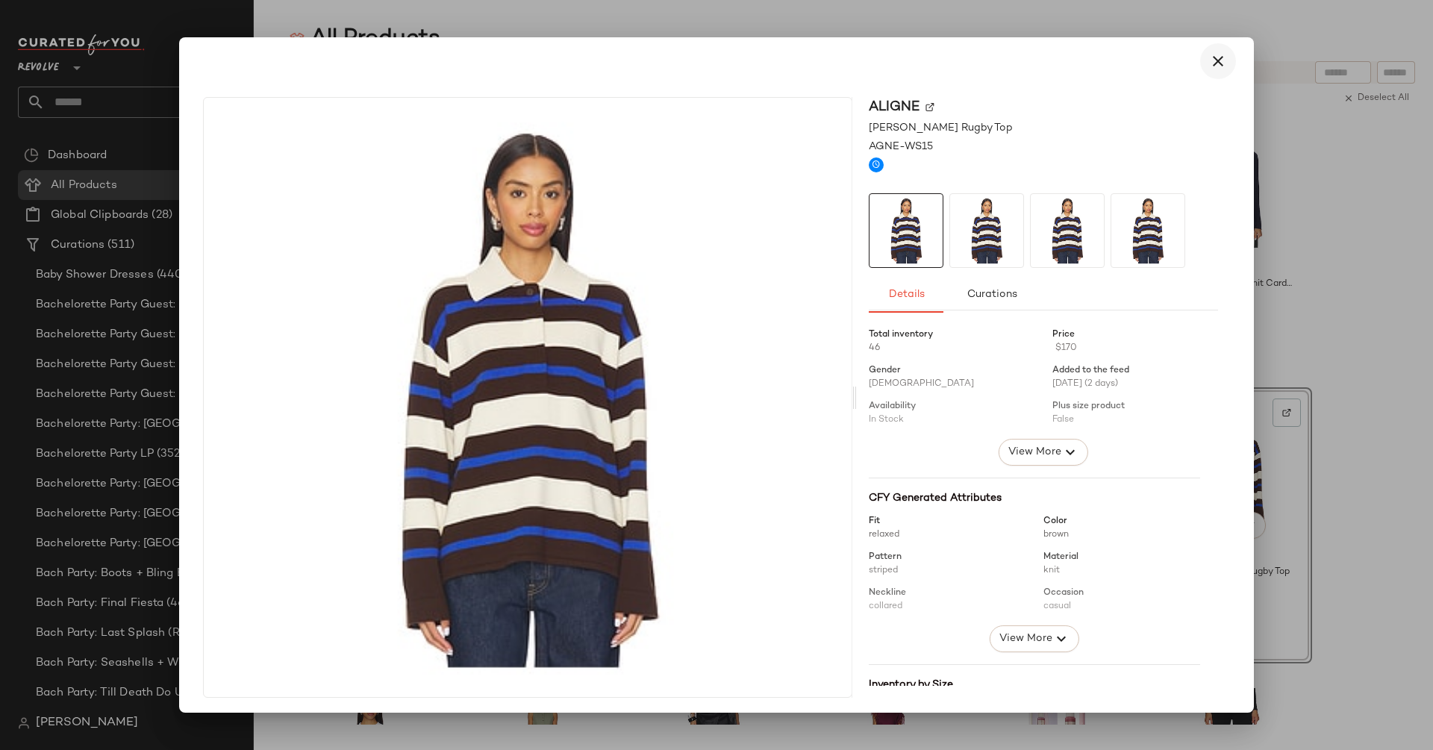
click at [1211, 56] on icon "button" at bounding box center [1218, 61] width 18 height 18
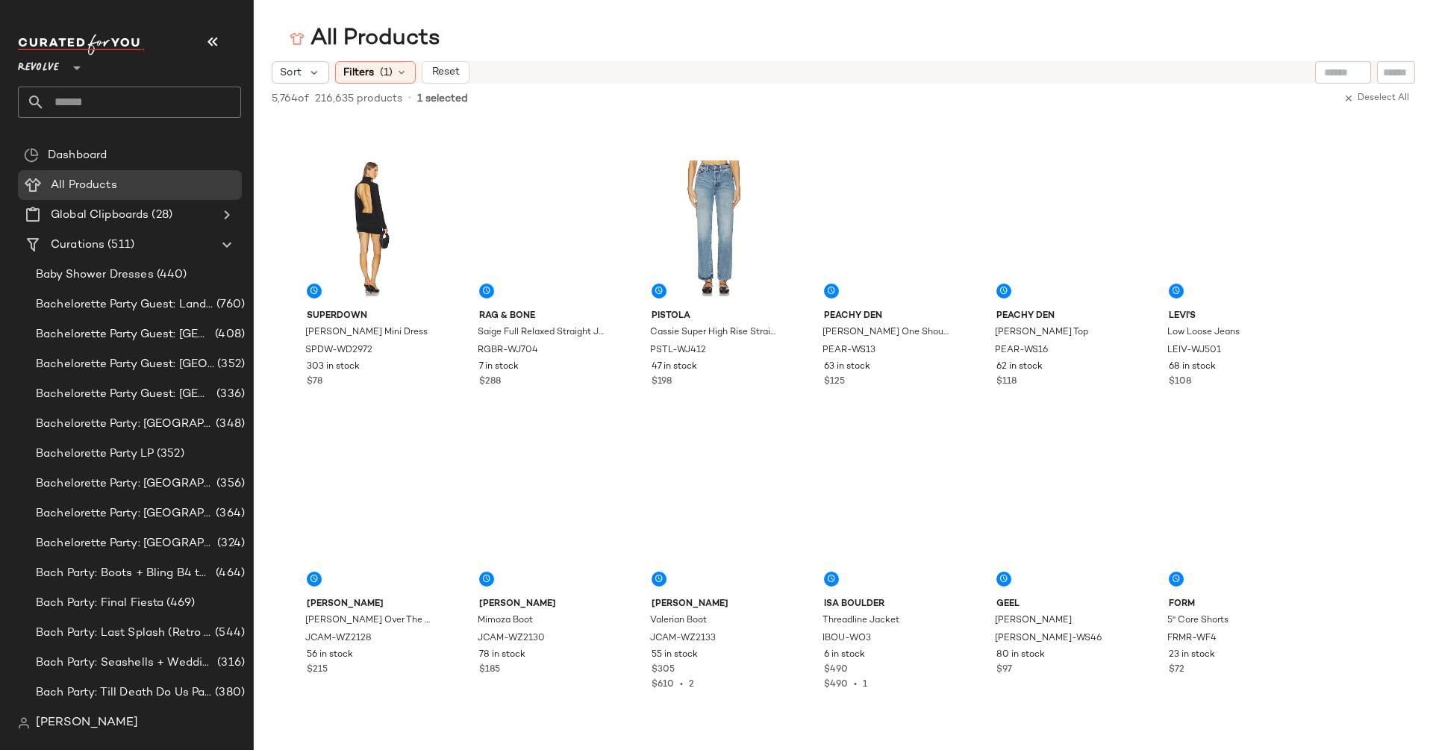
scroll to position [6707, 0]
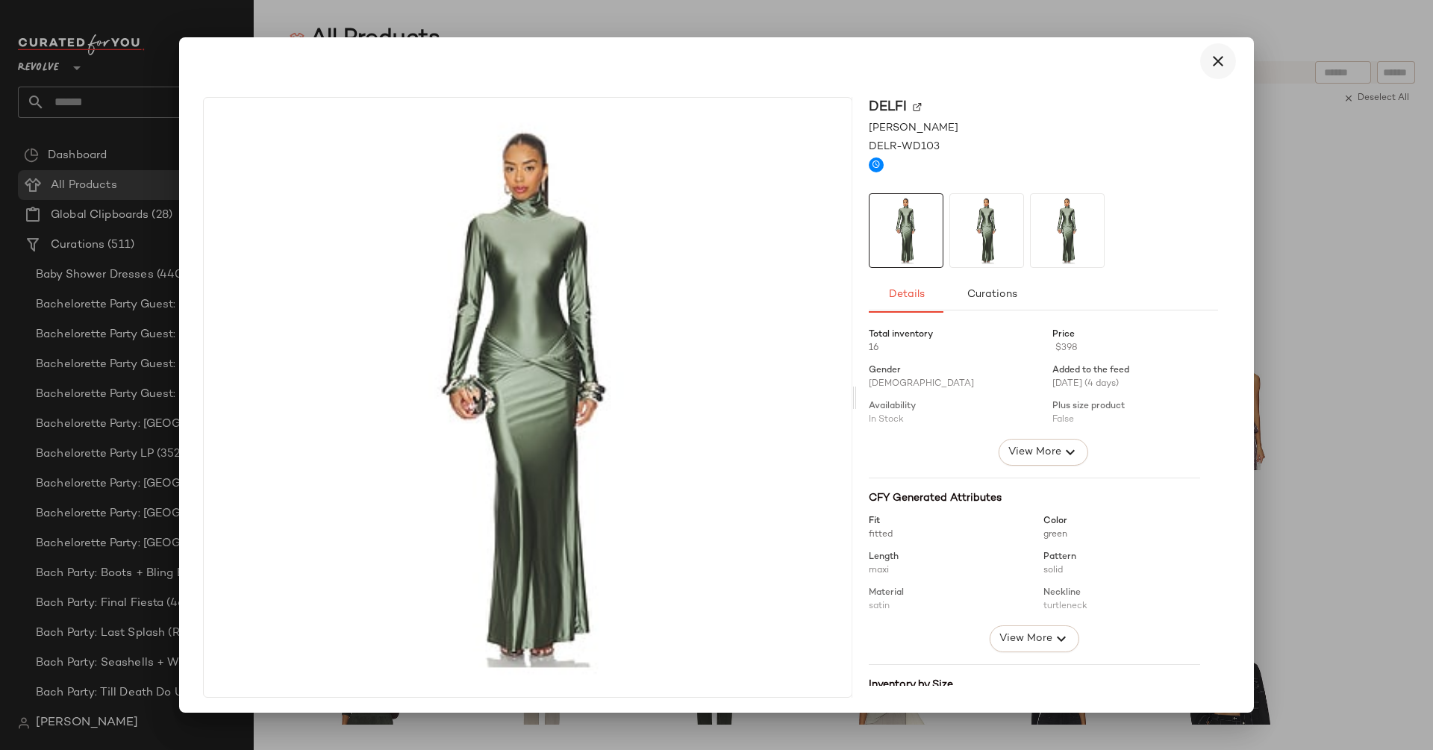
click at [1209, 57] on icon "button" at bounding box center [1218, 61] width 18 height 18
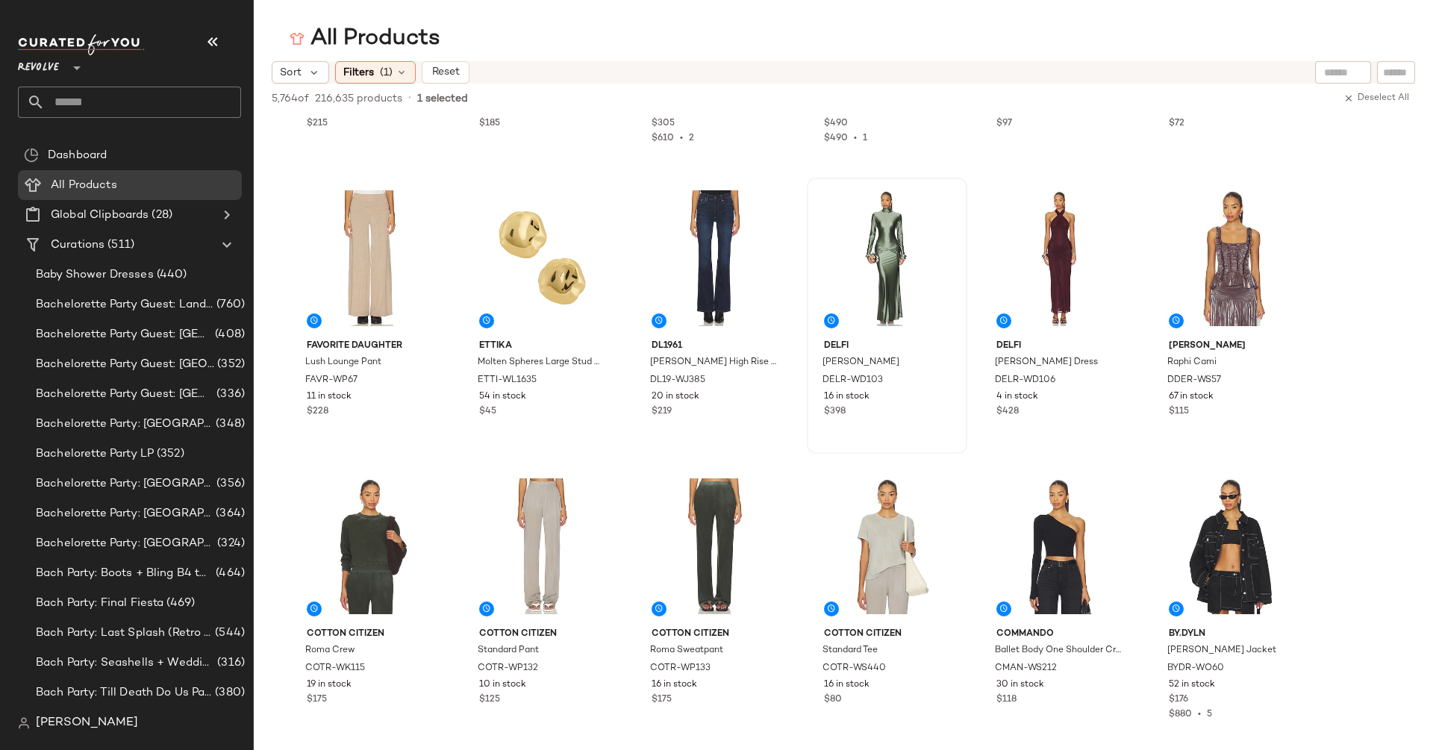
scroll to position [6949, 0]
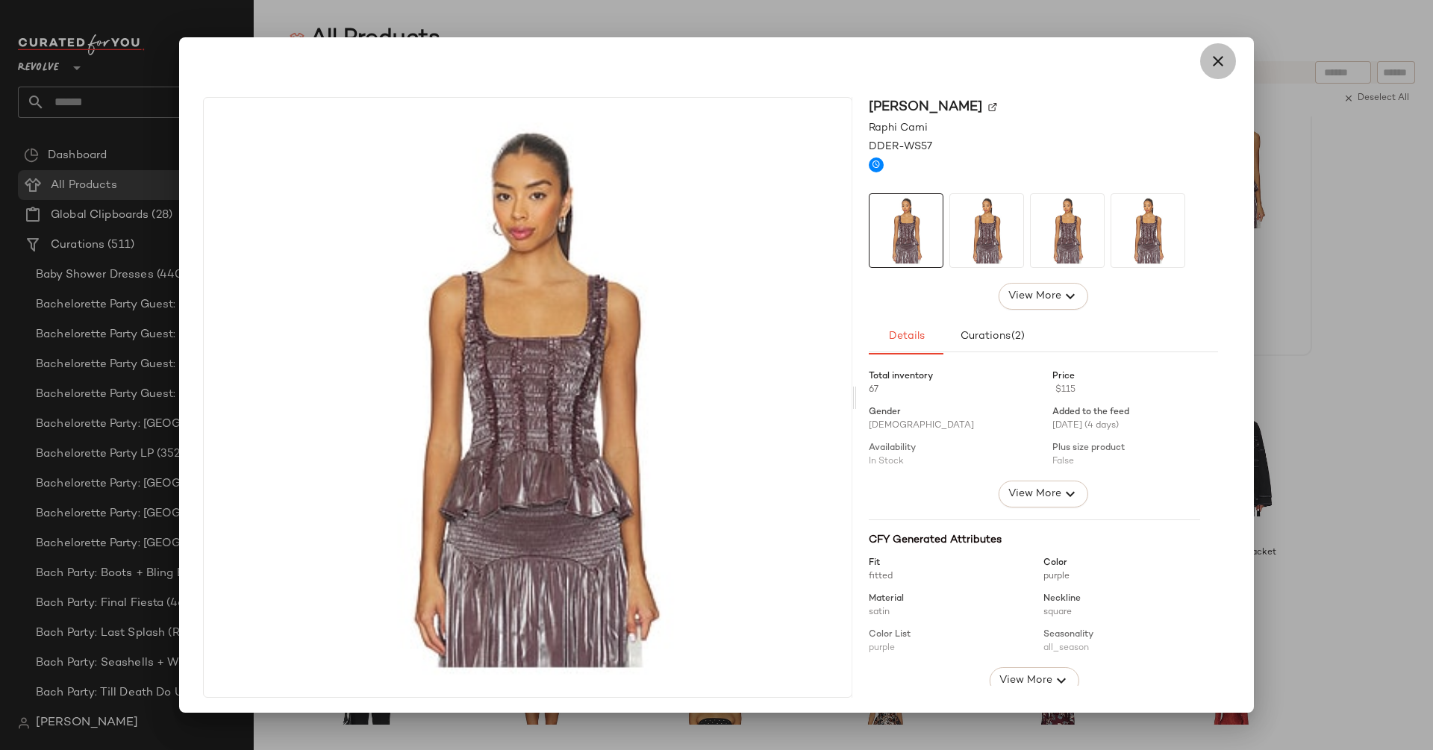
click at [1210, 54] on icon "button" at bounding box center [1218, 61] width 18 height 18
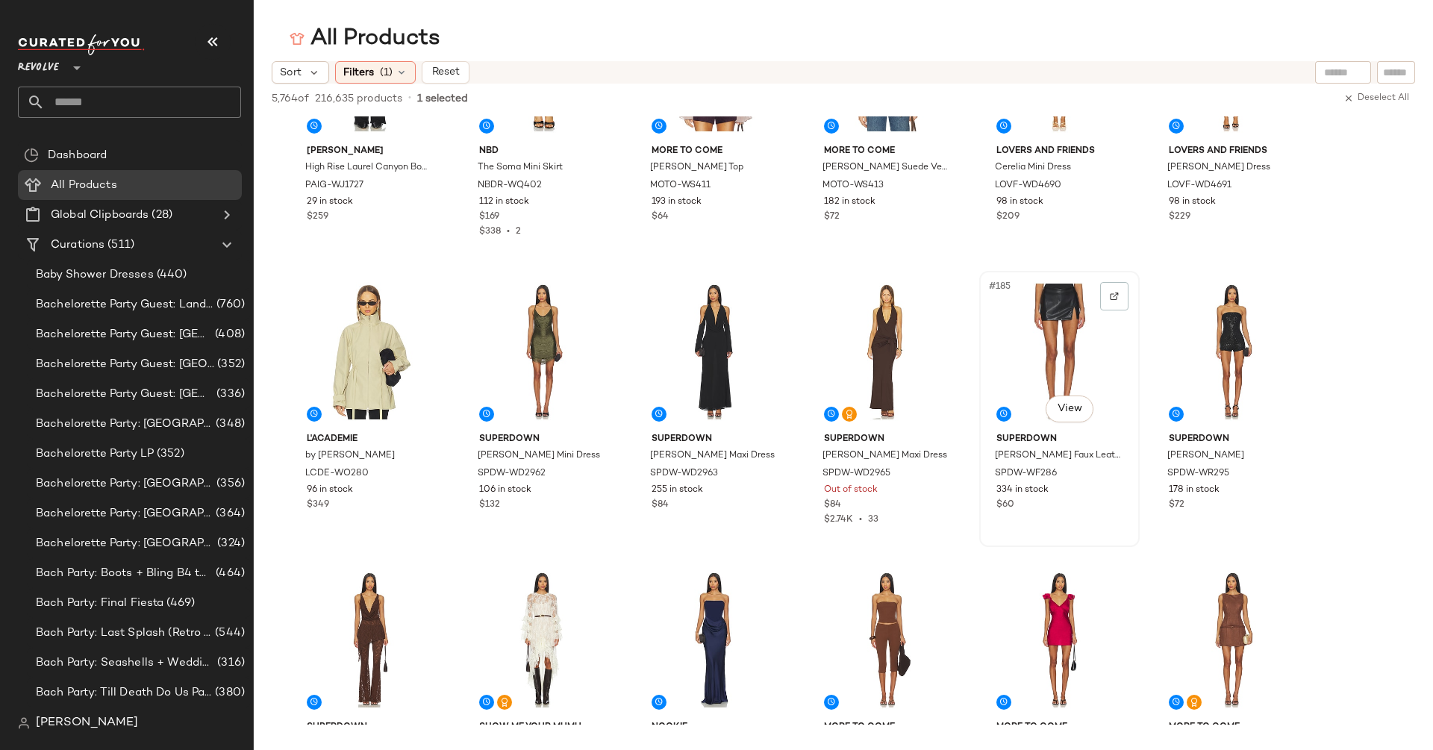
scroll to position [8444, 0]
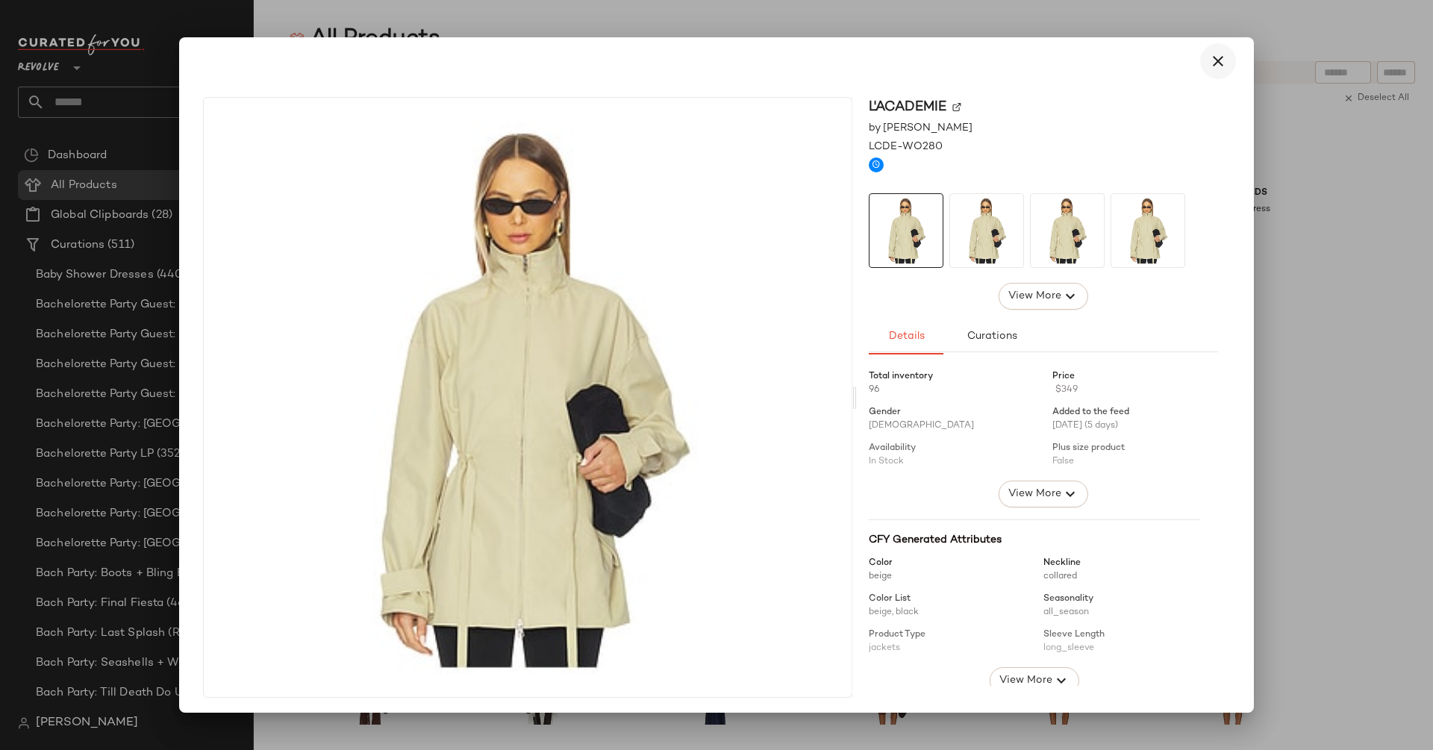
click at [1214, 58] on icon "button" at bounding box center [1218, 61] width 18 height 18
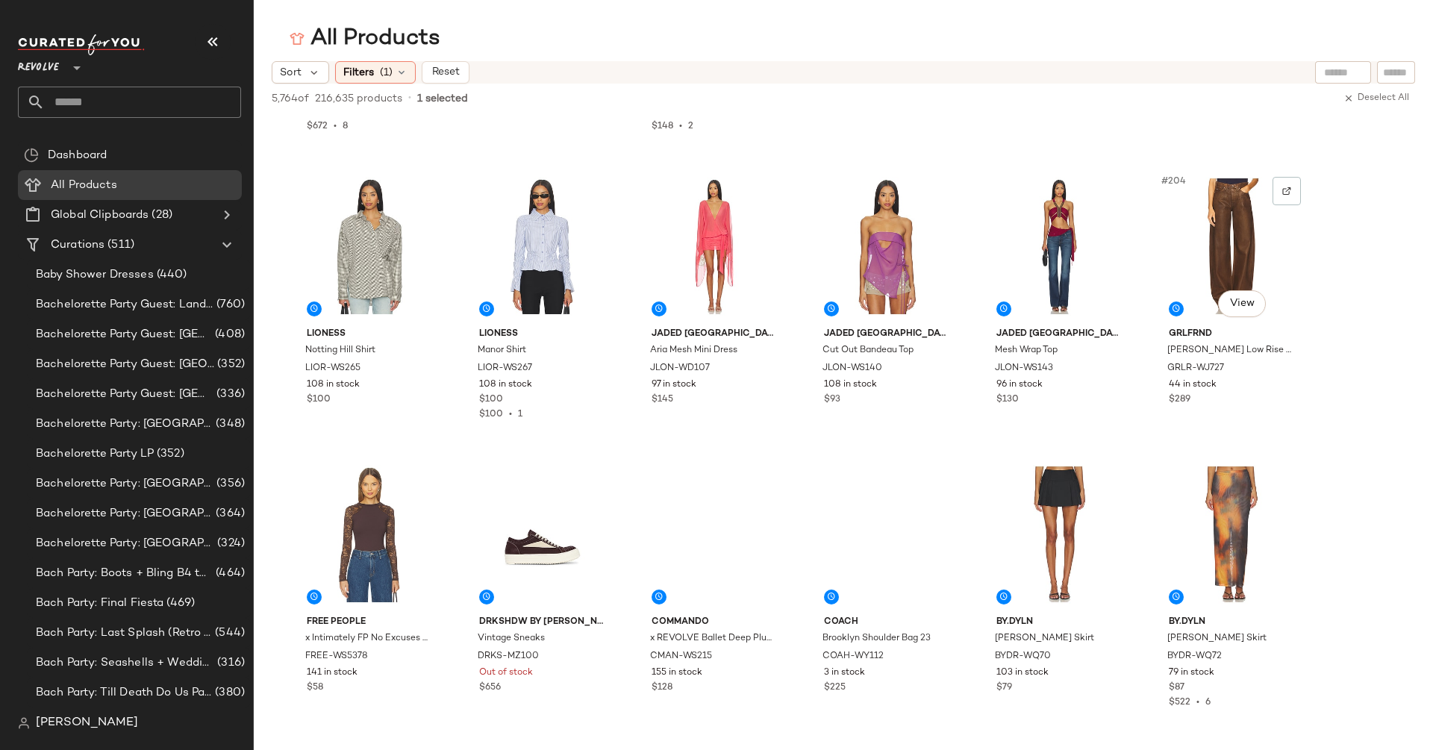
scroll to position [9916, 0]
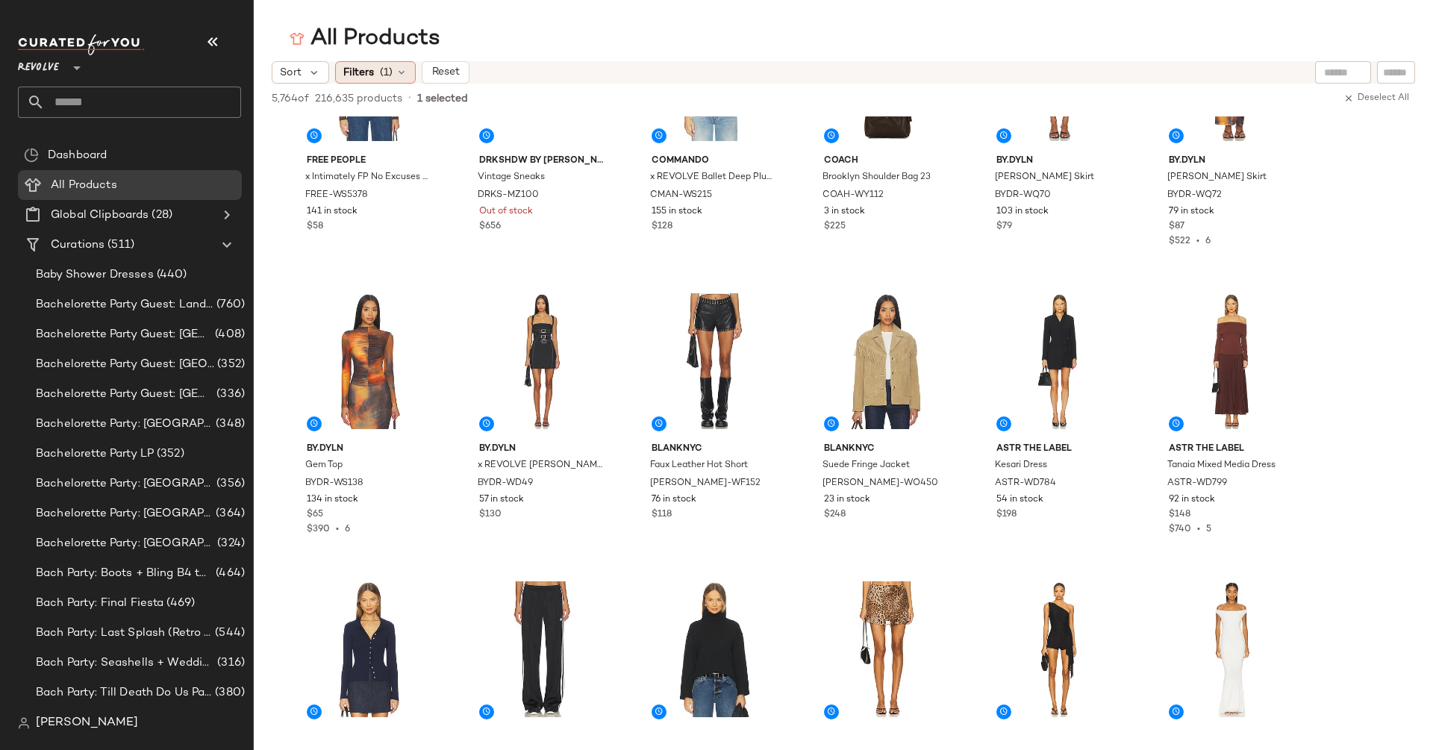
click at [362, 71] on span "Filters" at bounding box center [358, 73] width 31 height 16
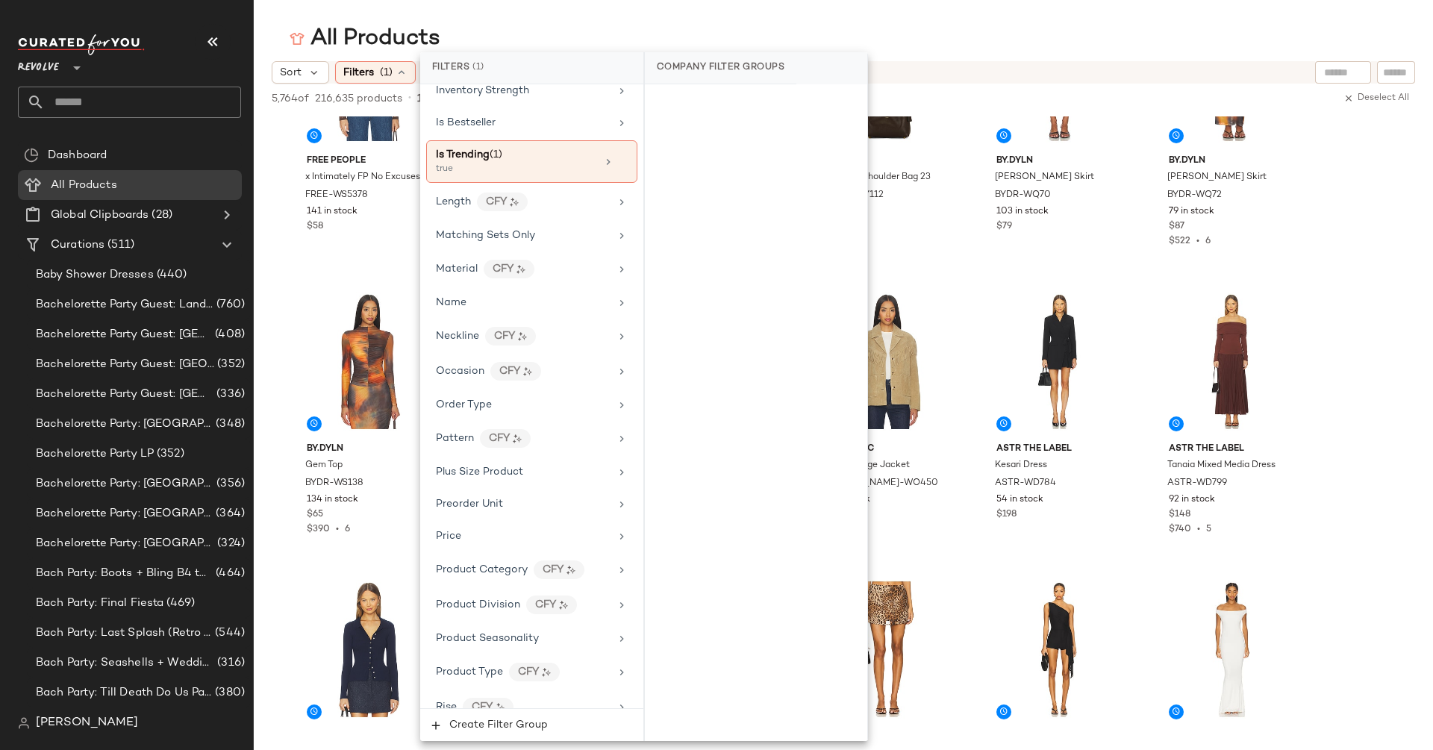
scroll to position [865, 0]
click at [618, 157] on icon at bounding box center [622, 162] width 10 height 10
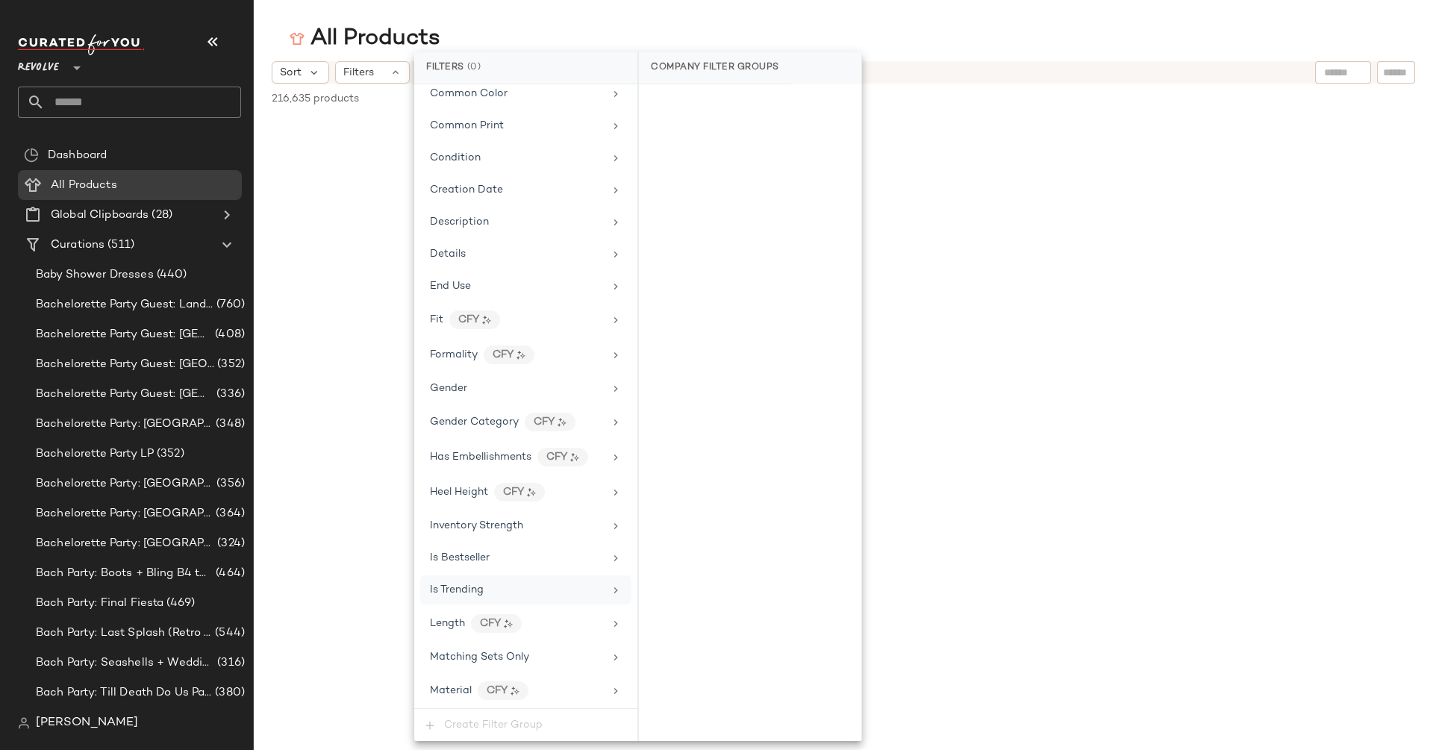
scroll to position [0, 0]
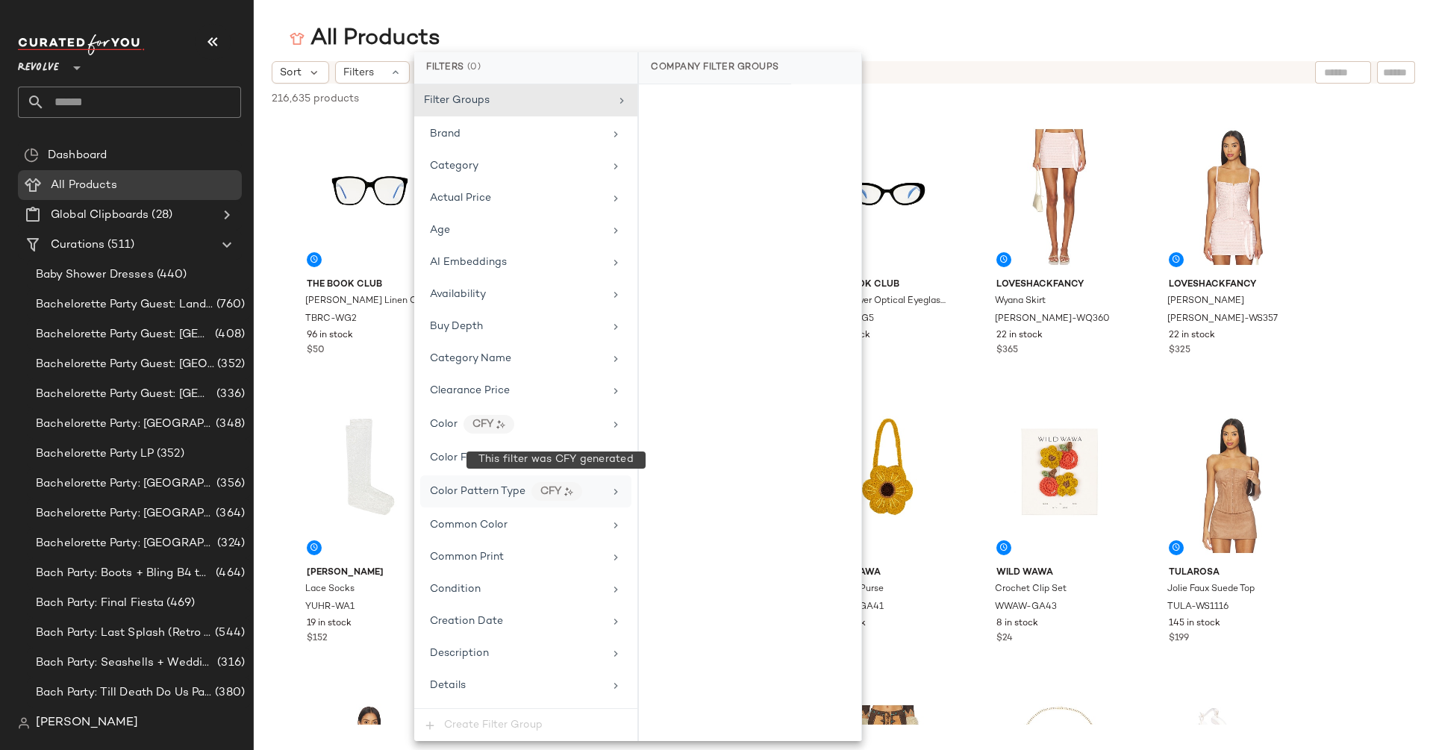
click at [547, 482] on div "CFY" at bounding box center [556, 491] width 51 height 19
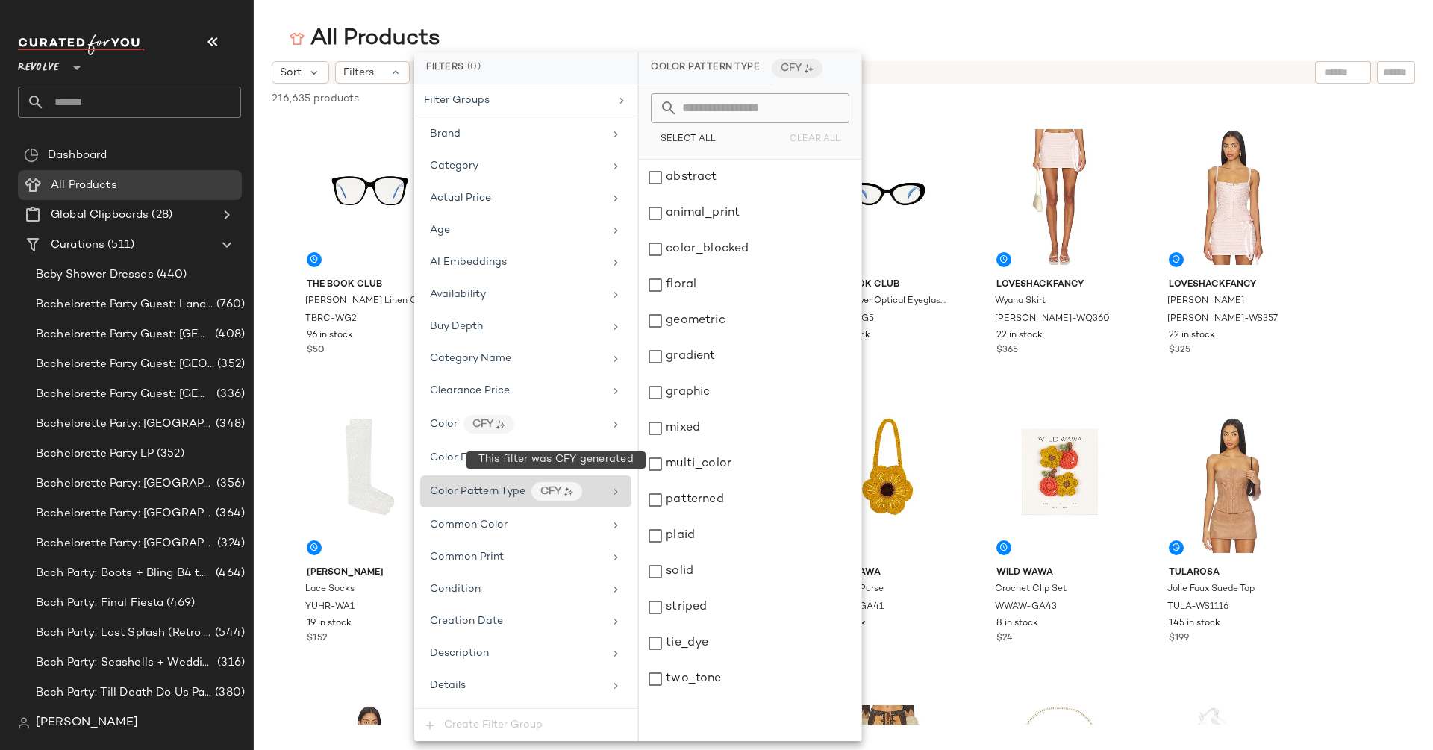
click at [547, 482] on div "CFY" at bounding box center [556, 491] width 51 height 19
click at [539, 517] on div "Common Color" at bounding box center [517, 525] width 174 height 16
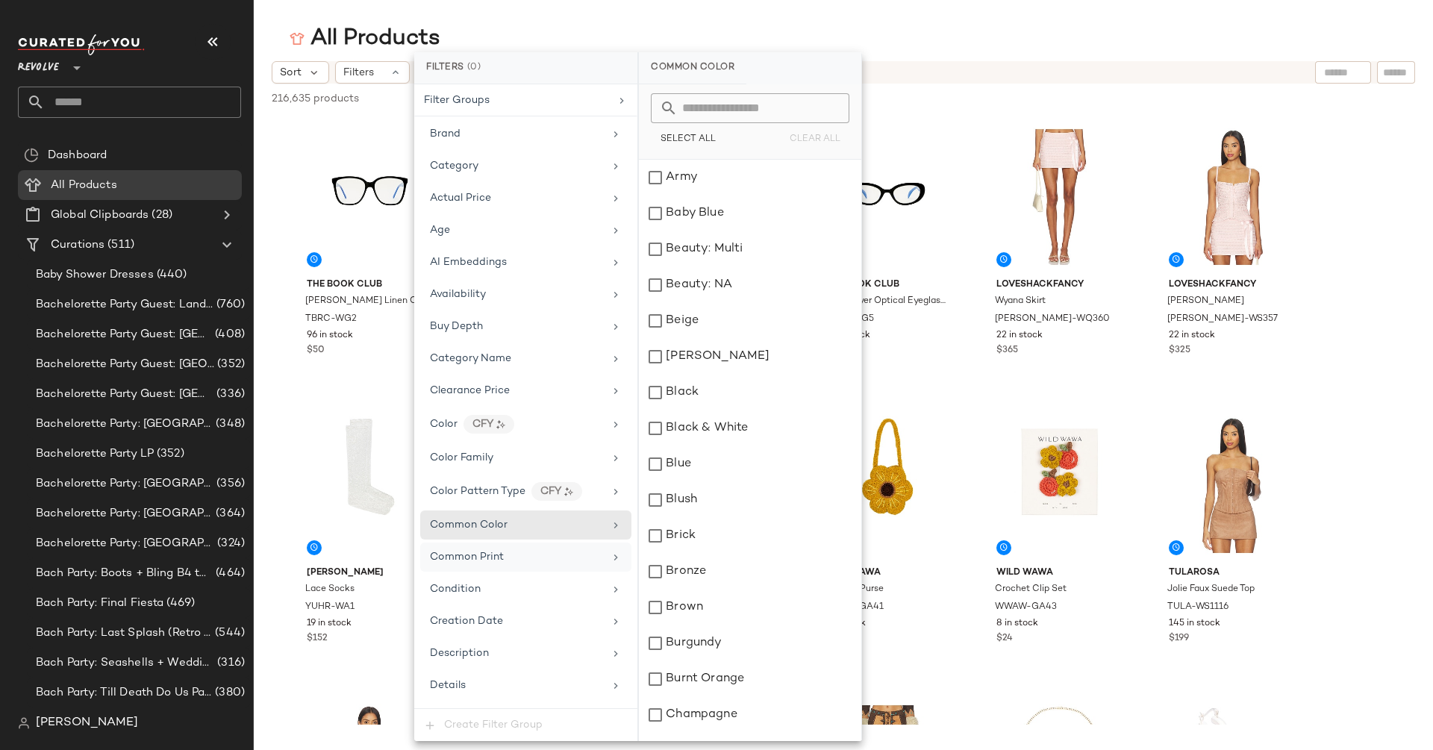
click at [542, 549] on div "Common Print" at bounding box center [517, 557] width 174 height 16
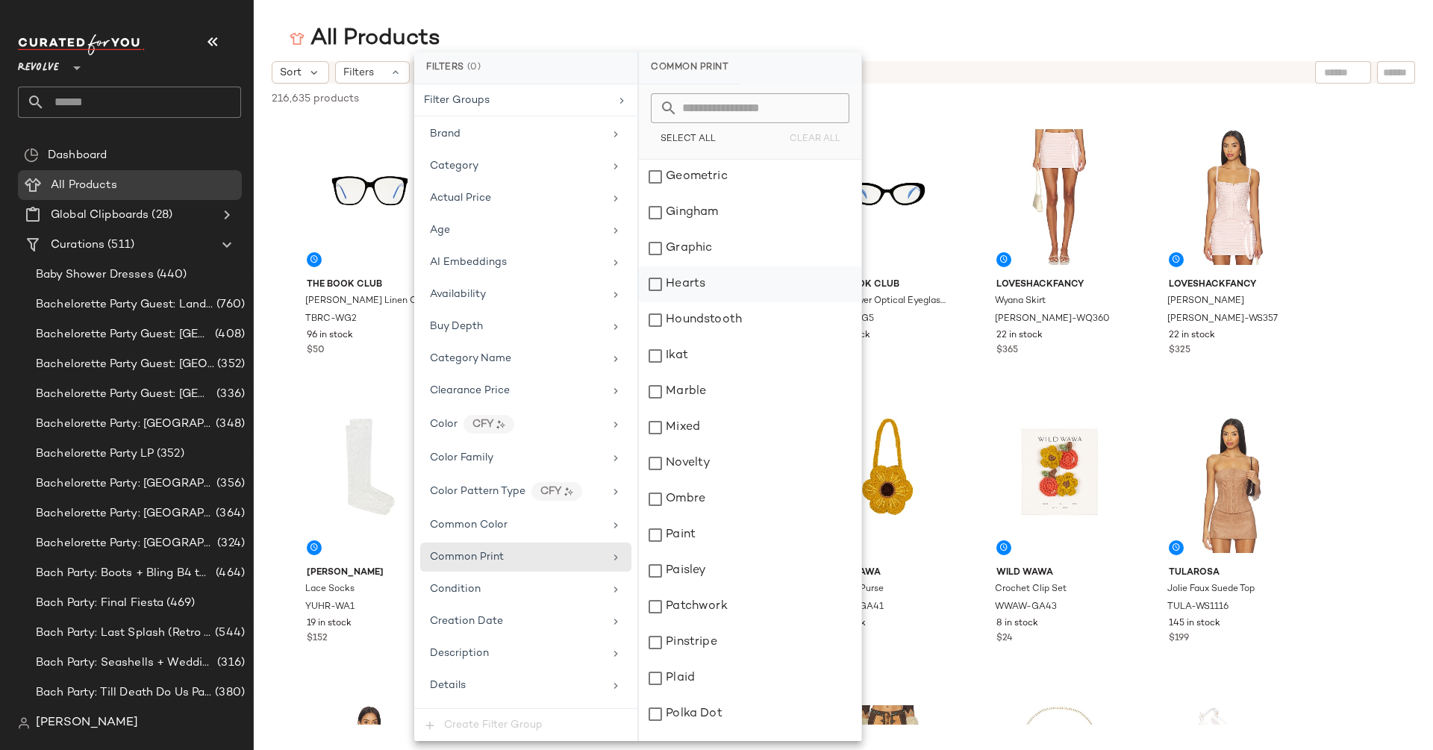
scroll to position [487, 0]
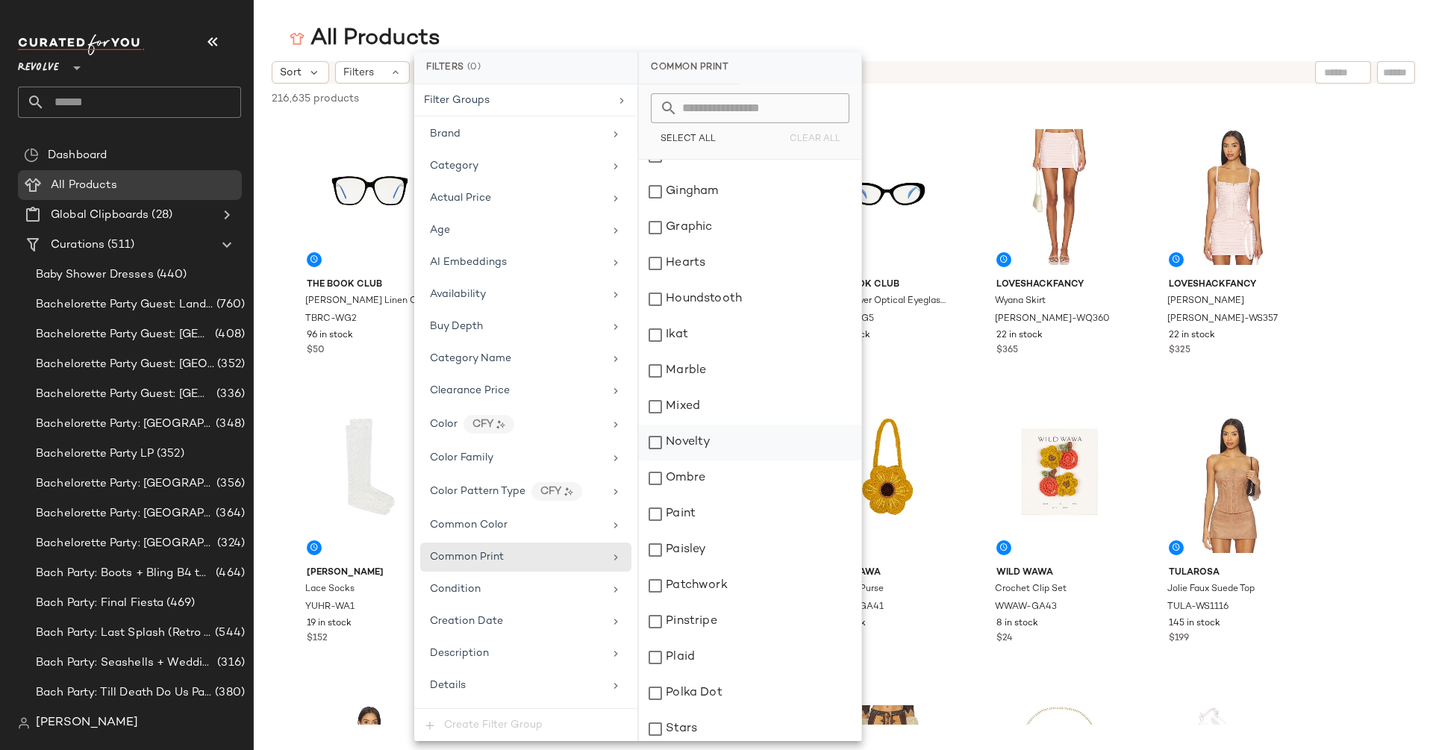
click at [671, 439] on div "Novelty" at bounding box center [750, 443] width 222 height 36
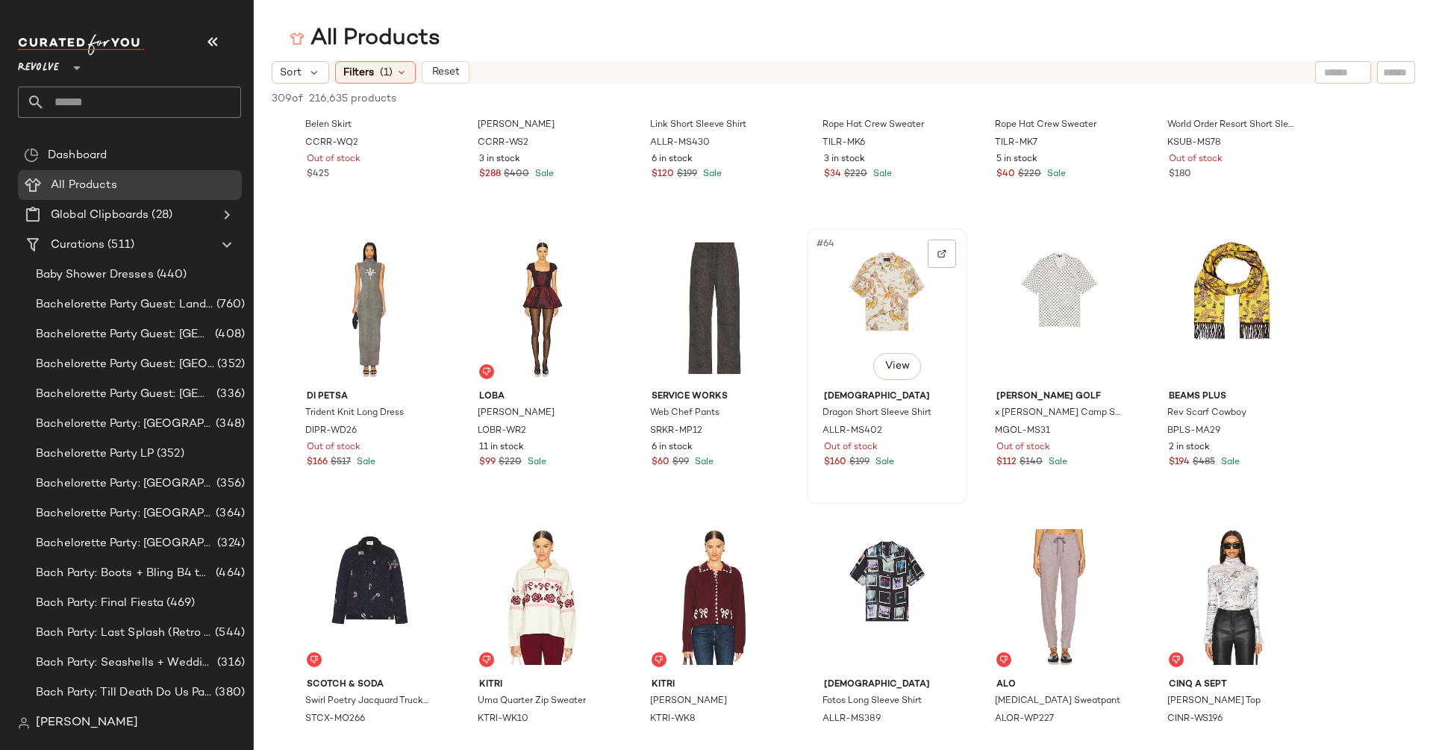
scroll to position [2856, 0]
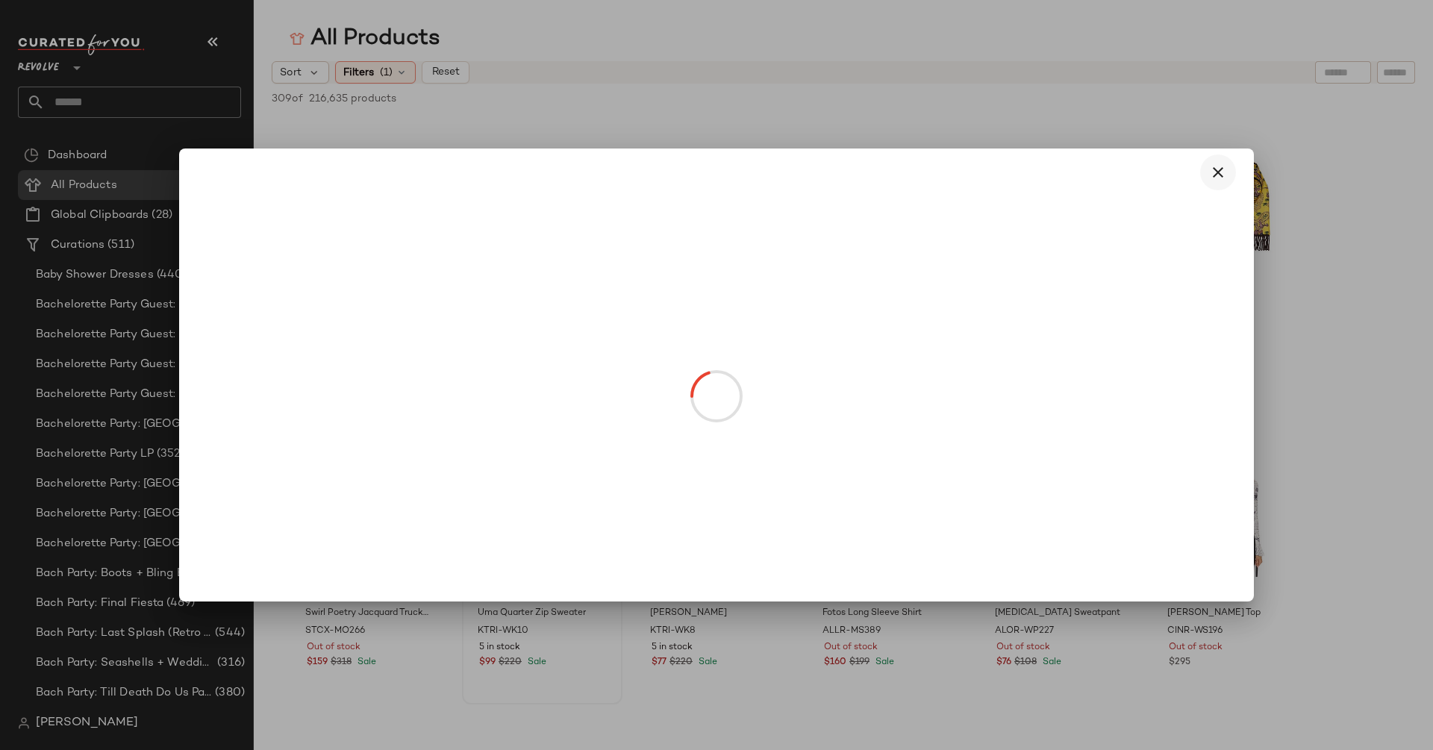
click at [1216, 162] on button "button" at bounding box center [1218, 172] width 36 height 36
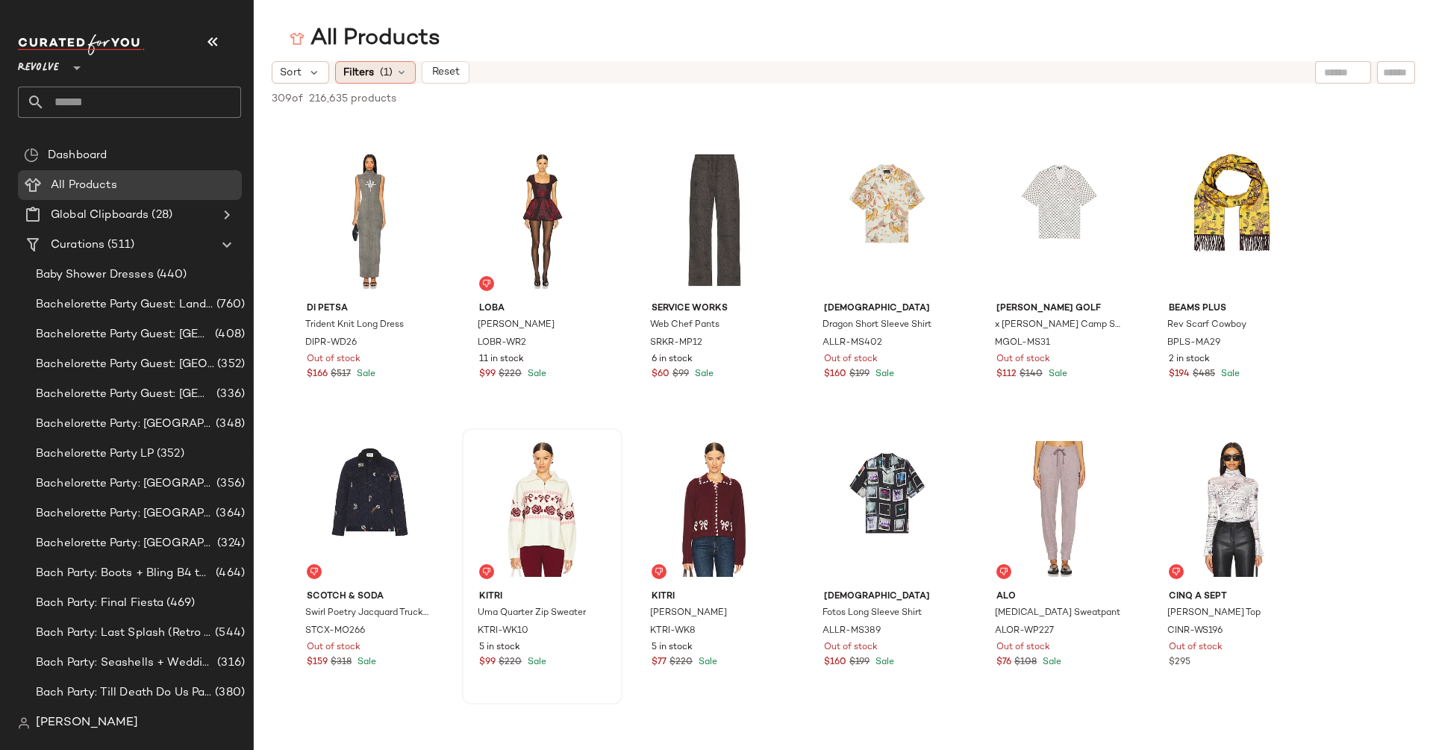
click at [363, 78] on span "Filters" at bounding box center [358, 73] width 31 height 16
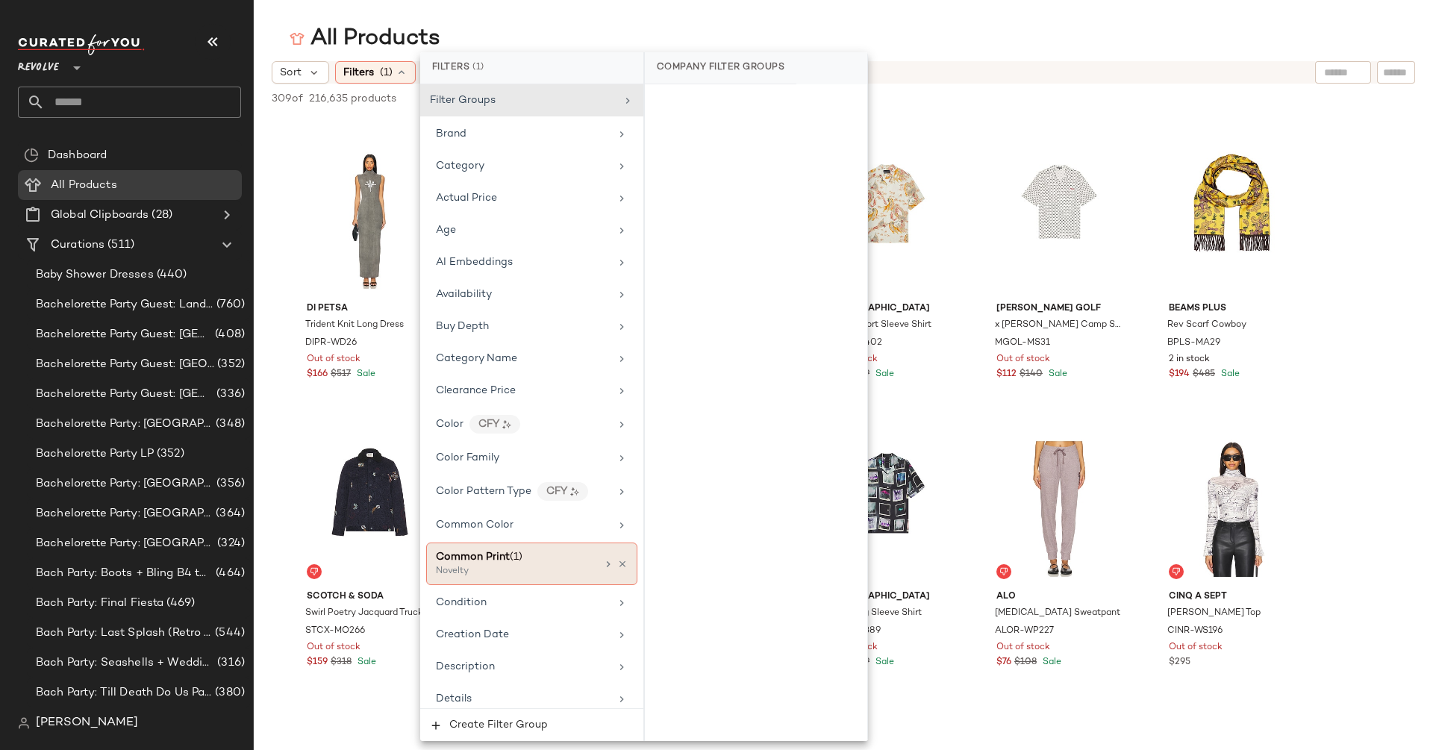
click at [516, 575] on div "Common Print (1) Novelty" at bounding box center [531, 563] width 211 height 43
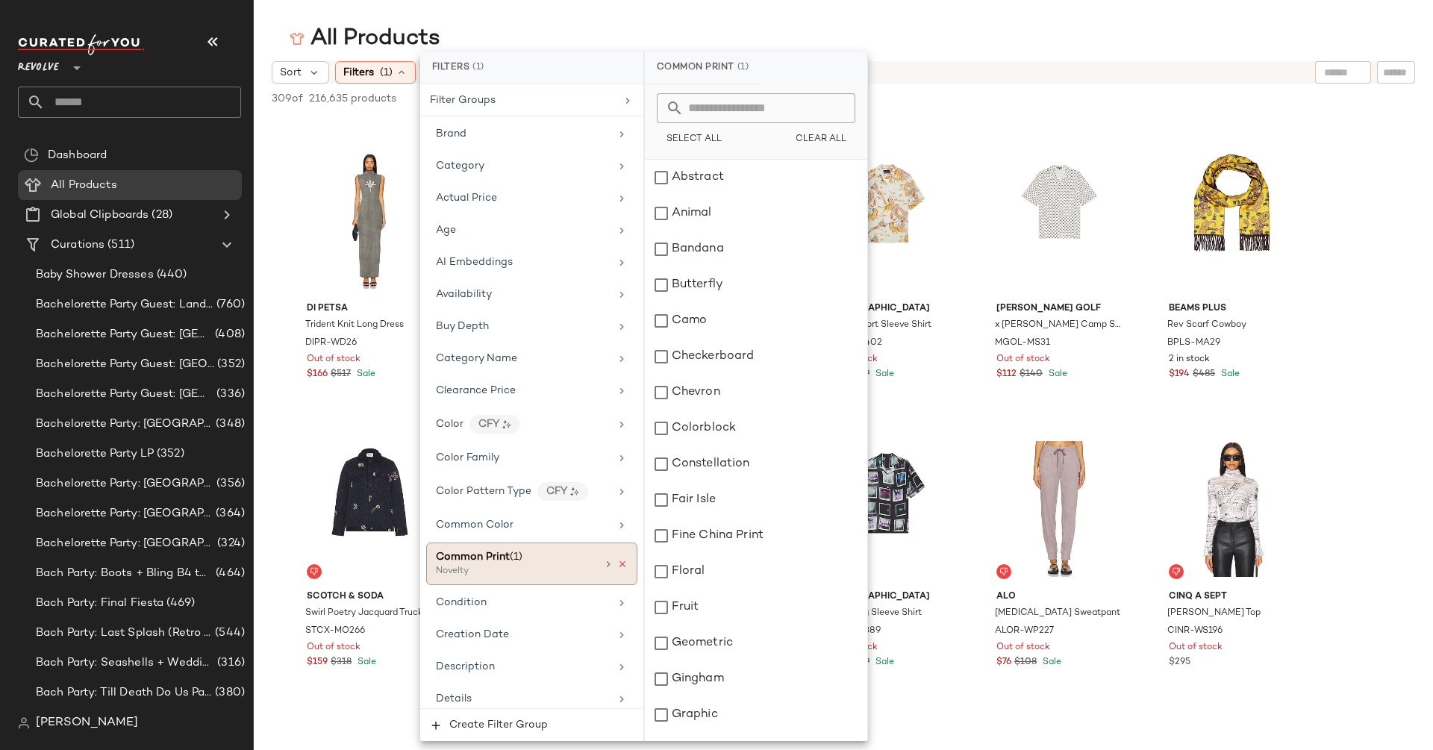
click at [617, 559] on icon at bounding box center [622, 564] width 10 height 10
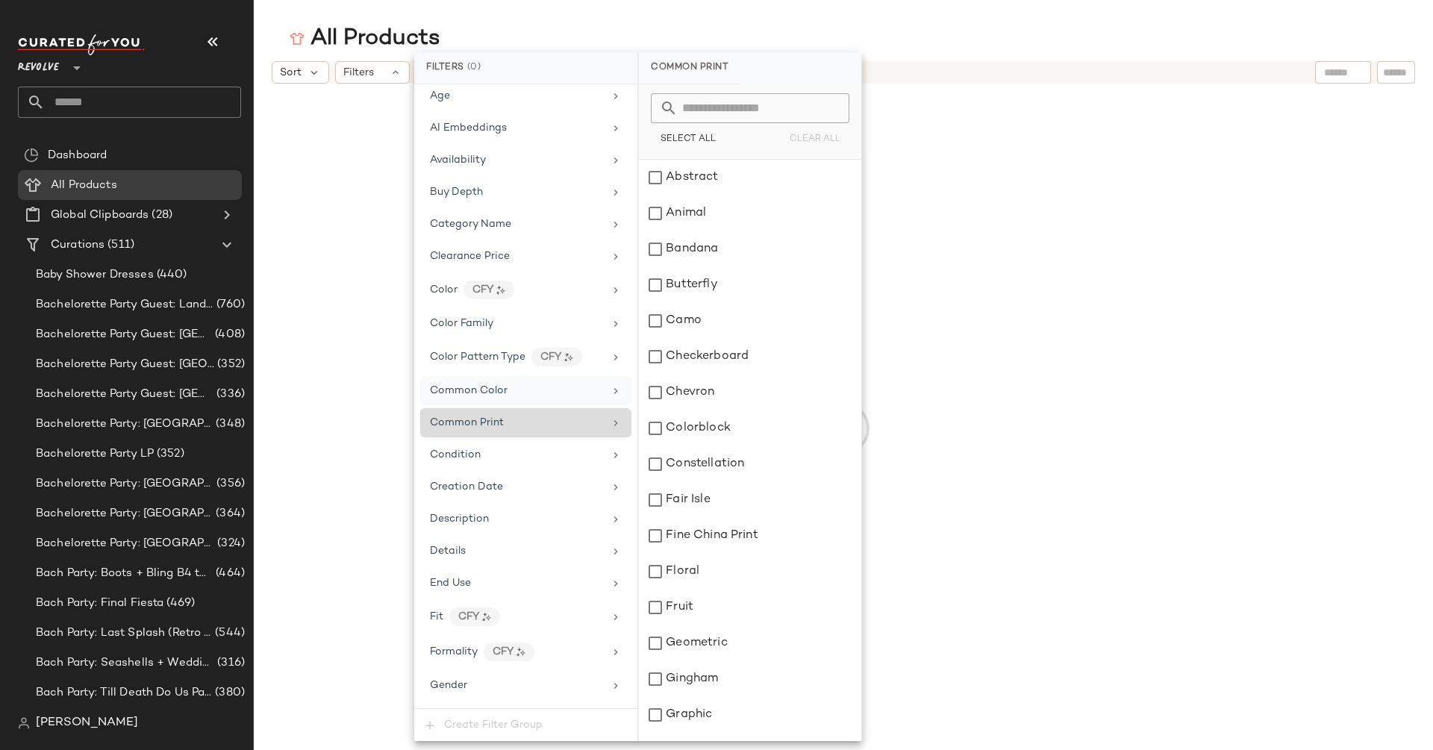
scroll to position [167, 0]
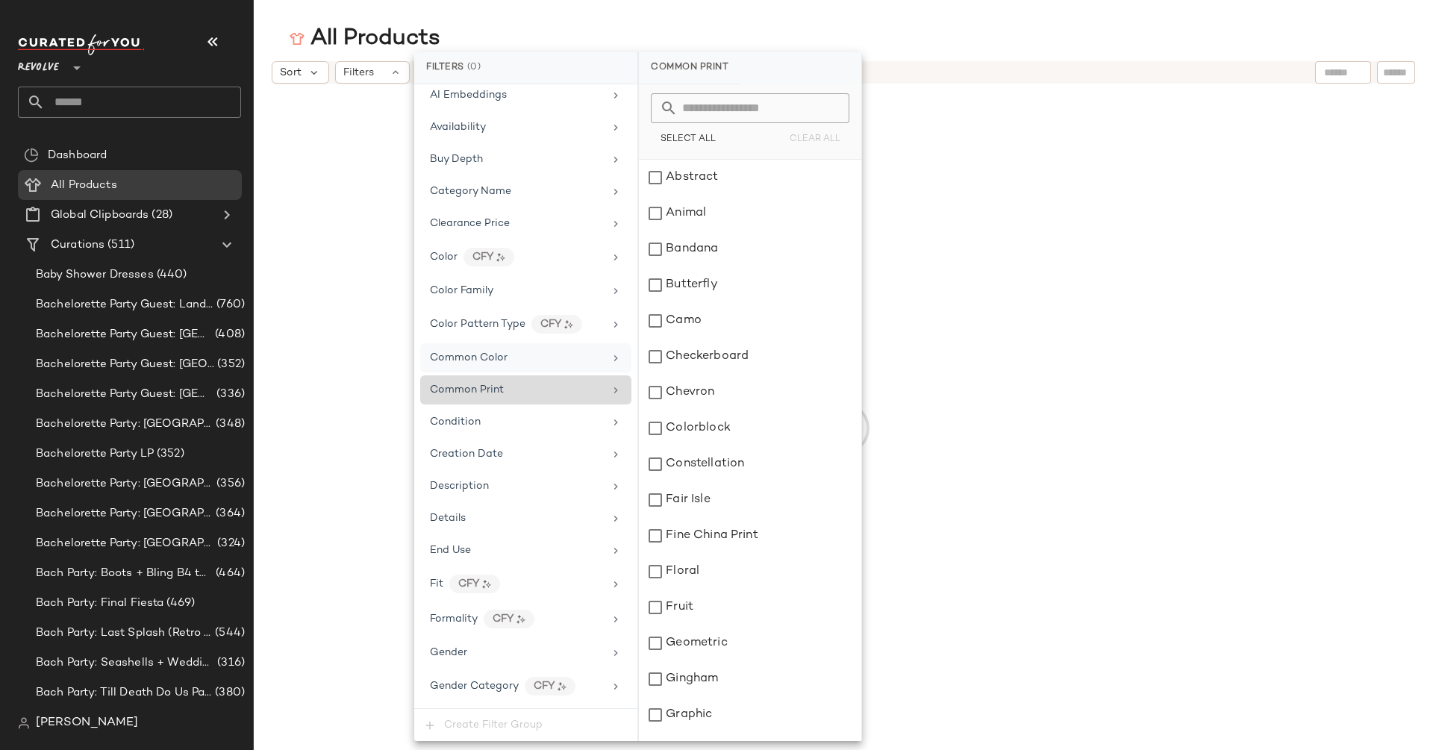
click at [612, 522] on div "Details" at bounding box center [525, 518] width 211 height 29
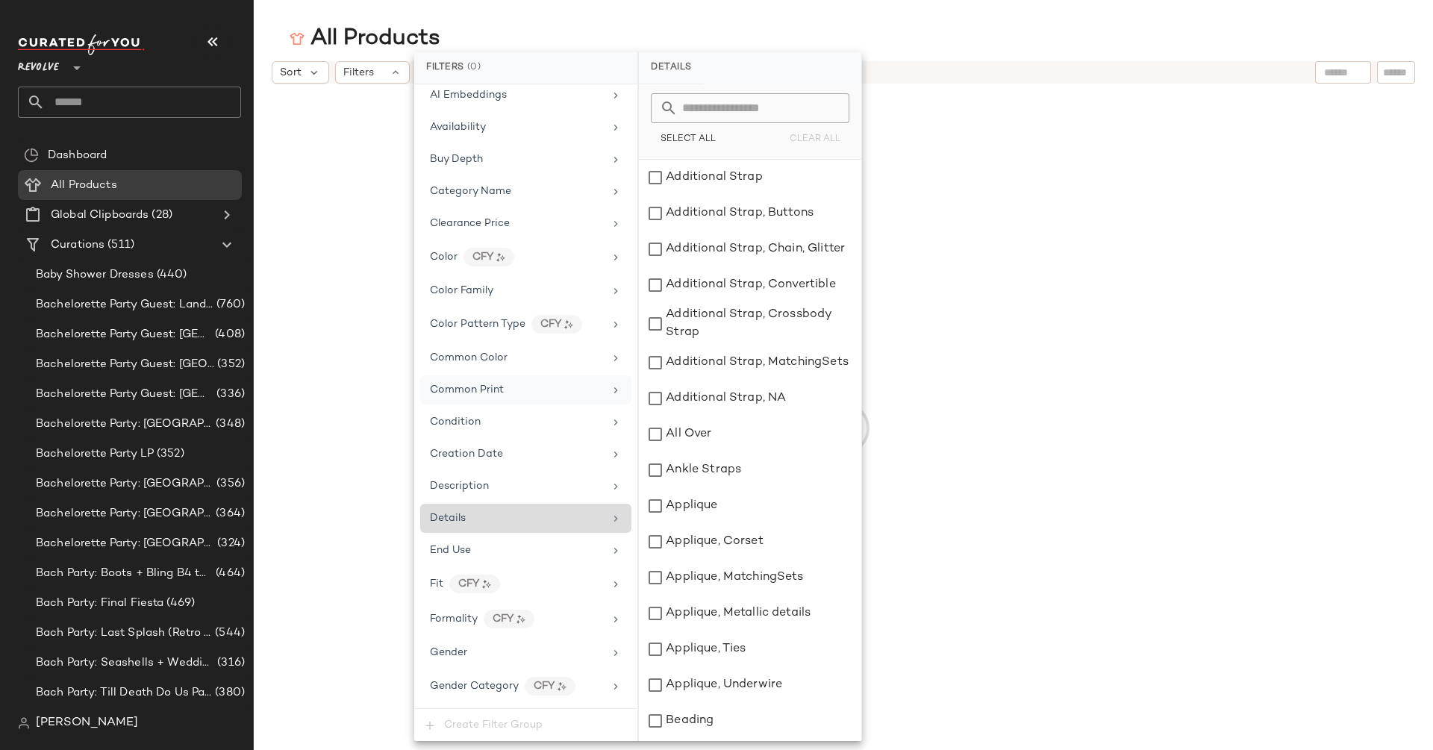
click at [611, 522] on div "Details" at bounding box center [525, 518] width 211 height 29
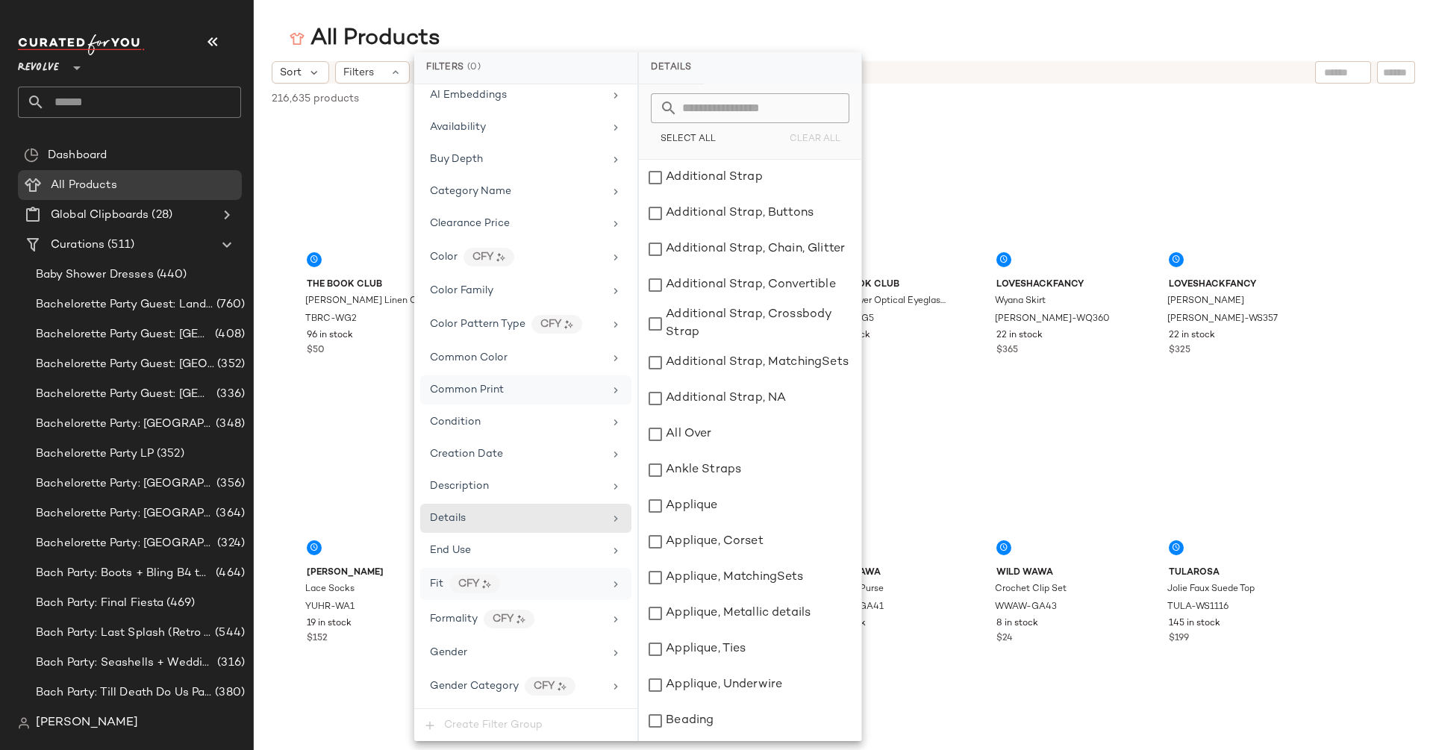
scroll to position [228, 0]
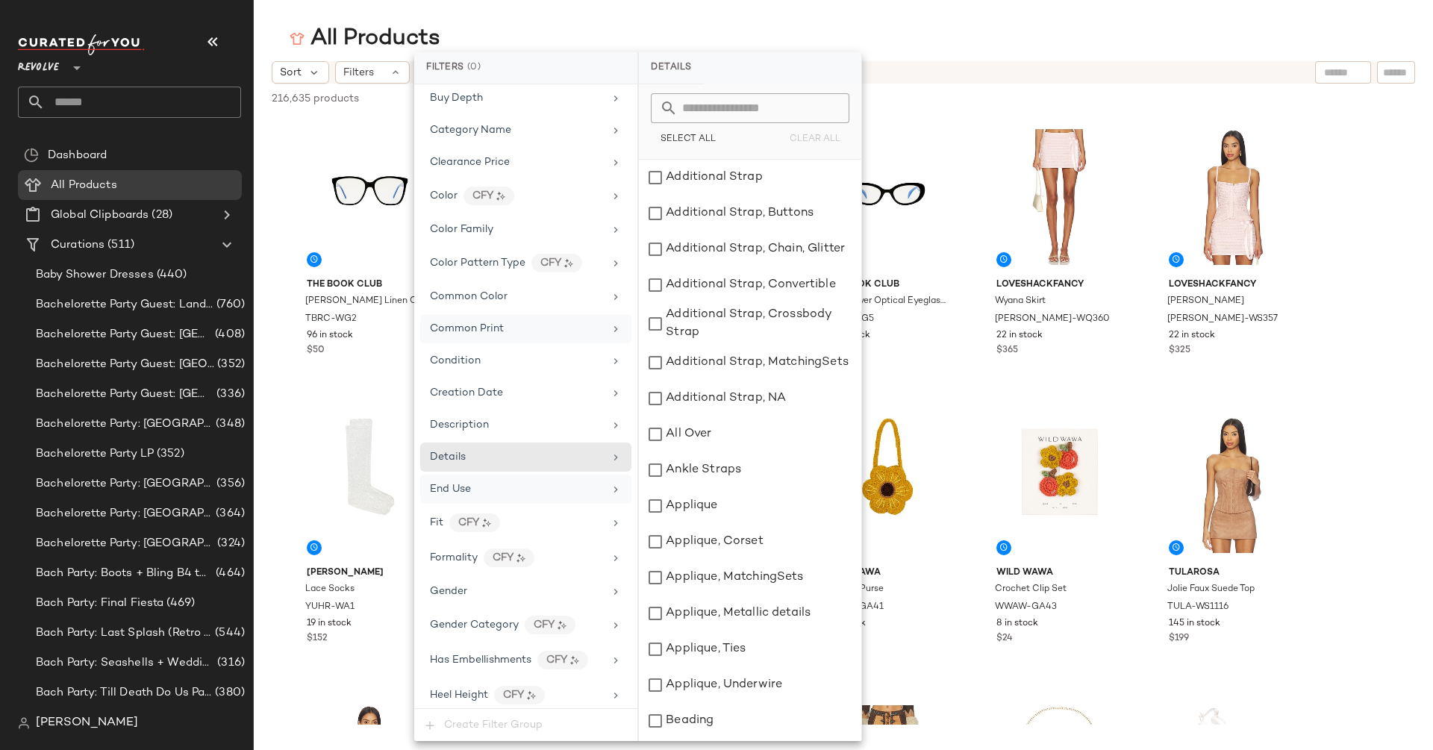
click at [605, 475] on div "End Use" at bounding box center [525, 489] width 211 height 29
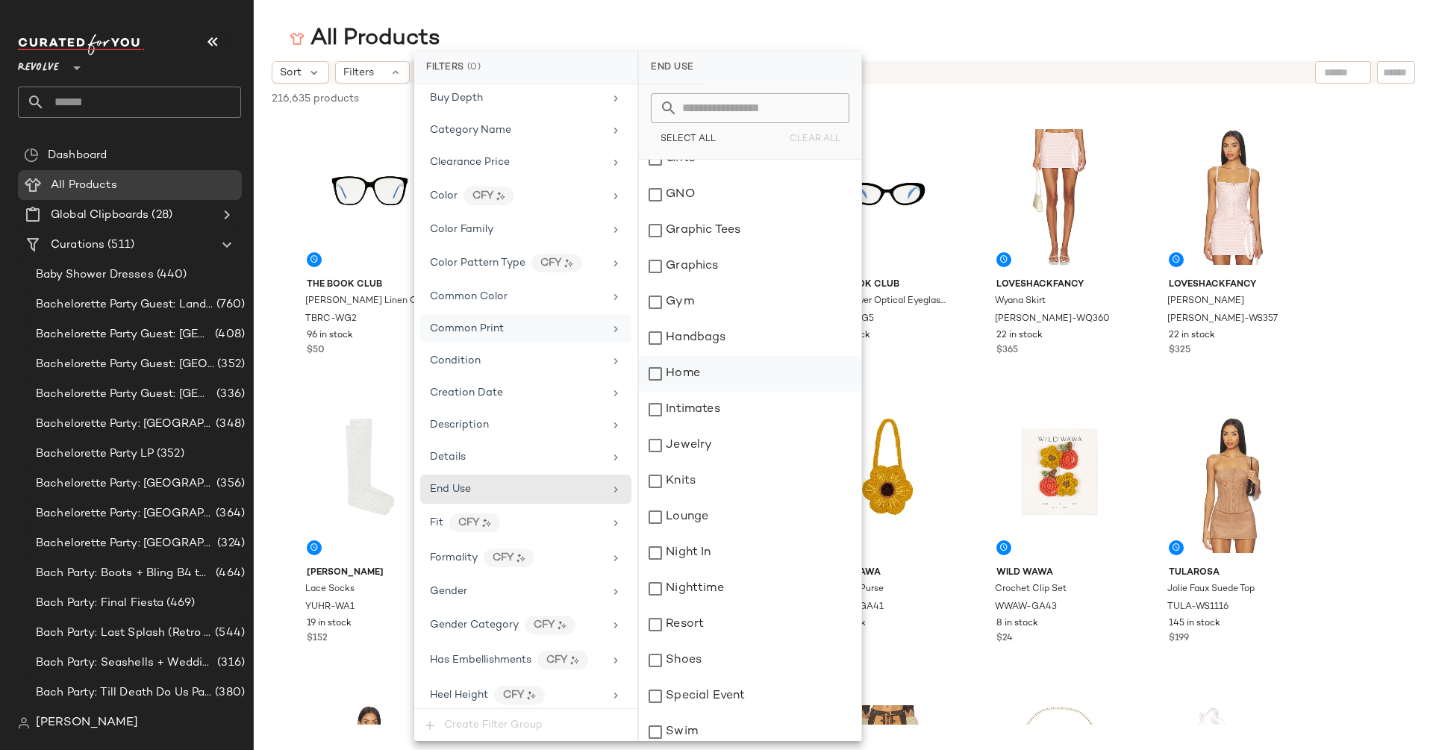
scroll to position [500, 0]
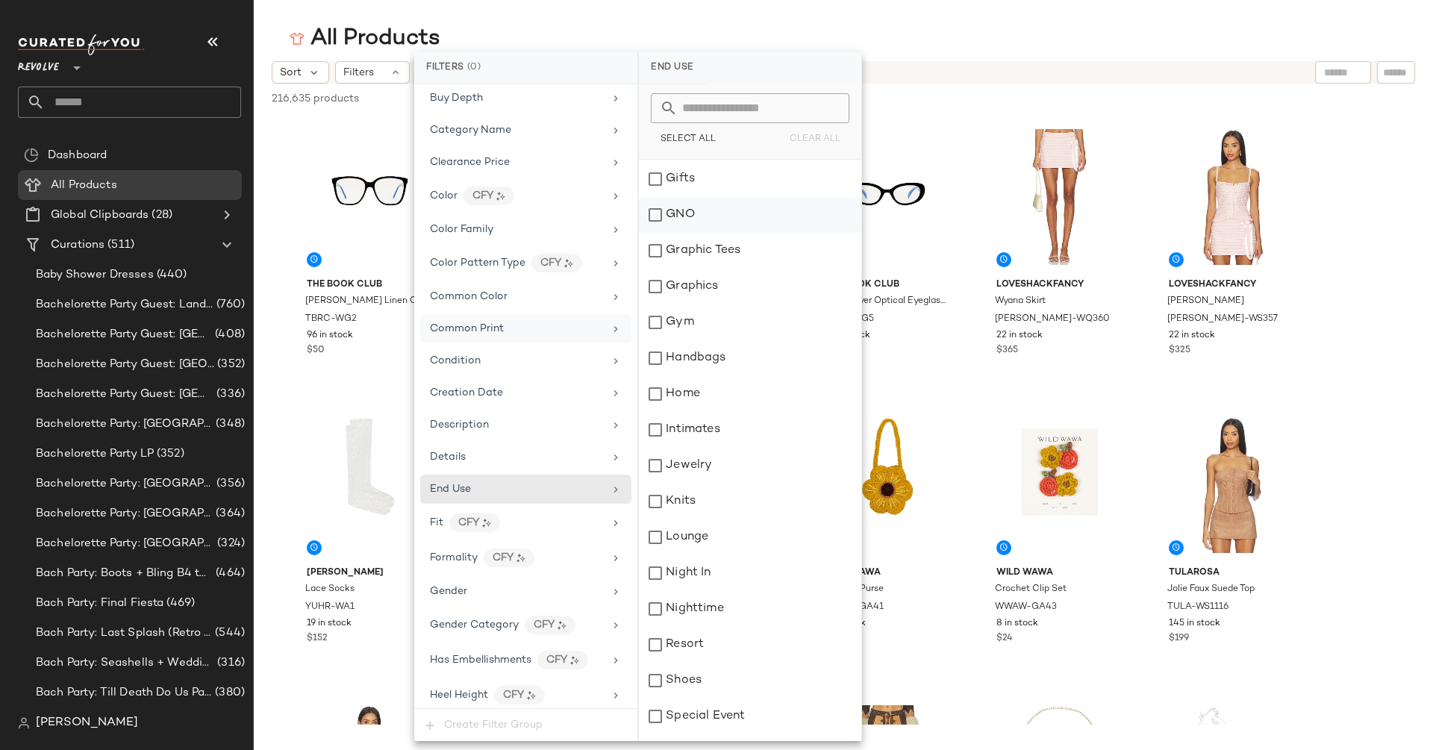
click at [672, 210] on div "GNO" at bounding box center [750, 215] width 222 height 36
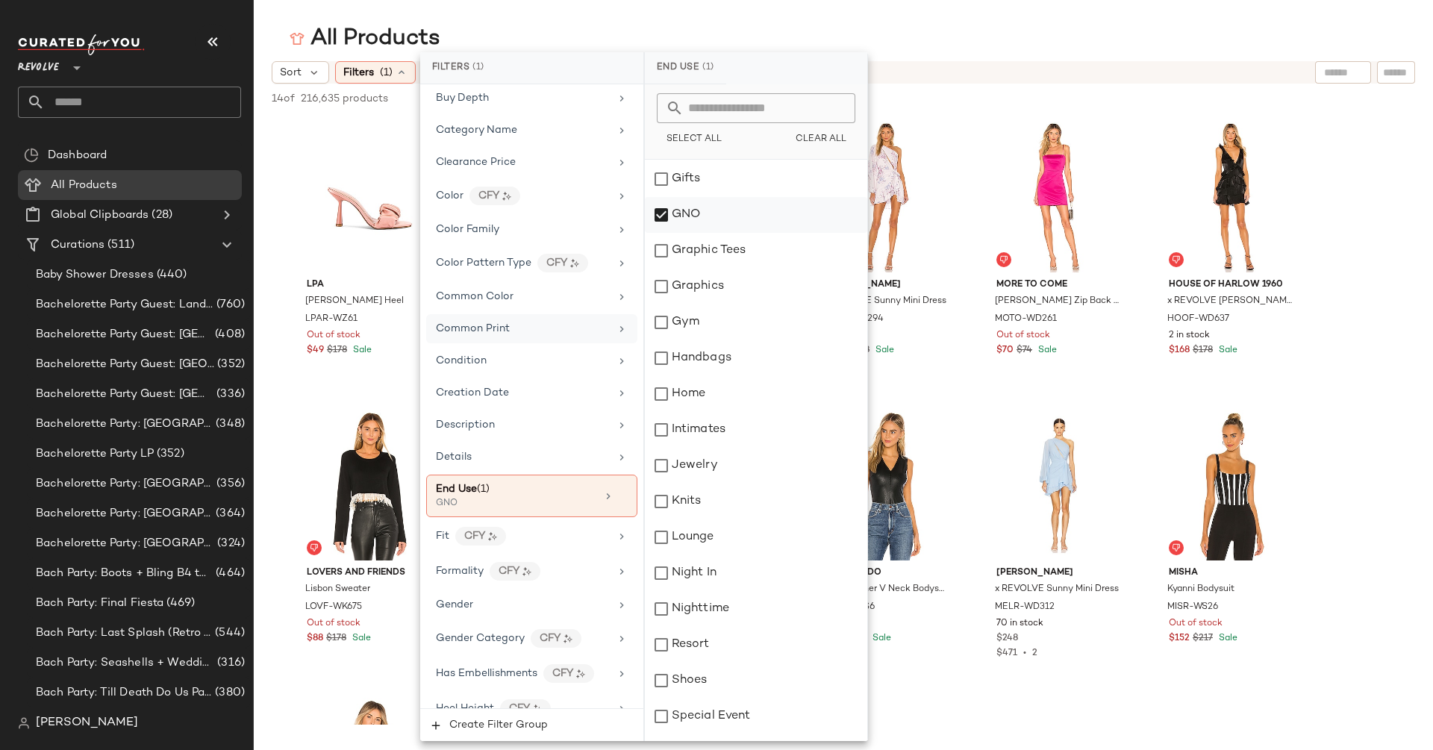
click at [664, 210] on div "GNO" at bounding box center [756, 215] width 222 height 36
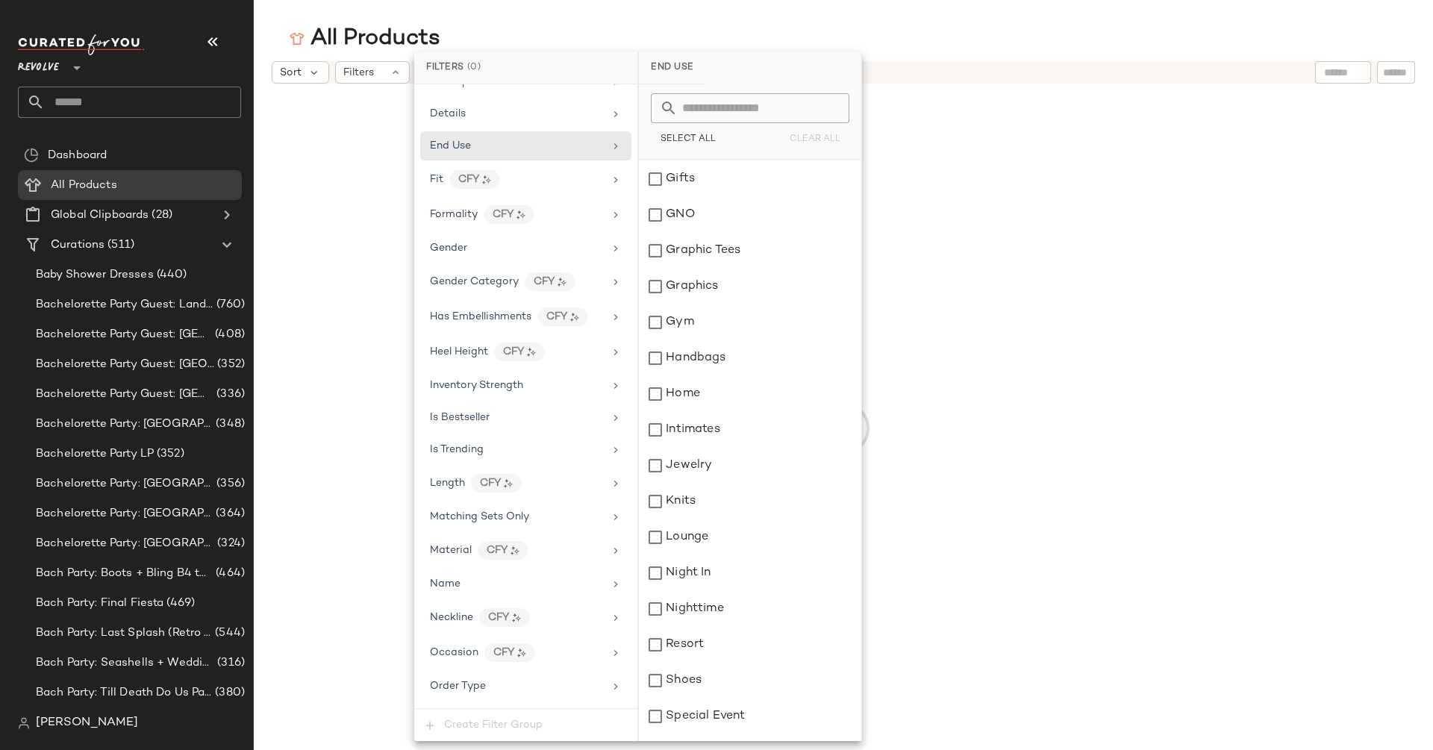
scroll to position [607, 0]
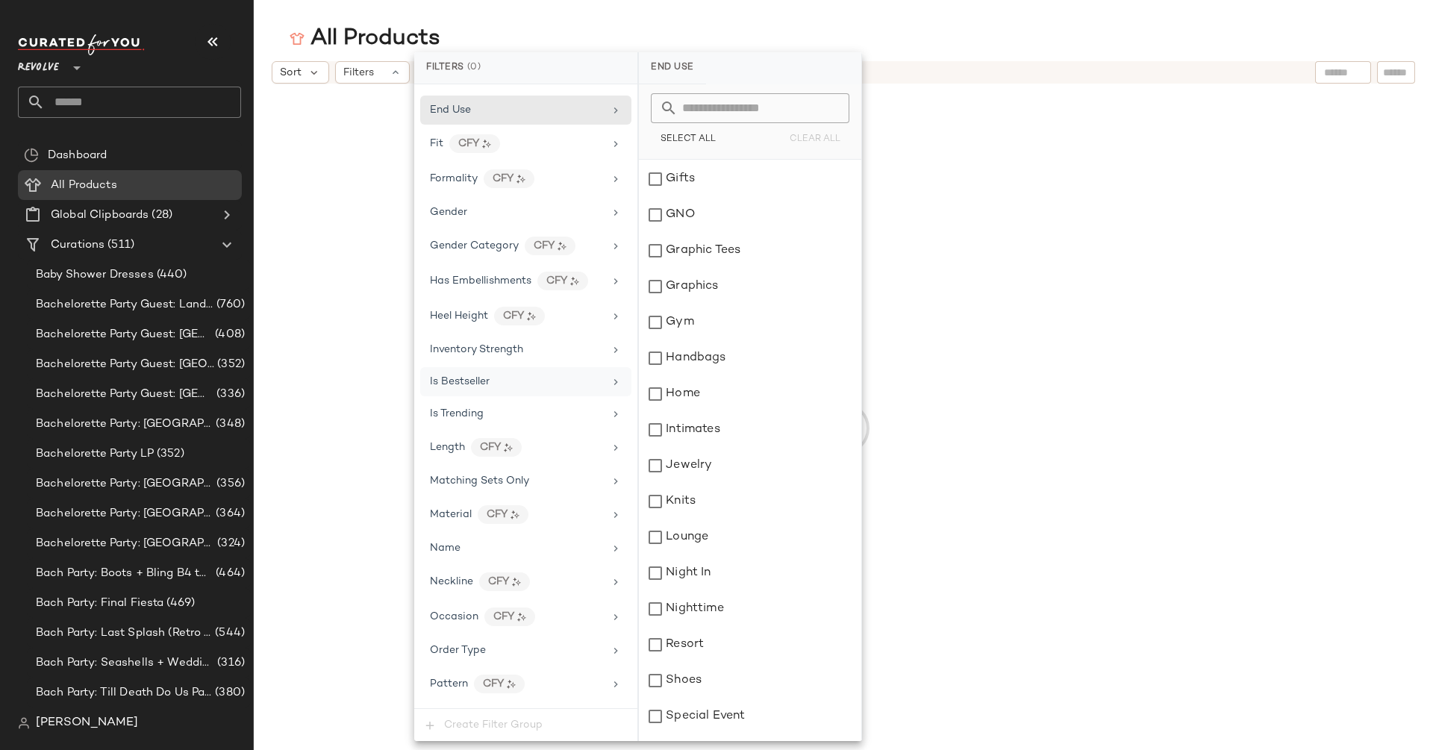
click at [513, 374] on div "Is Bestseller" at bounding box center [517, 382] width 174 height 16
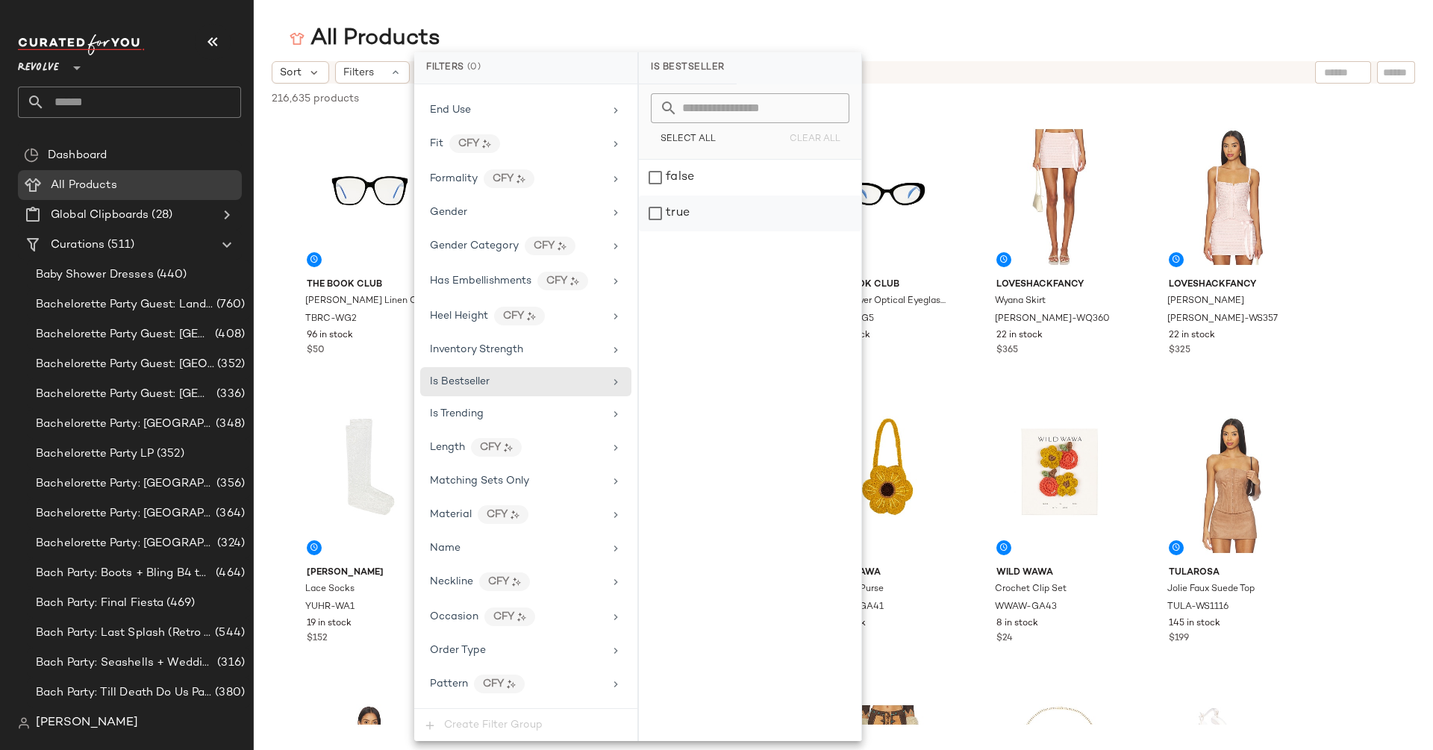
click at [681, 218] on div "true" at bounding box center [750, 213] width 222 height 36
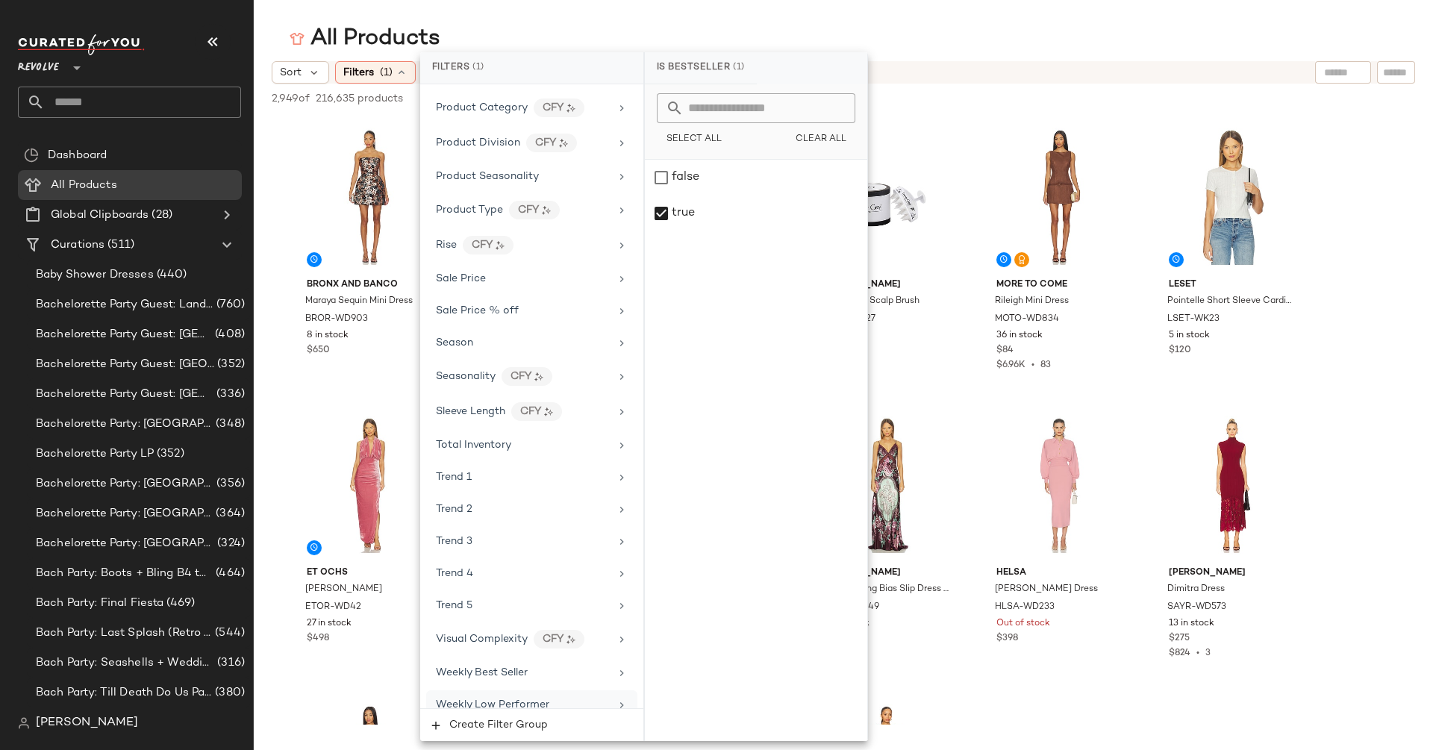
scroll to position [1376, 0]
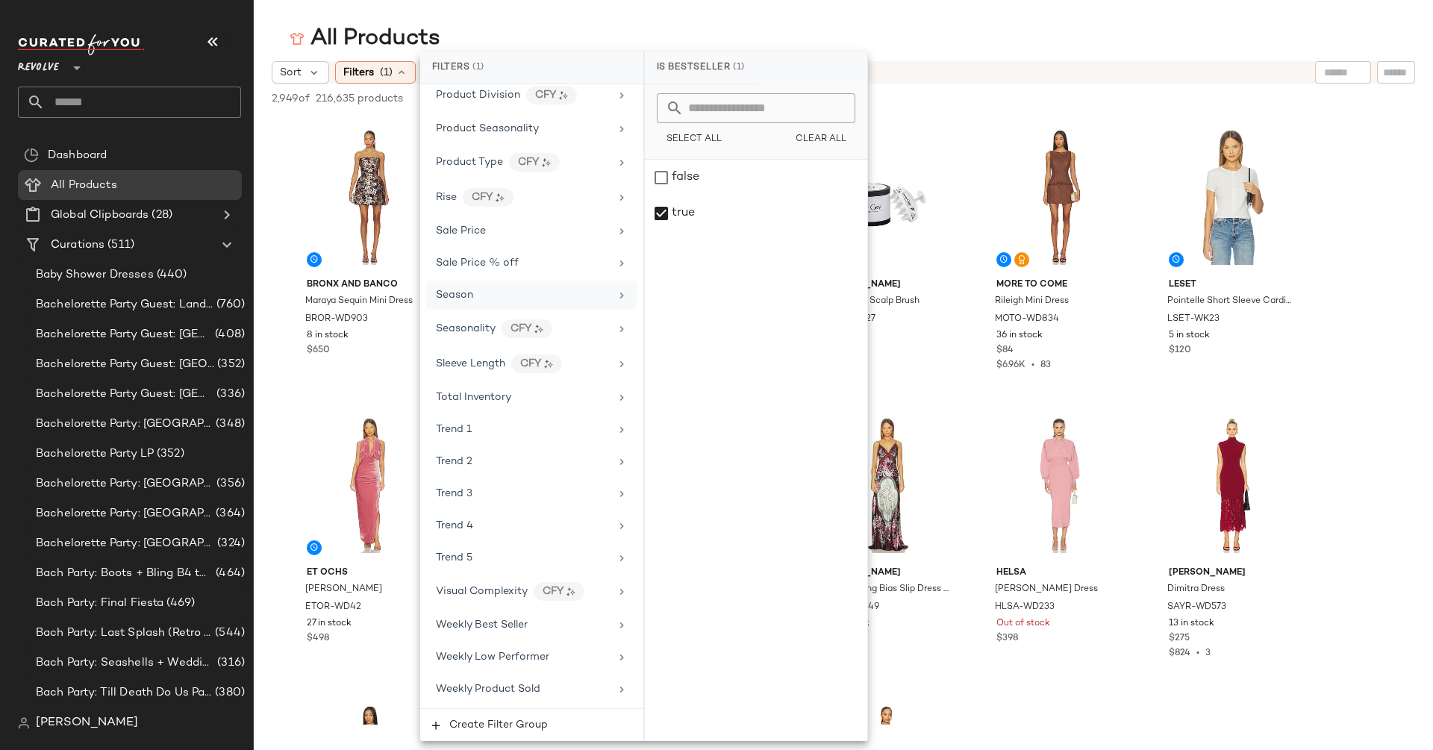
click at [503, 287] on div "Season" at bounding box center [523, 295] width 174 height 16
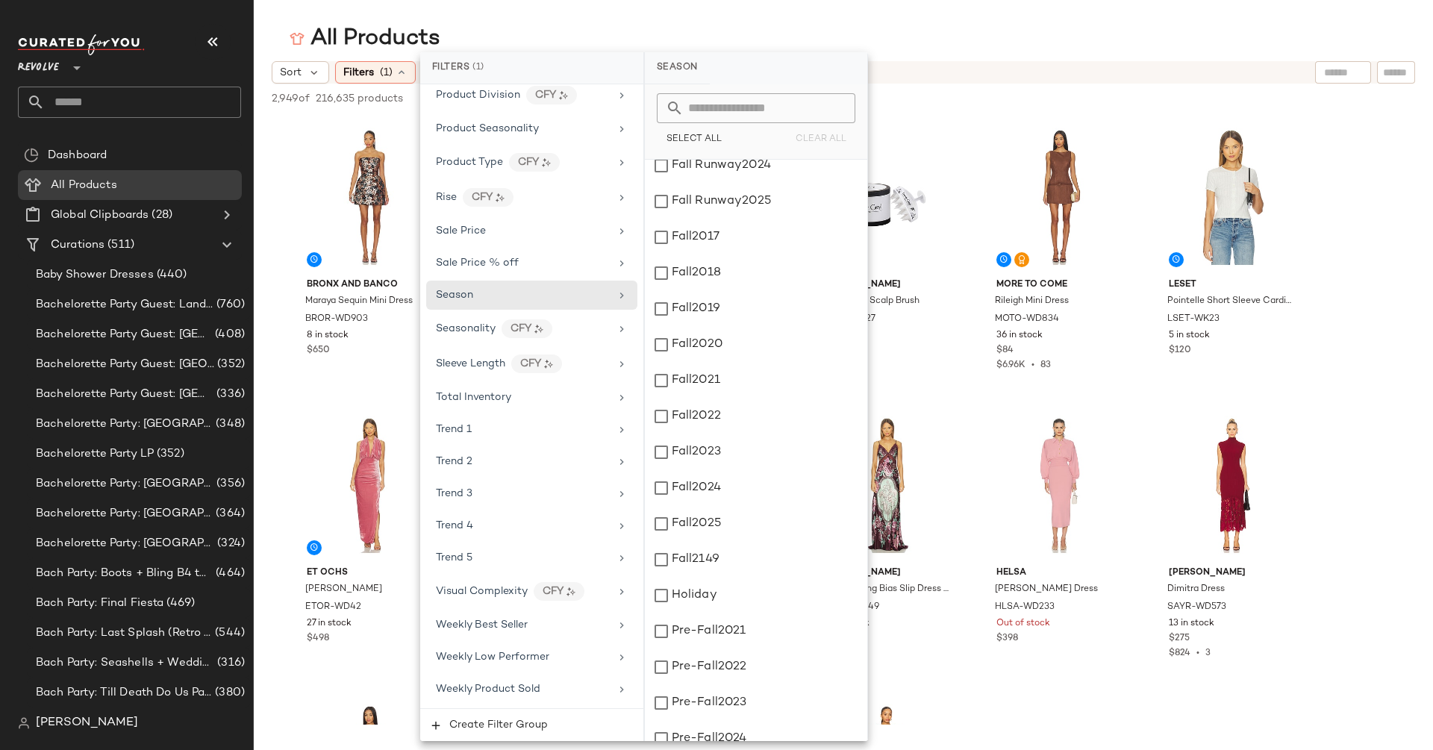
scroll to position [546, 0]
click at [658, 523] on div "Fall2025" at bounding box center [756, 527] width 222 height 36
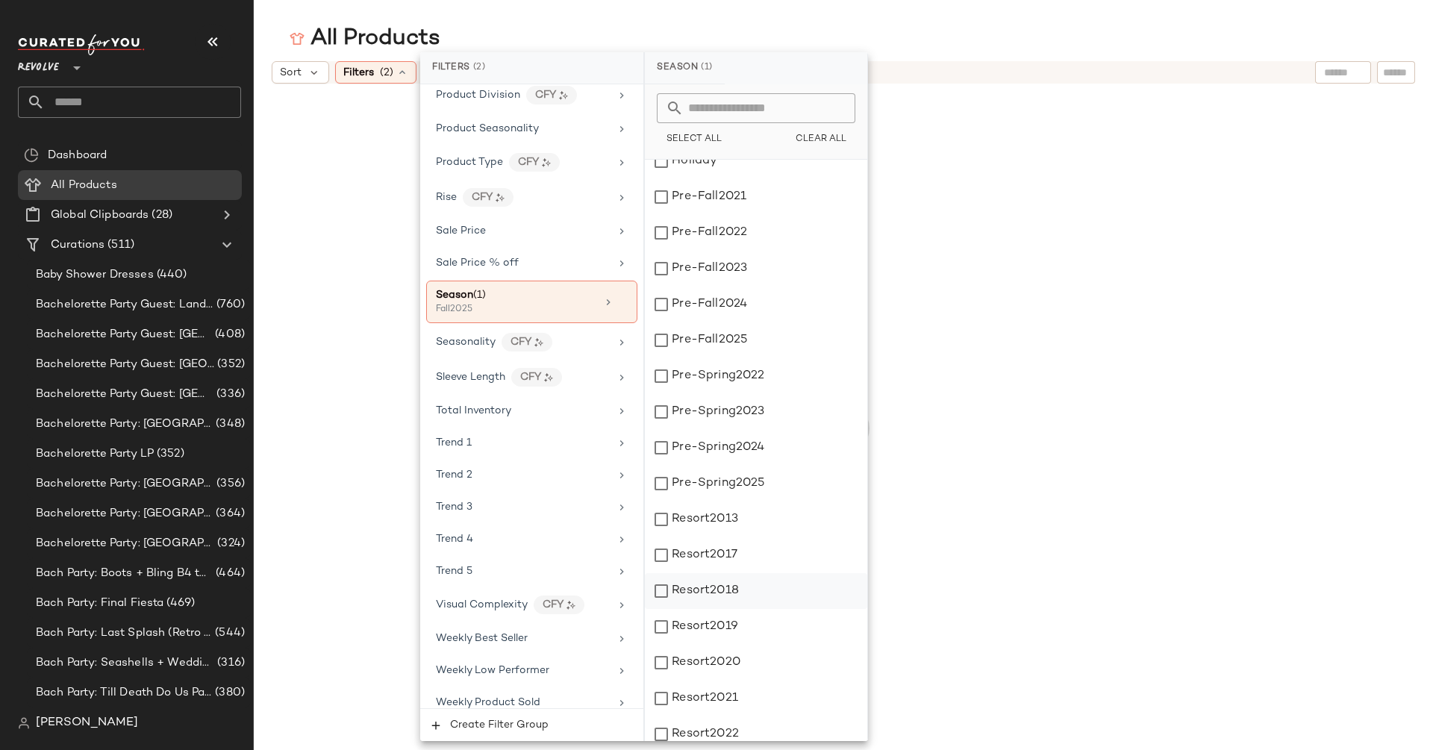
scroll to position [945, 0]
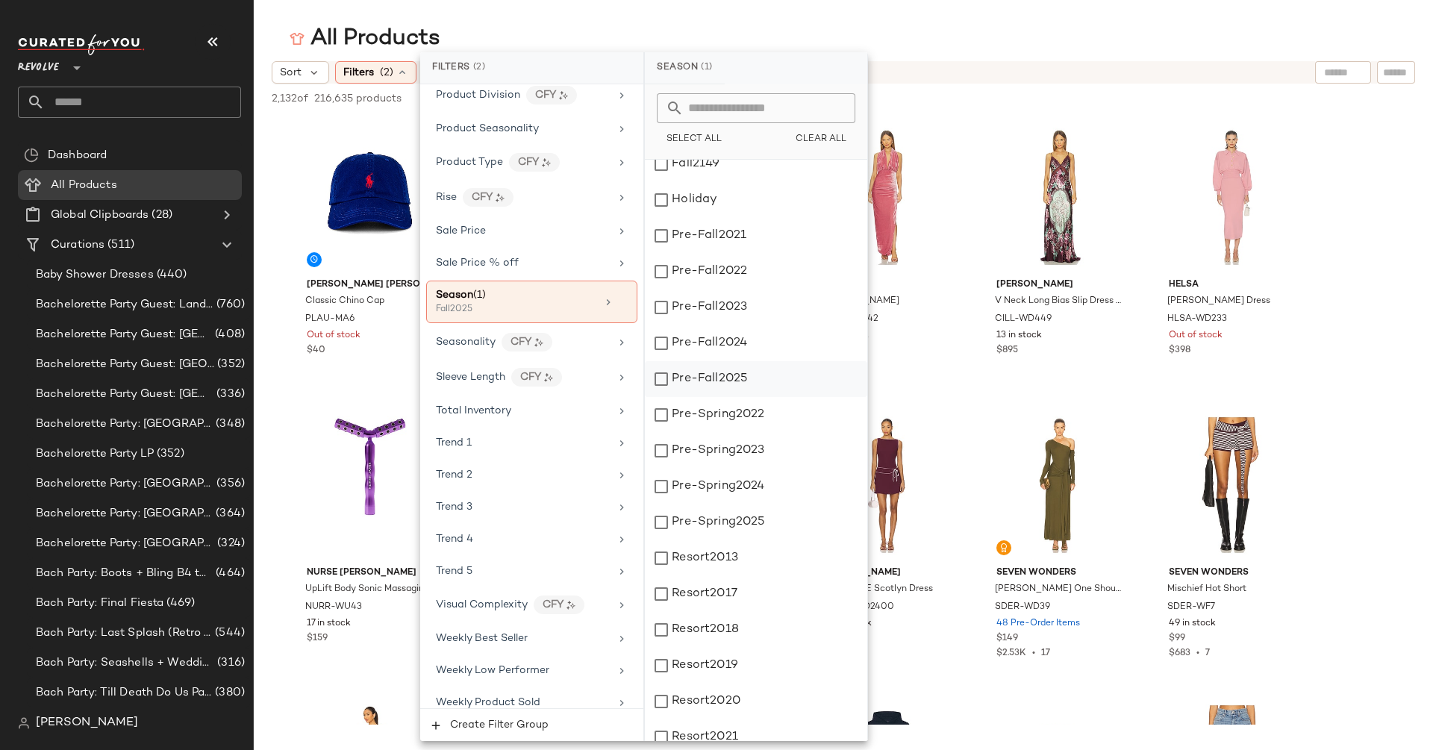
click at [660, 375] on div "Pre-Fall2025" at bounding box center [756, 379] width 222 height 36
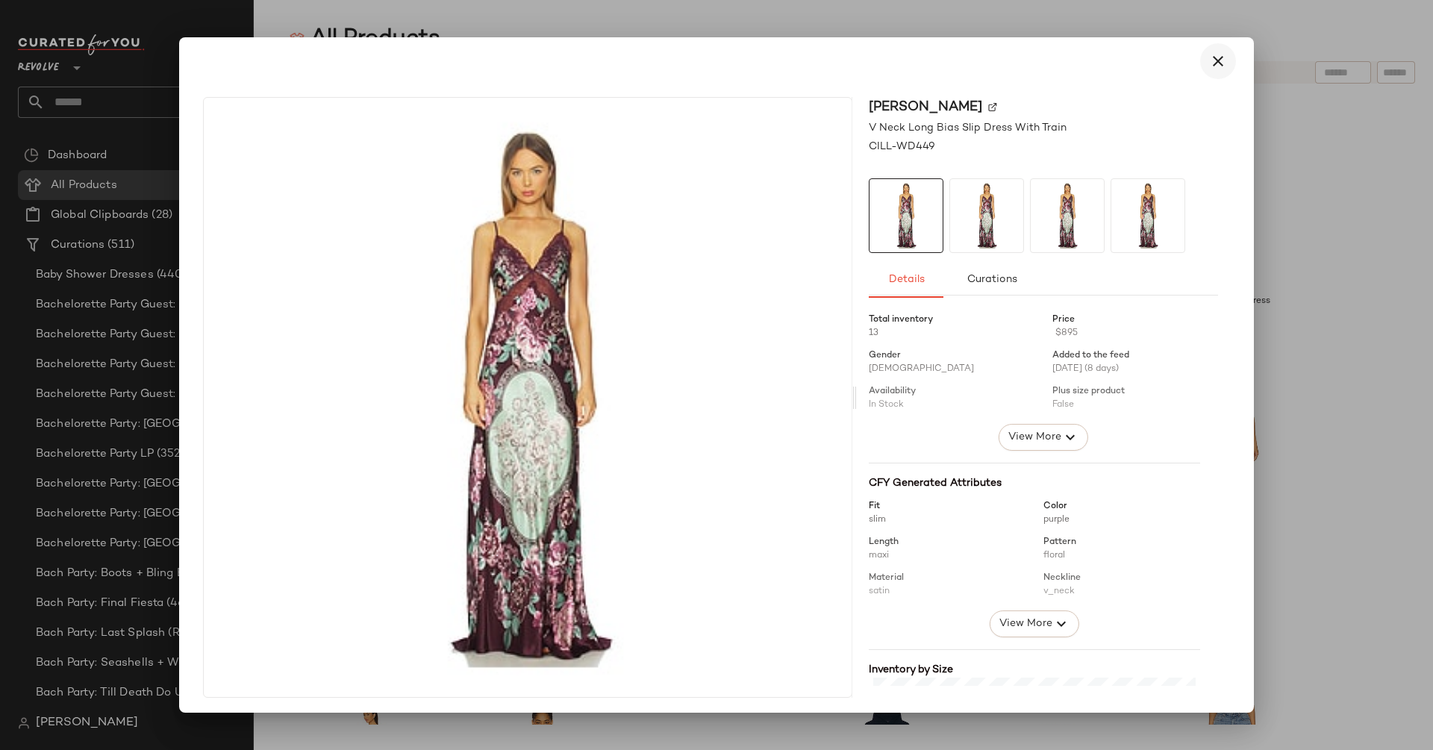
click at [1212, 61] on icon "button" at bounding box center [1218, 61] width 18 height 18
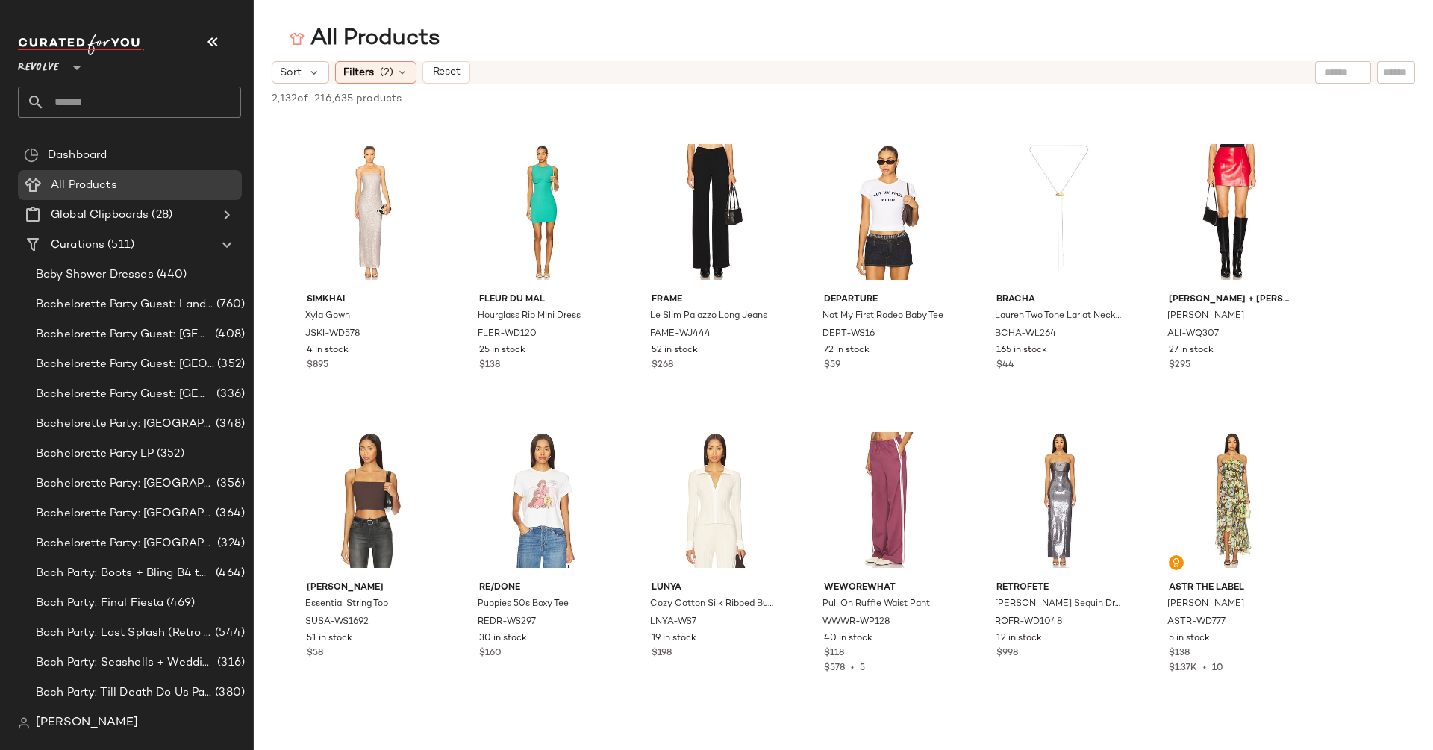
scroll to position [2038, 0]
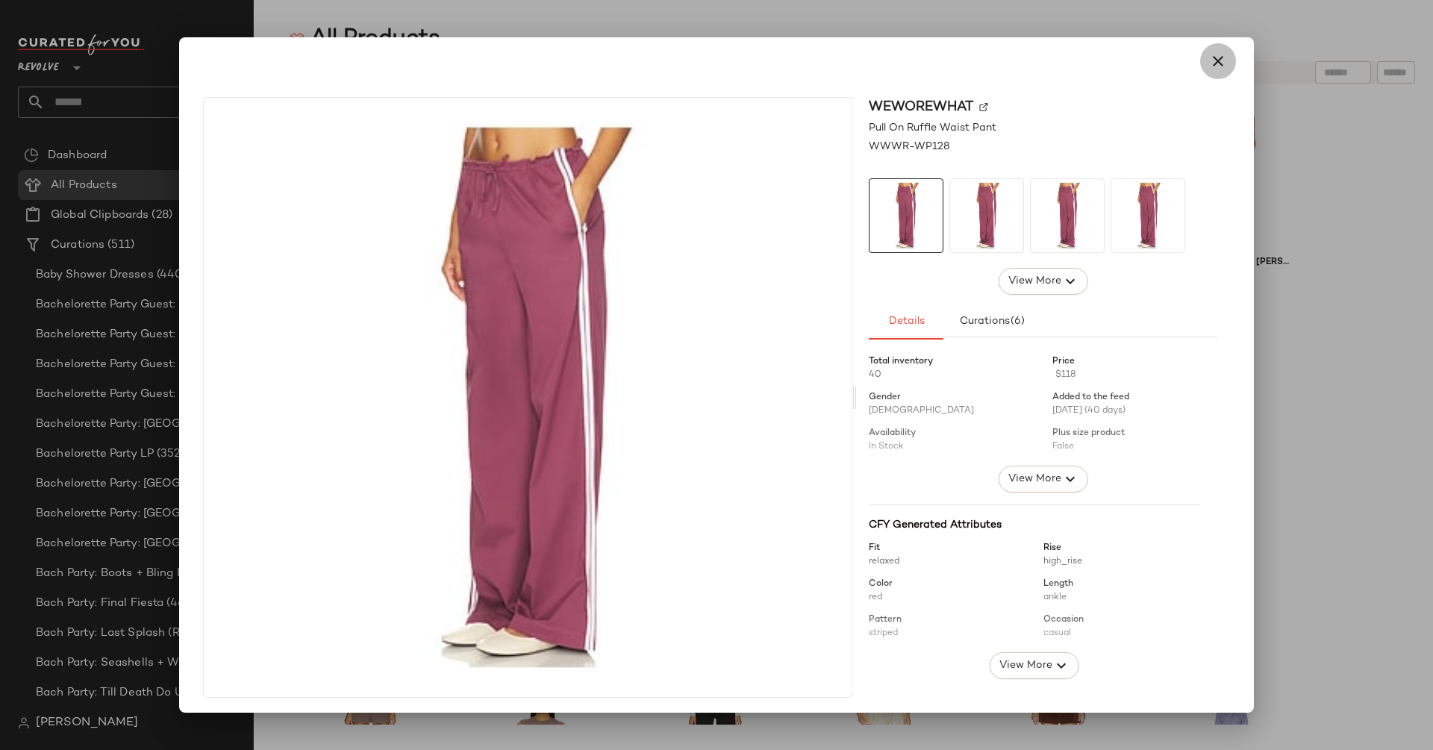
click at [1218, 66] on button "button" at bounding box center [1218, 61] width 36 height 36
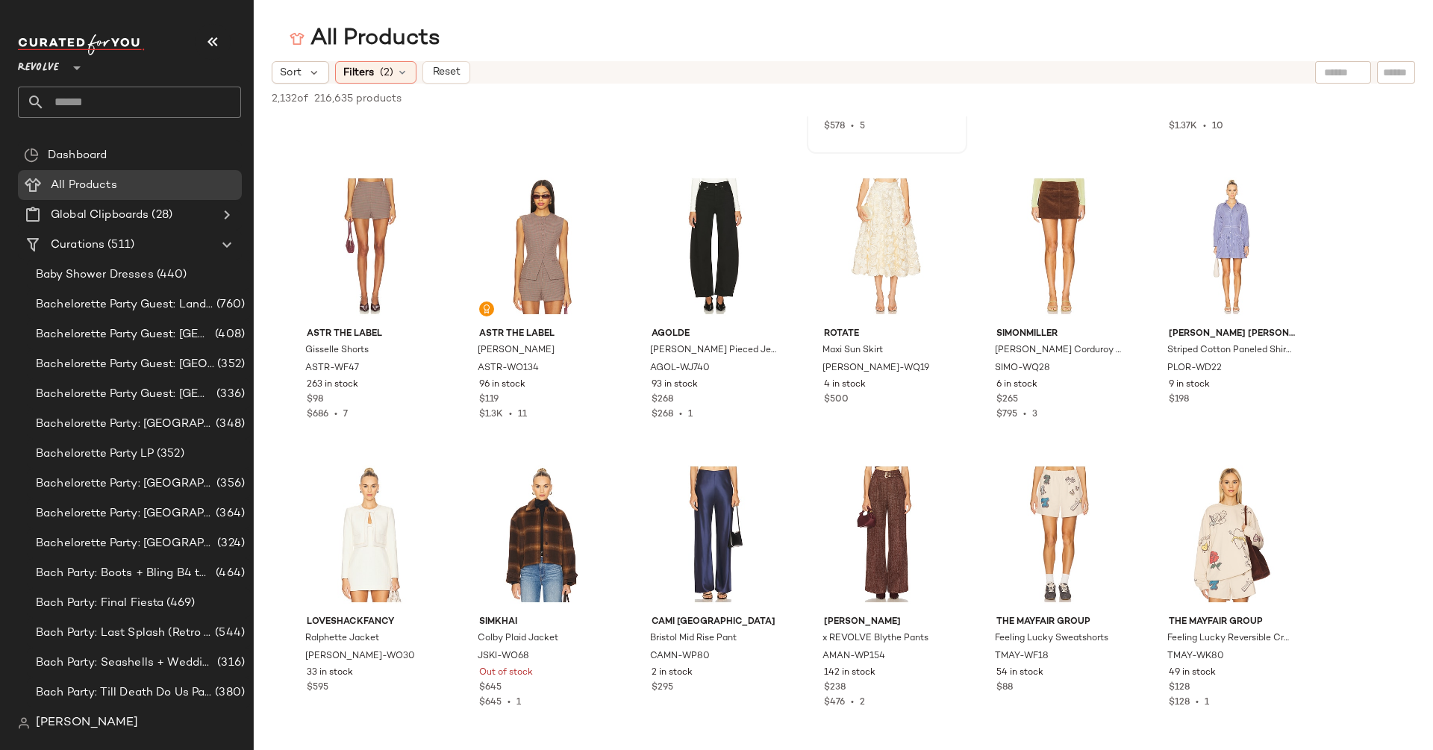
scroll to position [2374, 0]
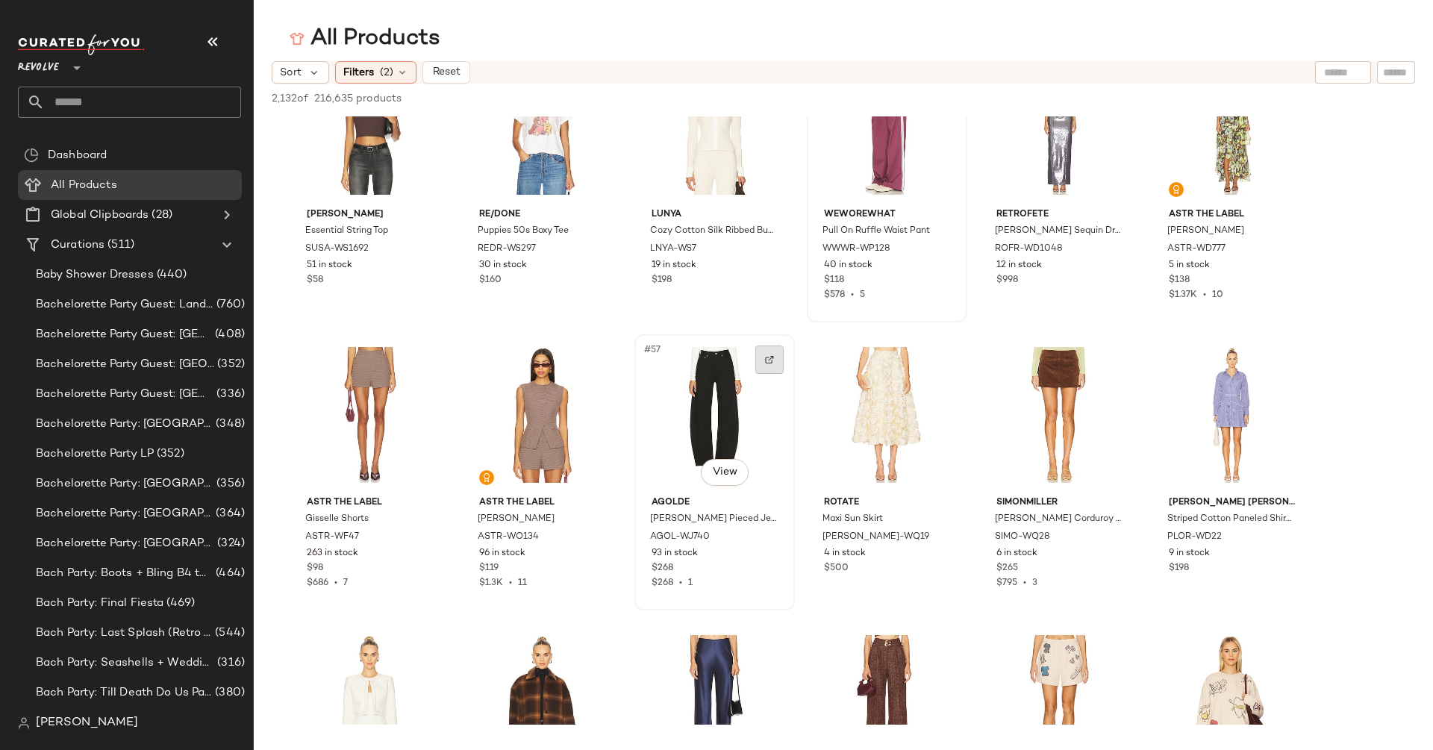
click at [768, 362] on img at bounding box center [769, 359] width 9 height 9
